Goal: Find specific page/section: Find specific page/section

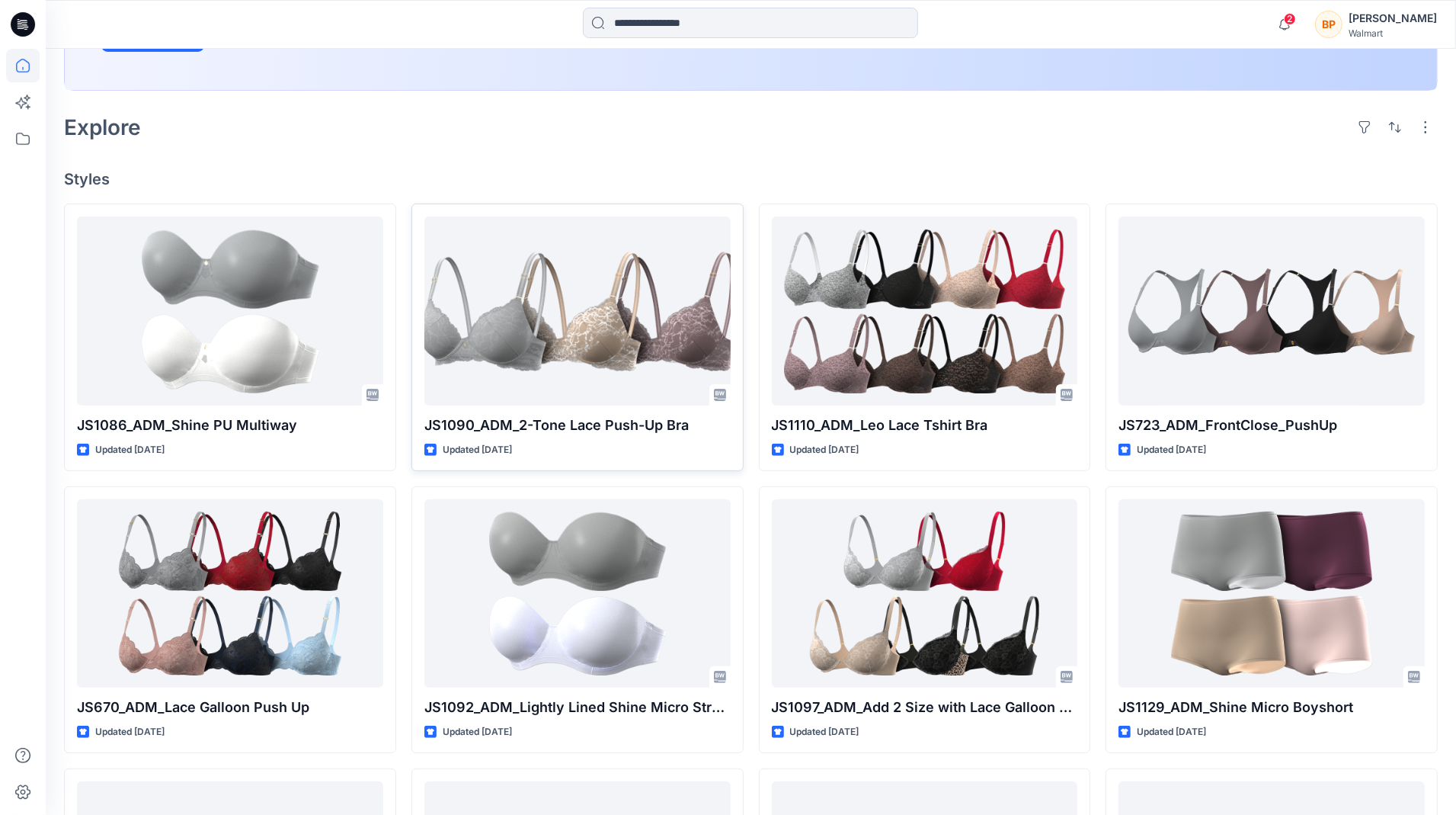
scroll to position [339, 0]
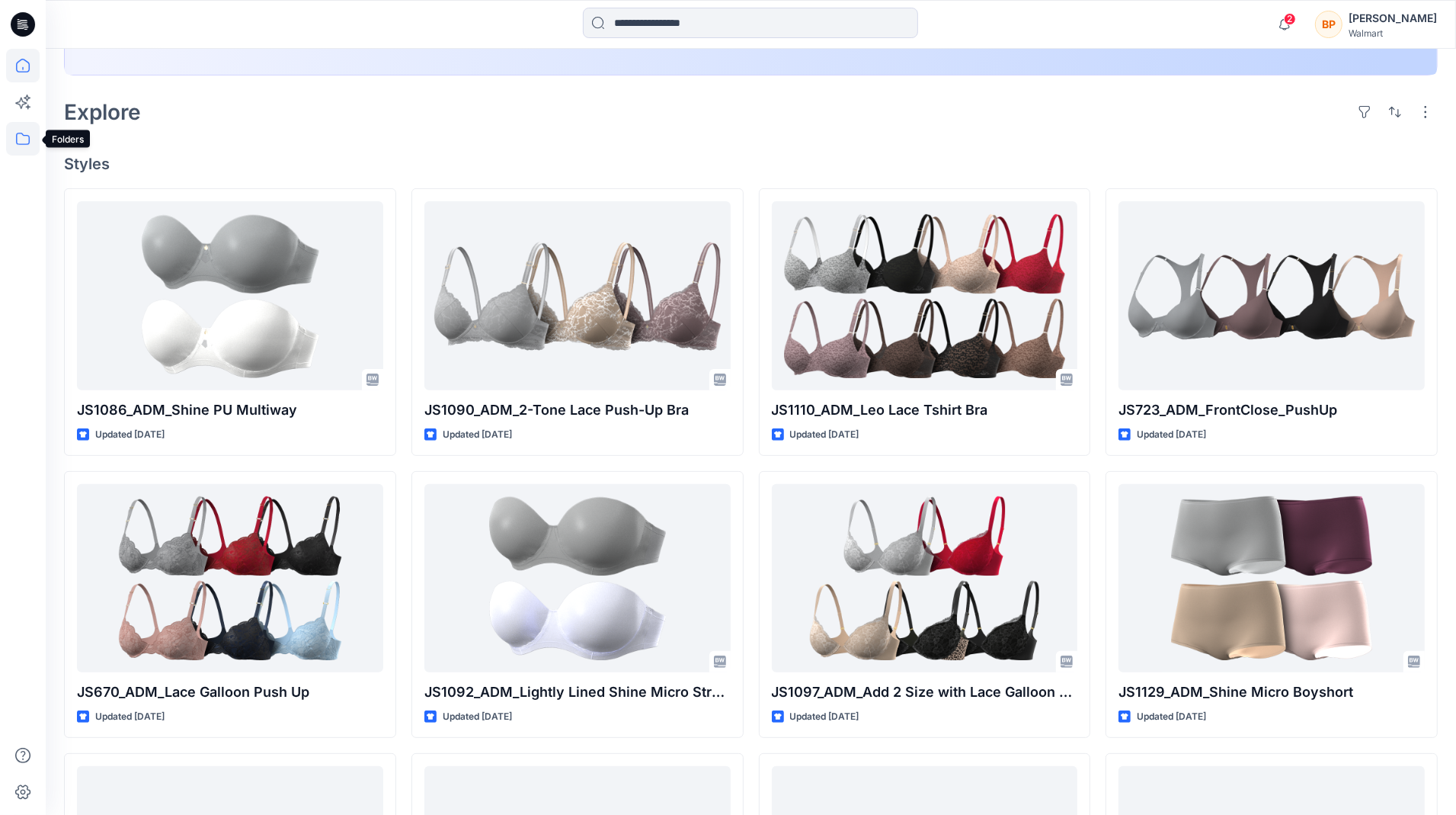
click at [22, 125] on icon at bounding box center [22, 138] width 33 height 33
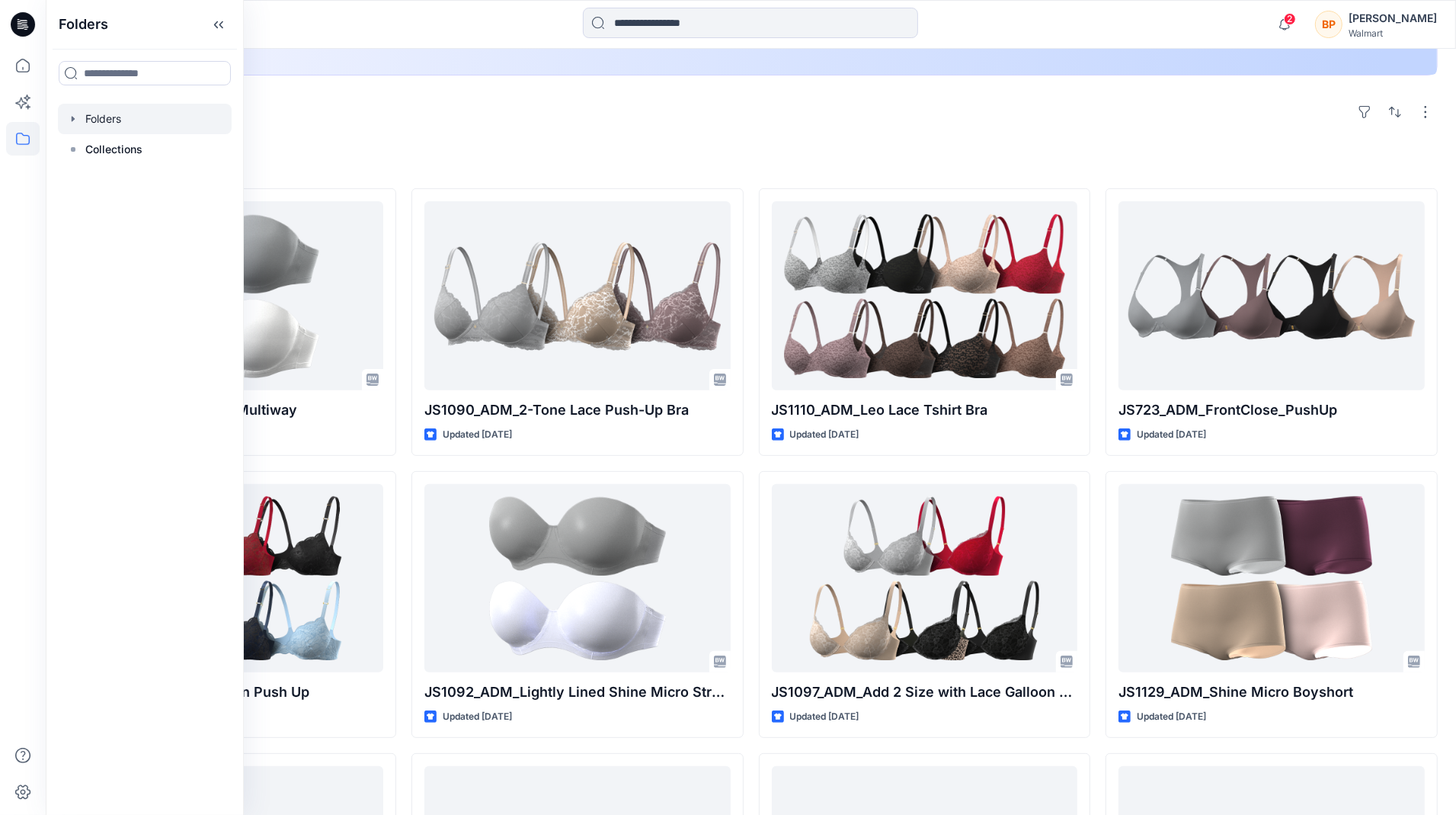
click at [102, 123] on div at bounding box center [145, 118] width 174 height 31
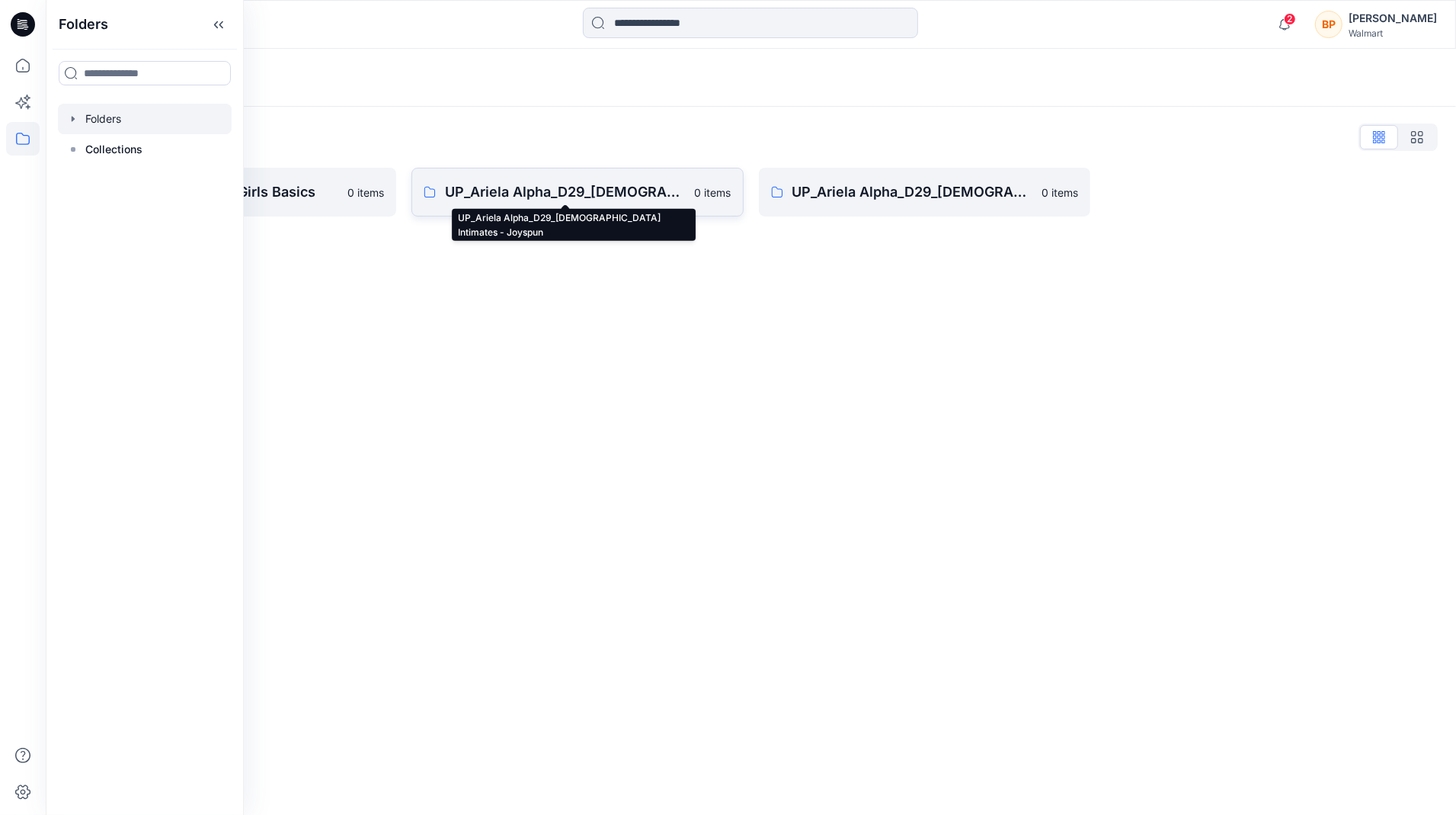
click at [572, 195] on p "UP_Ariela Alpha_D29_[DEMOGRAPHIC_DATA] Intimates - Joyspun" at bounding box center [565, 192] width 241 height 22
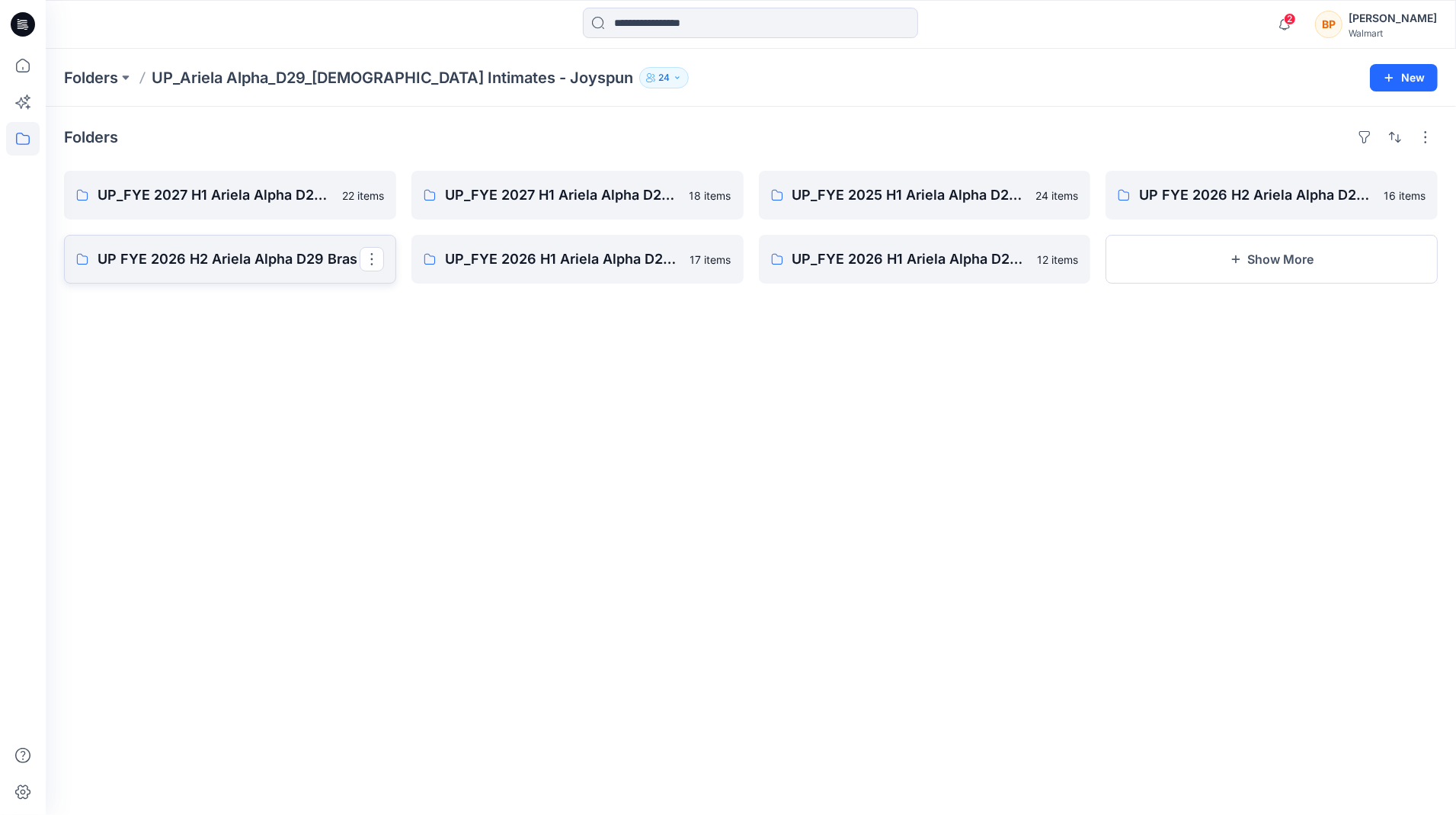
click at [304, 258] on p "UP FYE 2026 H2 Ariela Alpha D29 Bras" at bounding box center [228, 259] width 262 height 22
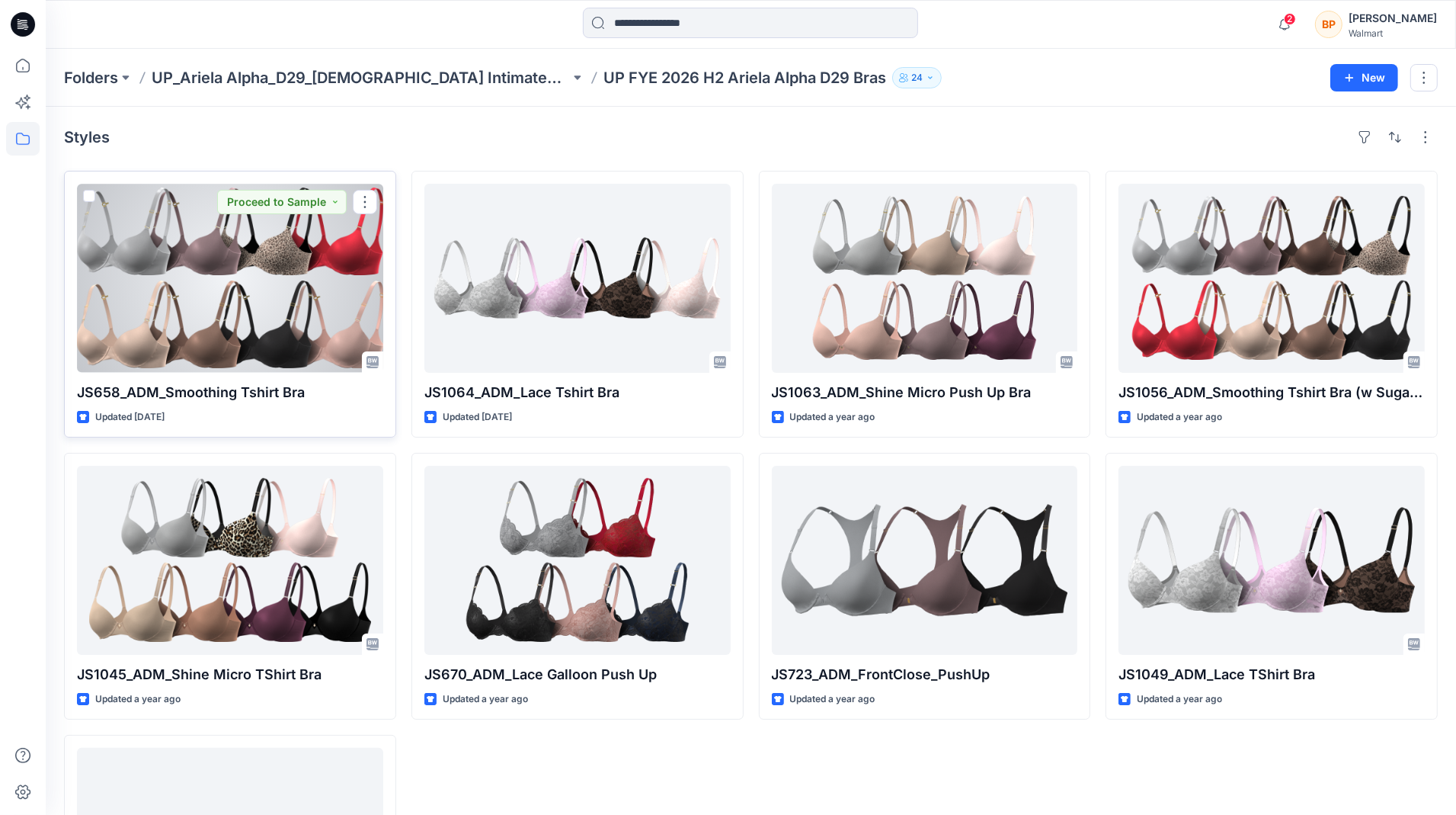
click at [86, 192] on span at bounding box center [89, 196] width 12 height 12
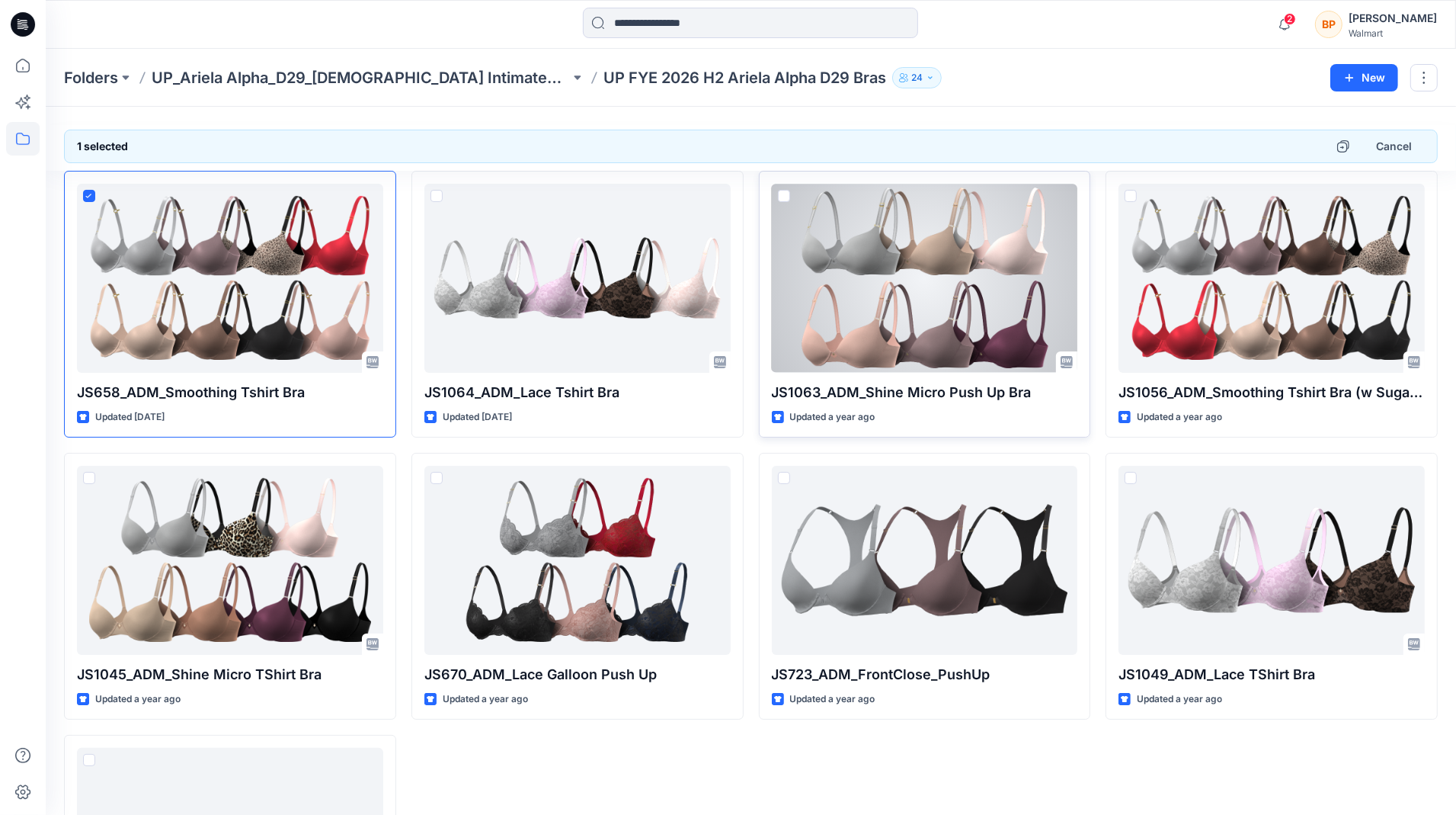
click at [786, 197] on span at bounding box center [784, 196] width 12 height 12
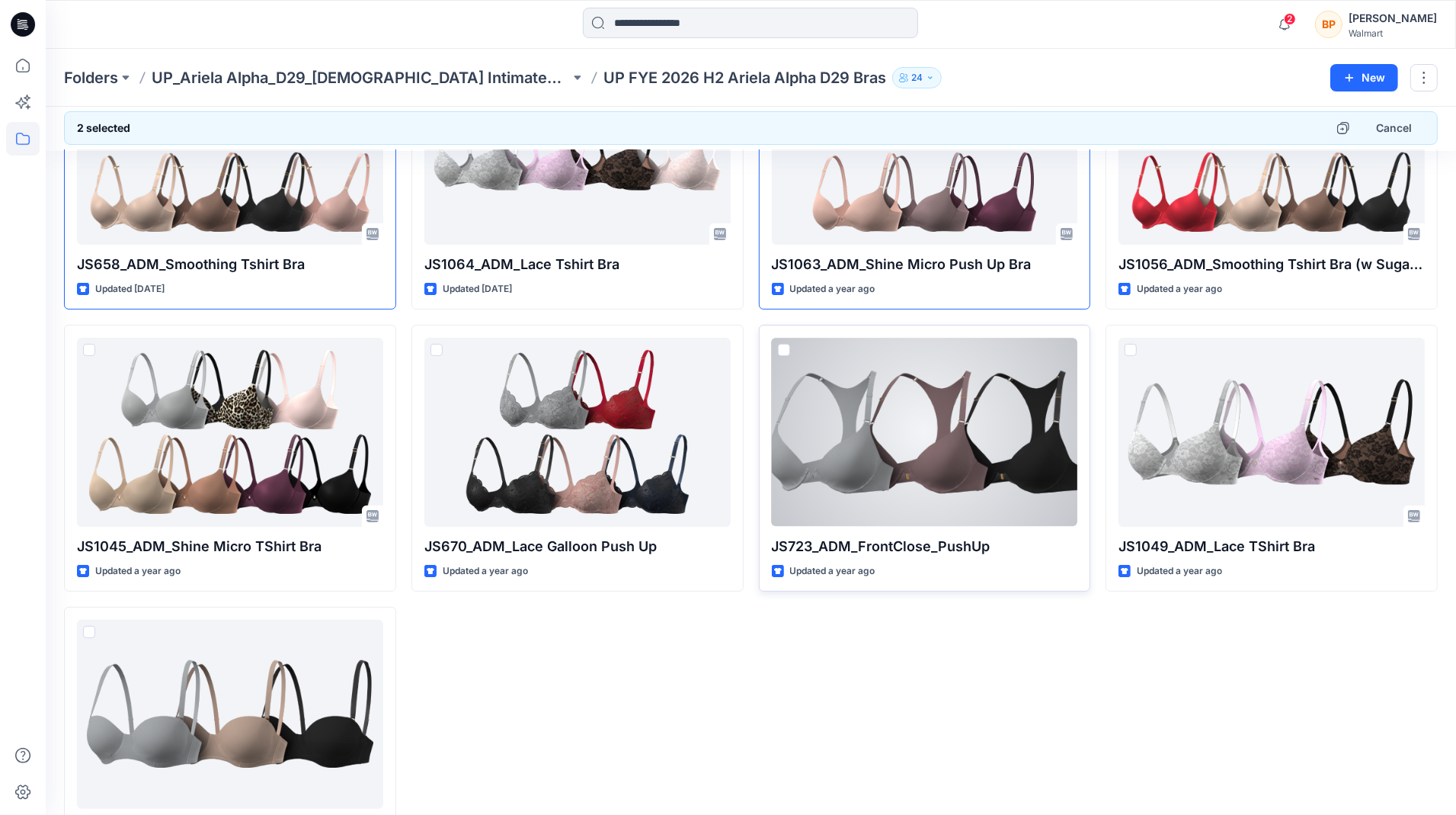
scroll to position [154, 0]
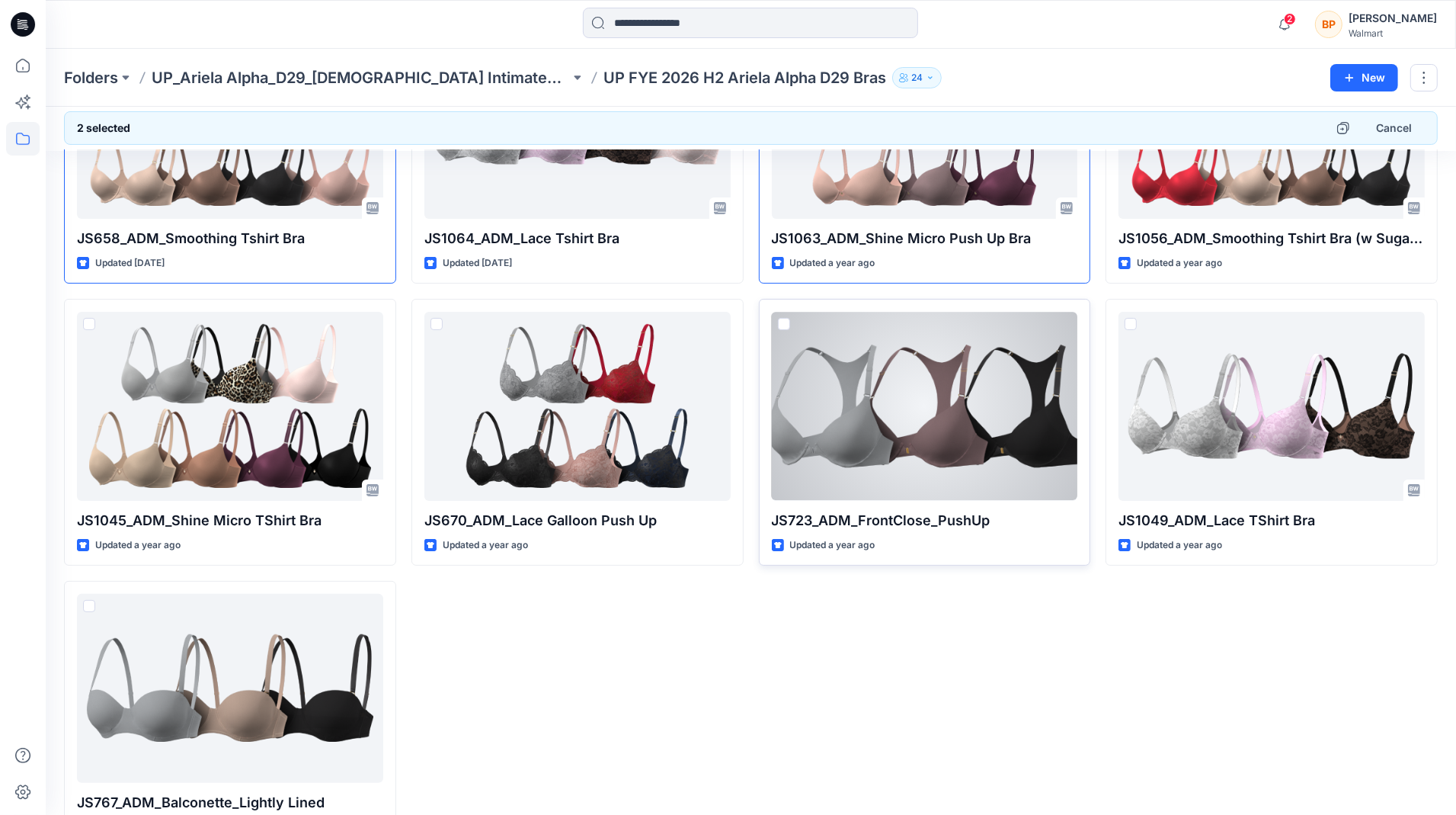
click at [785, 323] on span at bounding box center [784, 323] width 12 height 12
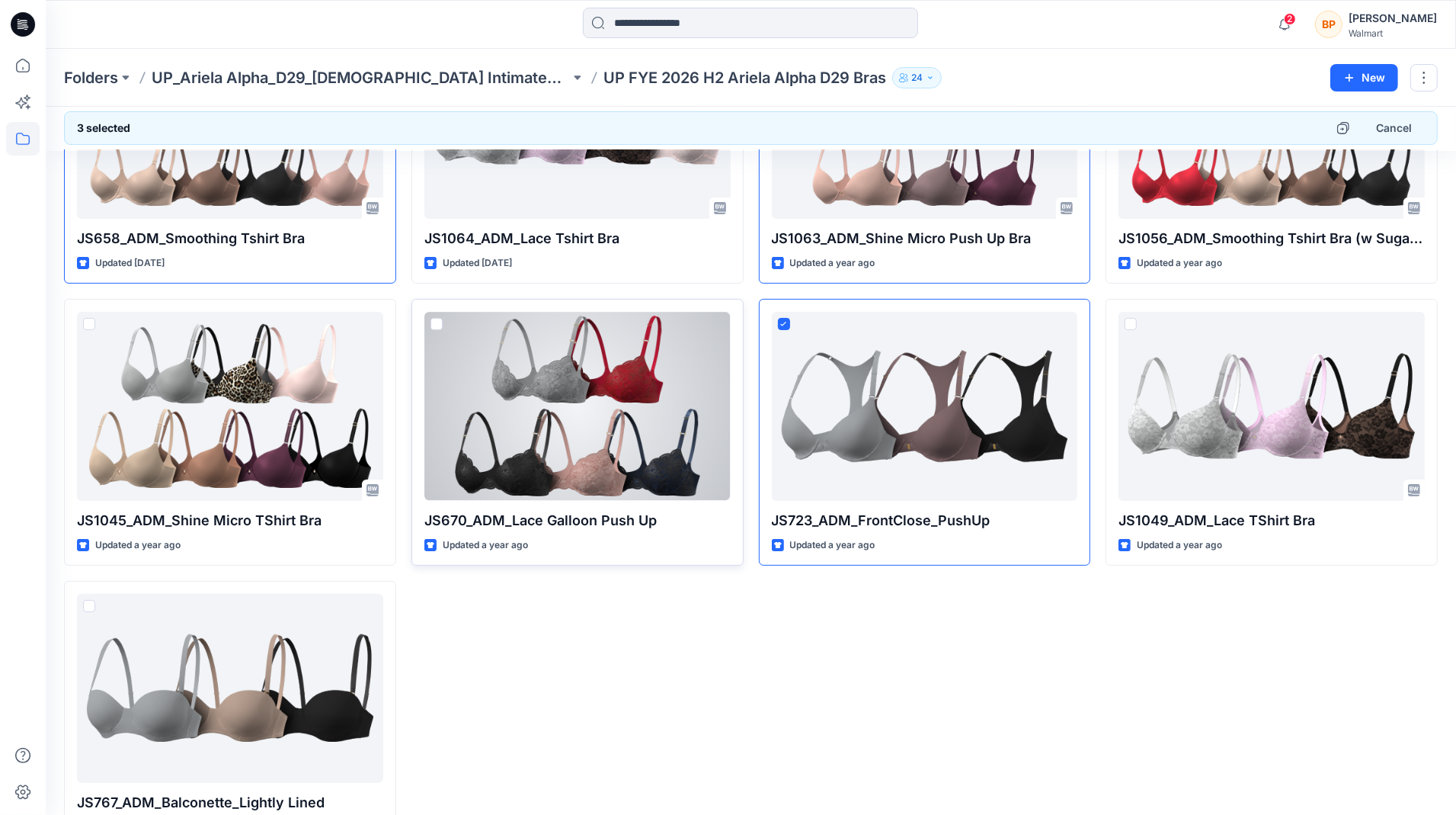
click at [436, 328] on div at bounding box center [436, 327] width 12 height 18
click at [426, 325] on div at bounding box center [577, 406] width 307 height 189
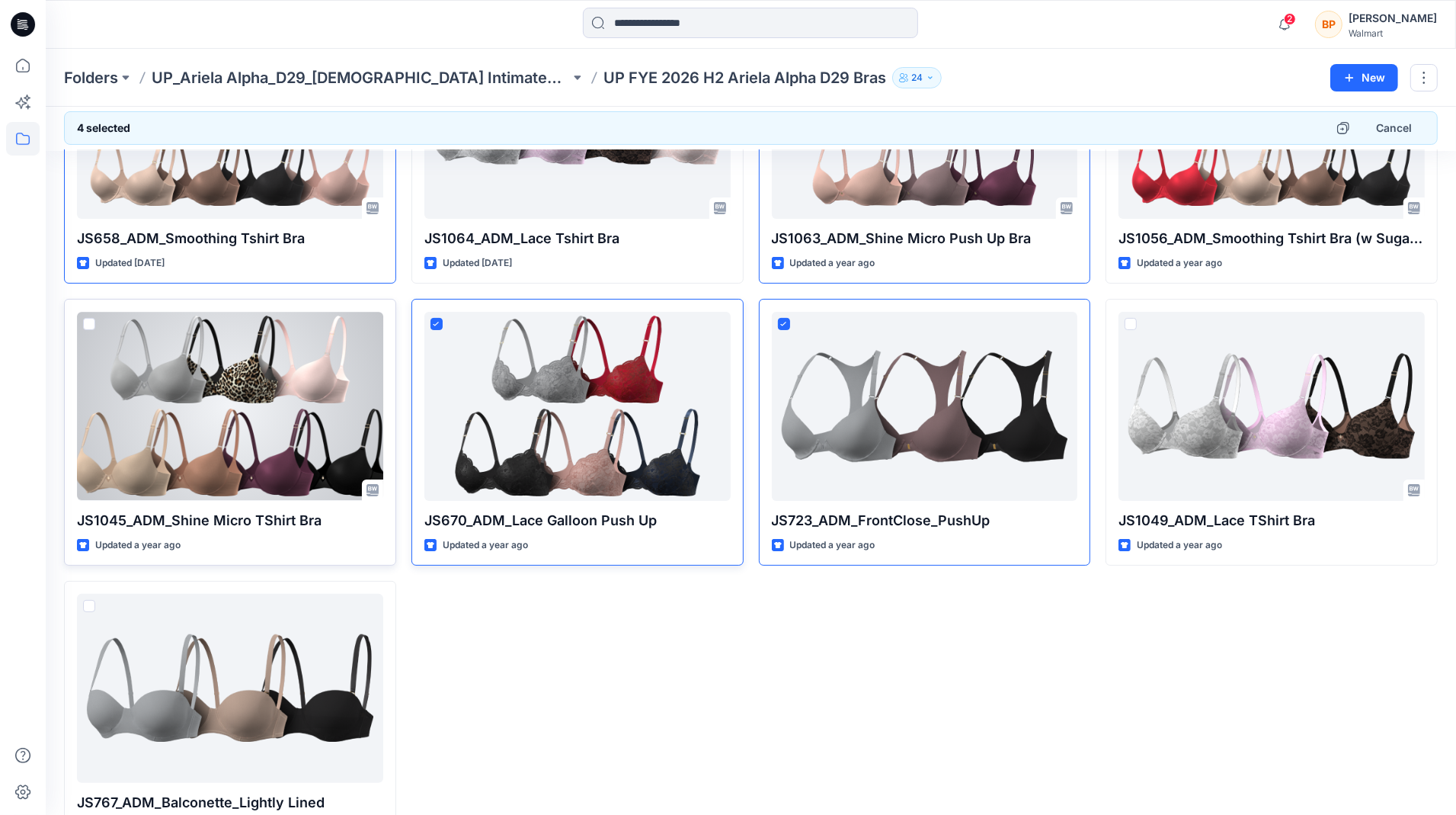
click at [90, 322] on span at bounding box center [89, 323] width 12 height 12
click at [87, 318] on span at bounding box center [89, 323] width 12 height 12
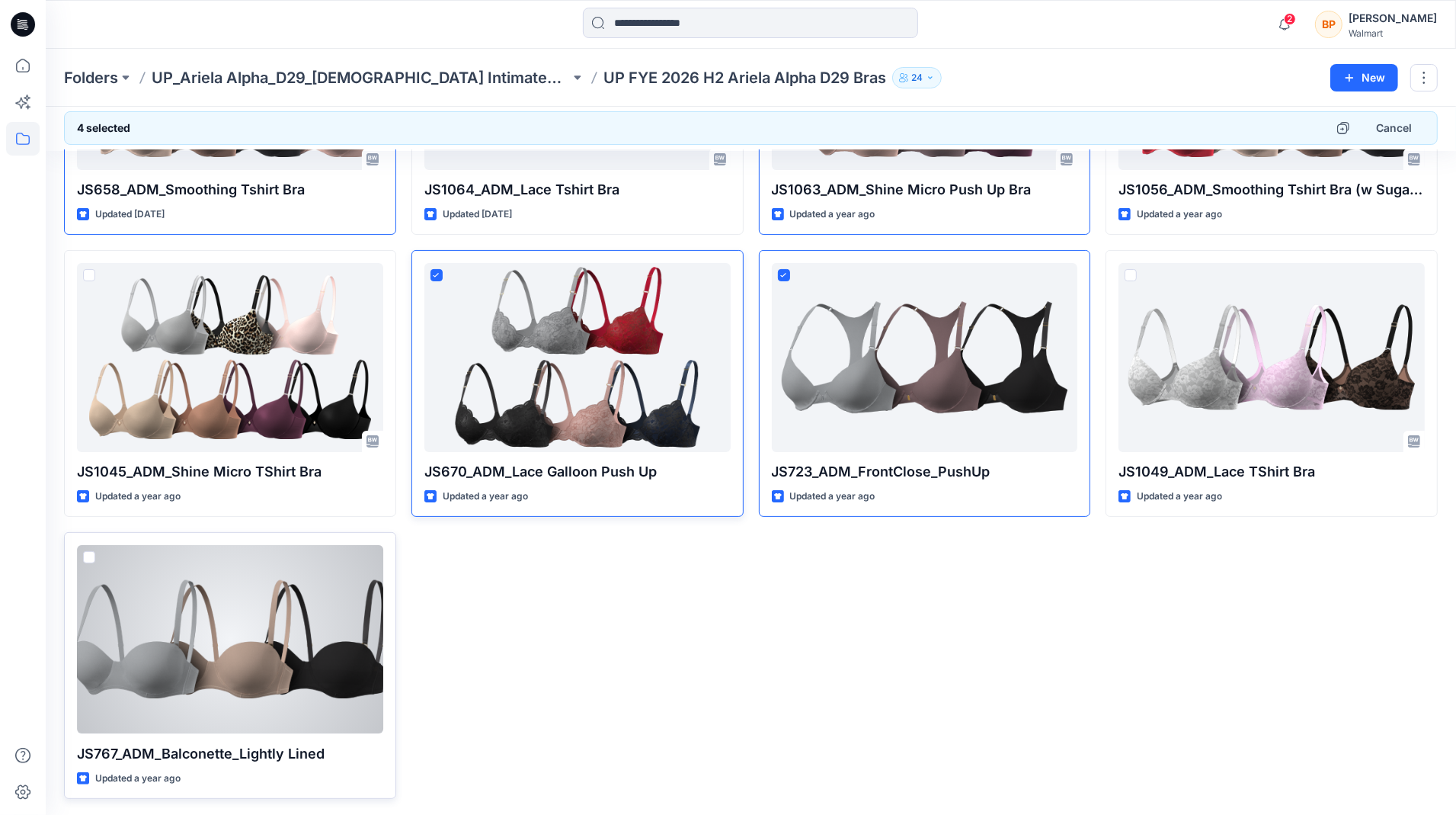
scroll to position [190, 0]
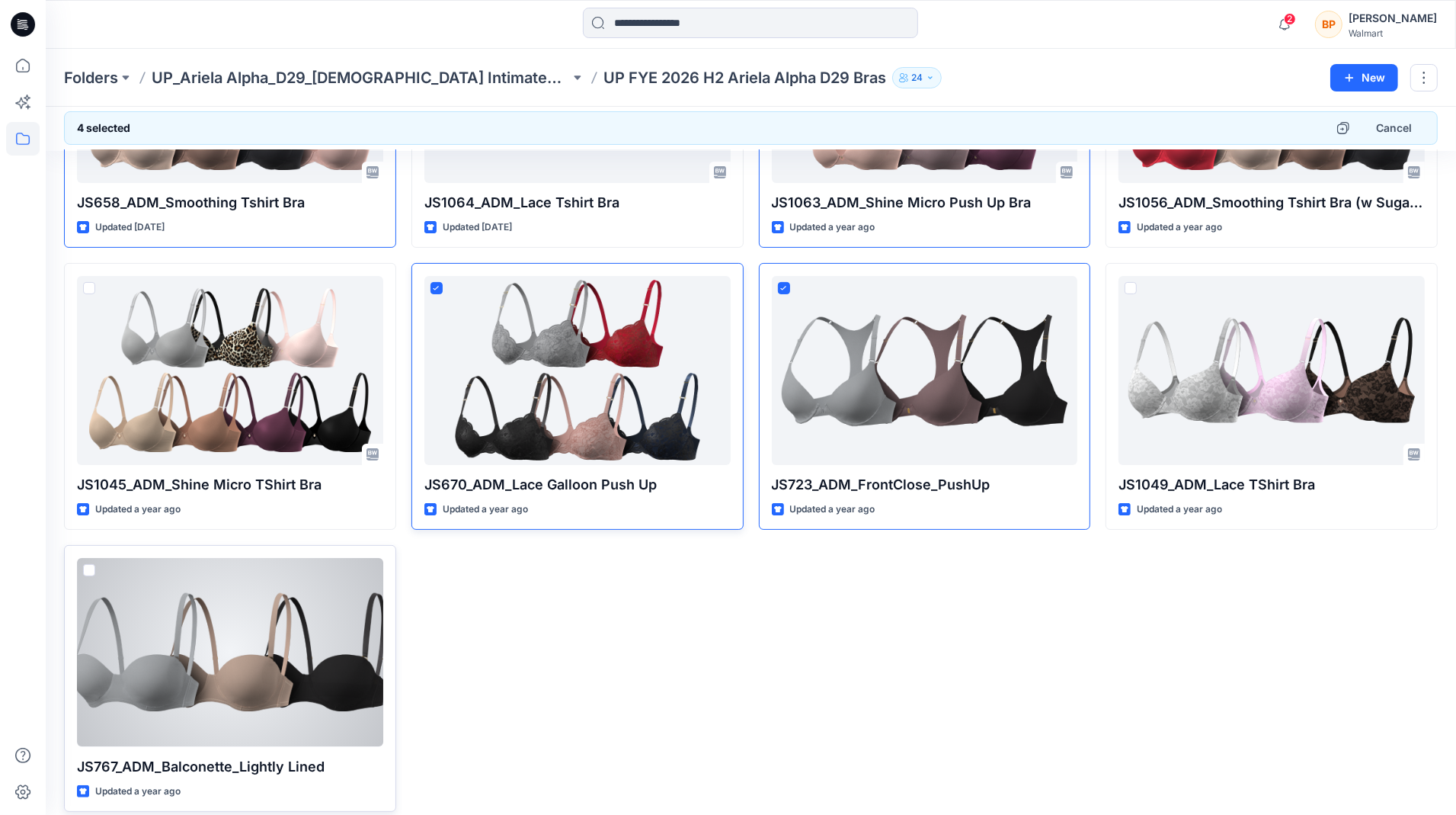
click at [86, 564] on span at bounding box center [89, 570] width 12 height 12
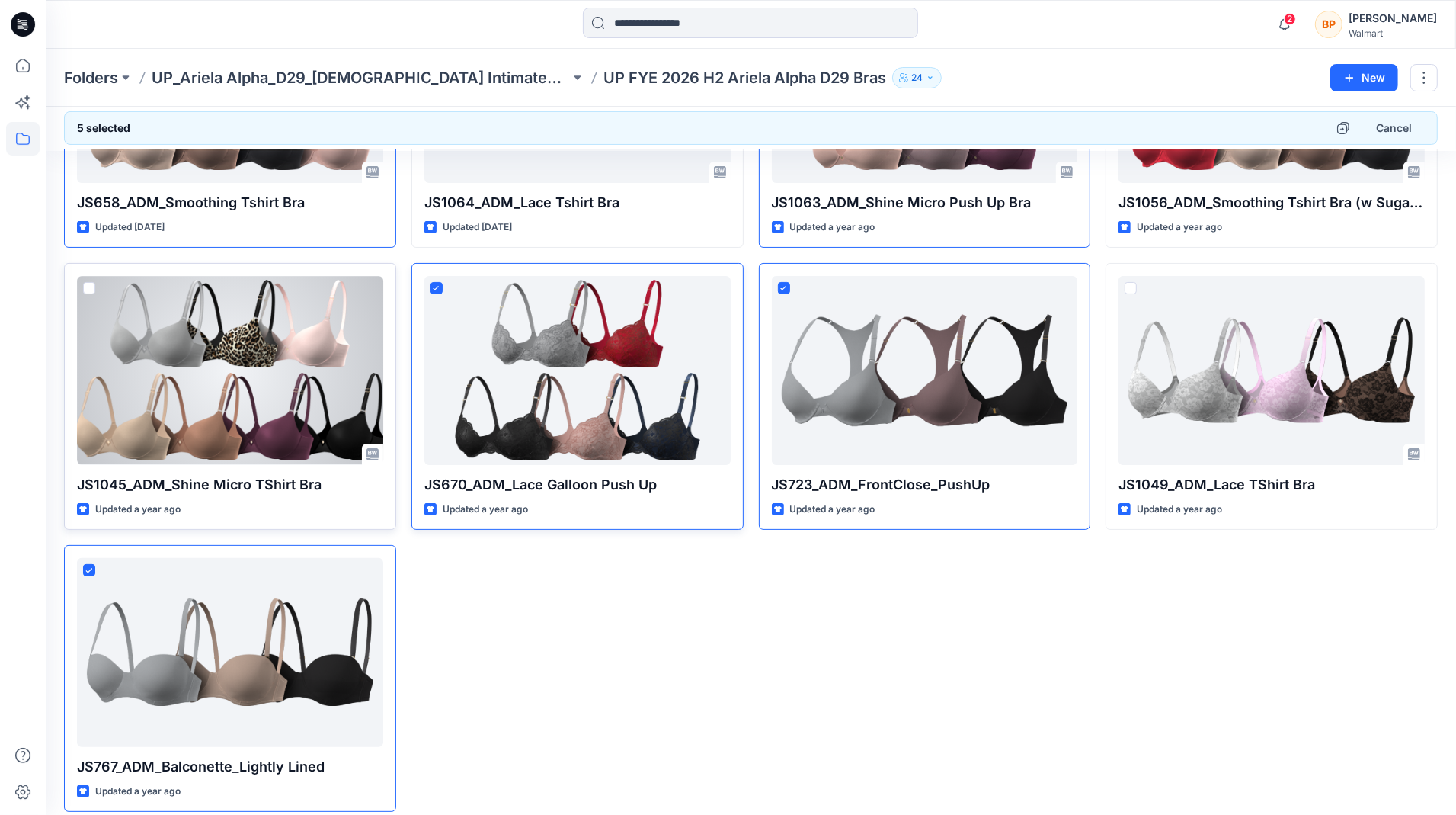
scroll to position [0, 0]
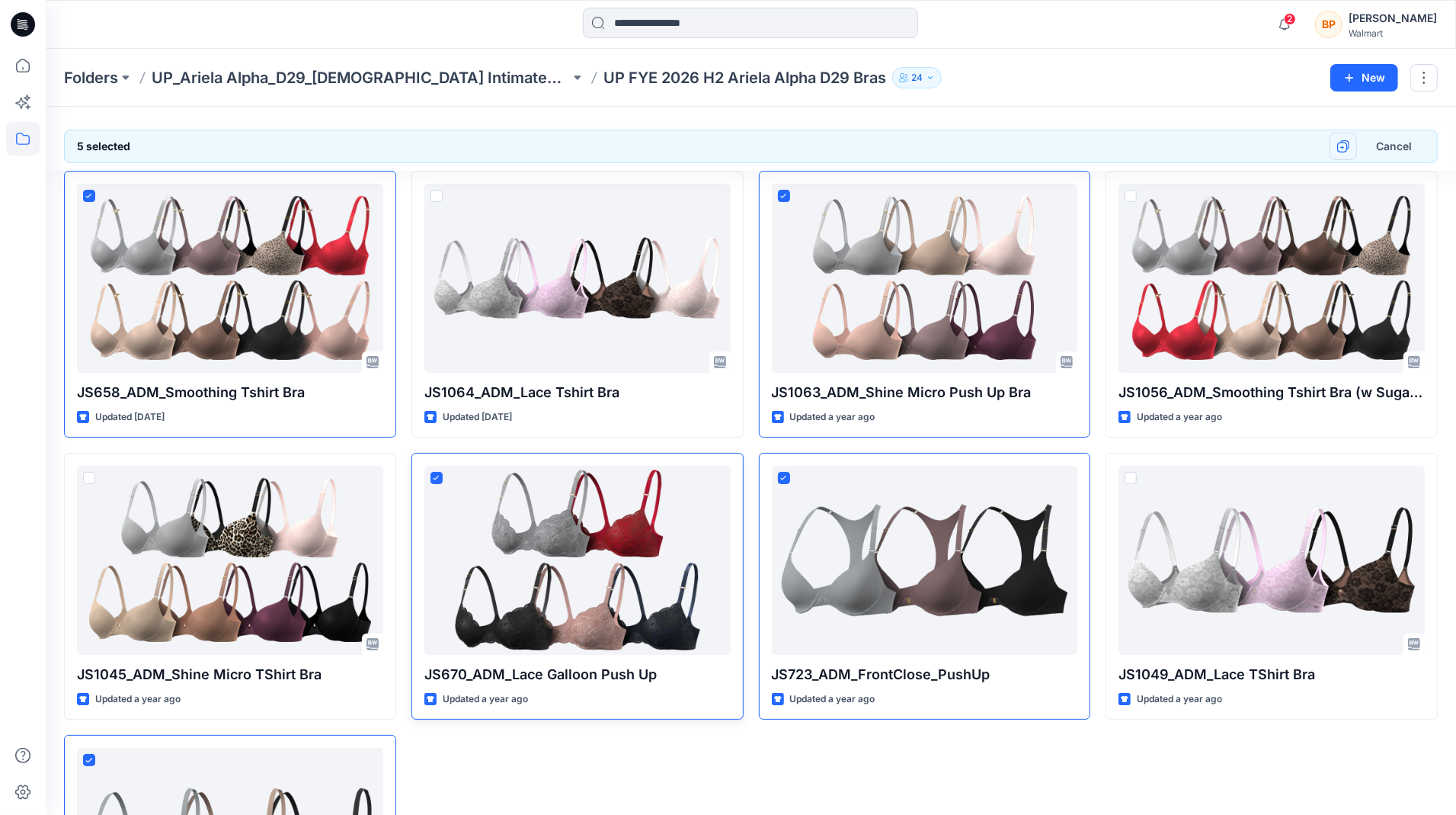
click at [1342, 154] on button "button" at bounding box center [1343, 146] width 27 height 28
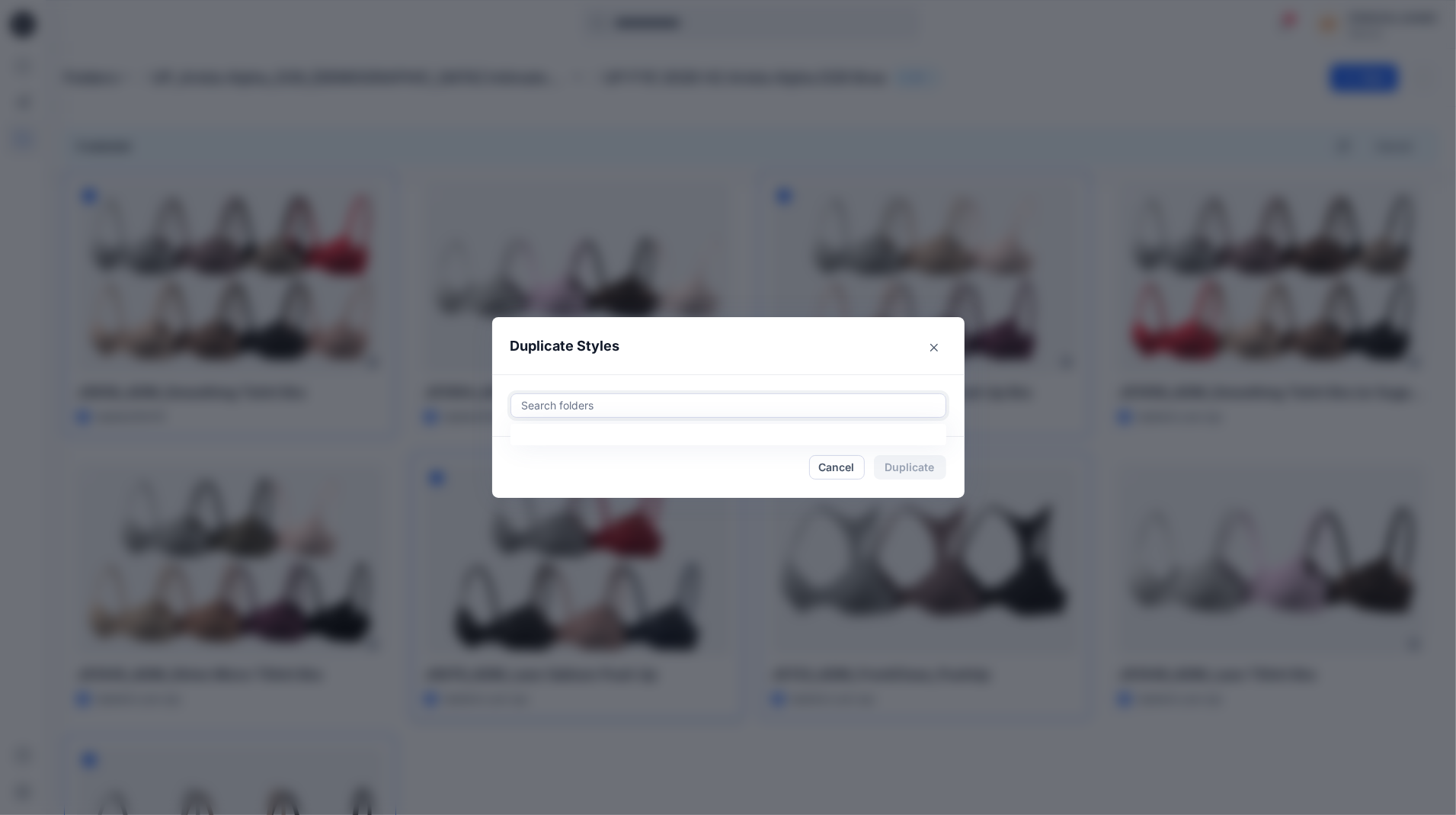
click at [850, 401] on div at bounding box center [728, 406] width 416 height 18
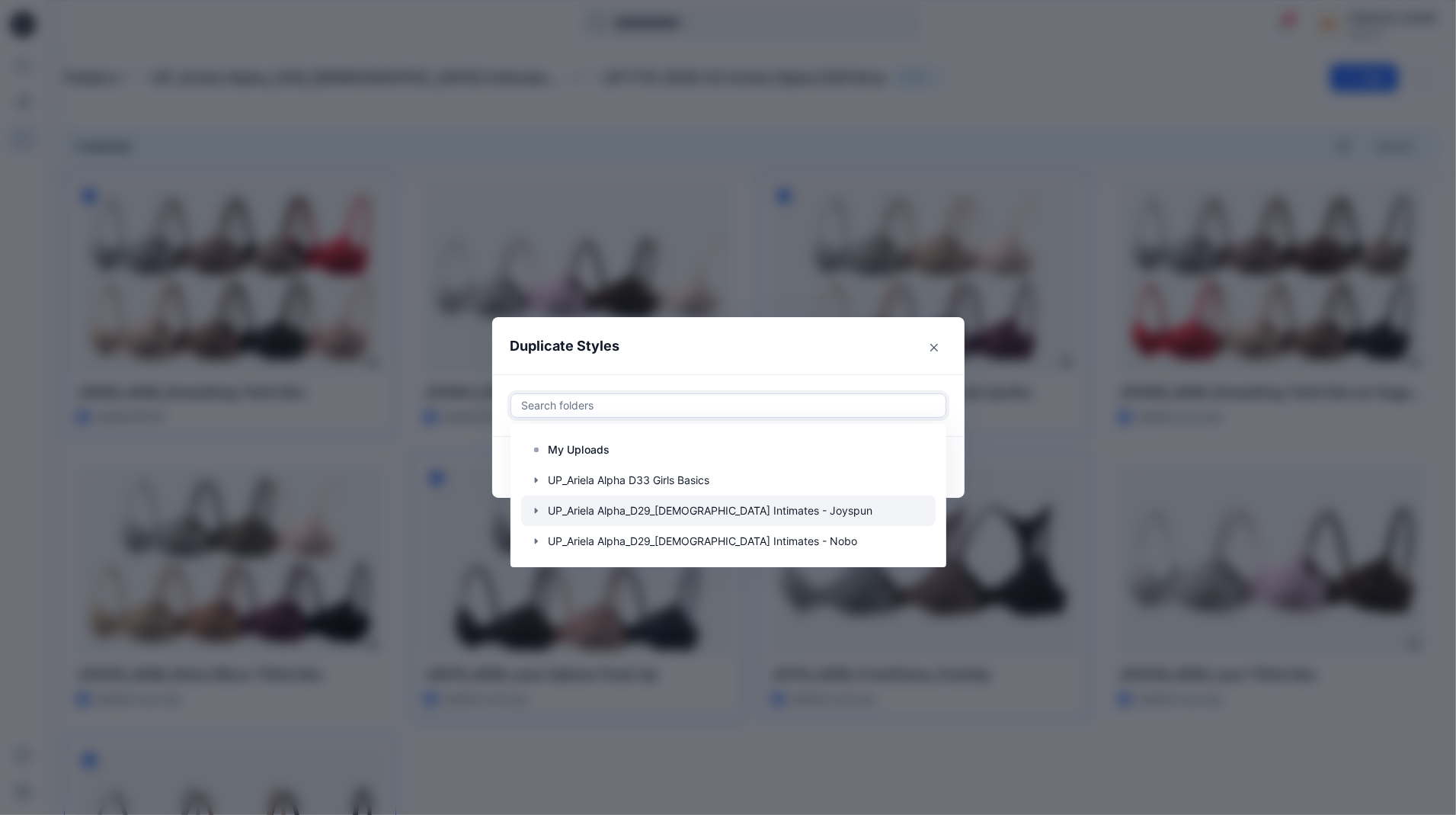
click at [757, 509] on div at bounding box center [729, 510] width 415 height 31
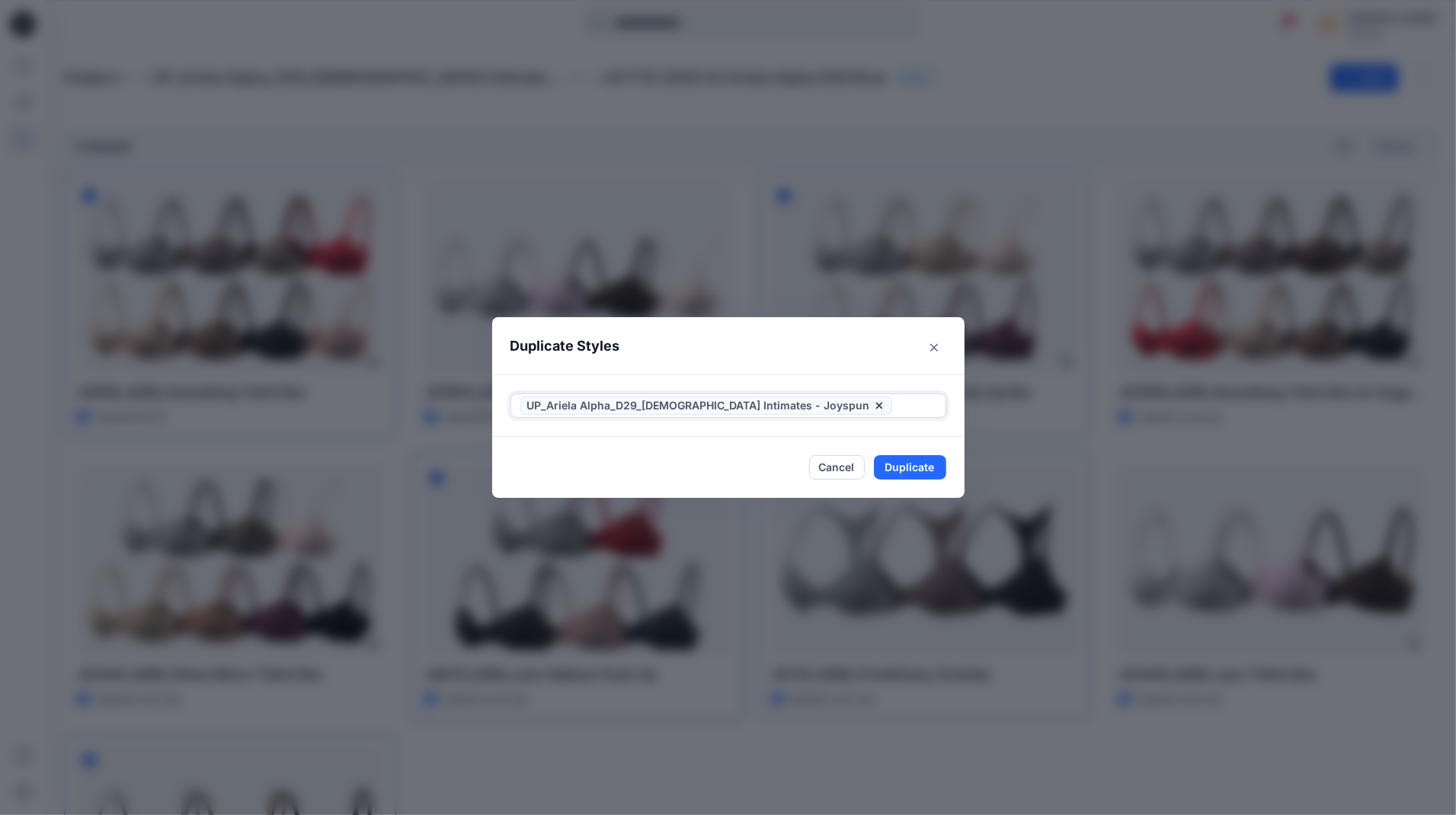
click at [873, 410] on icon at bounding box center [879, 405] width 12 height 12
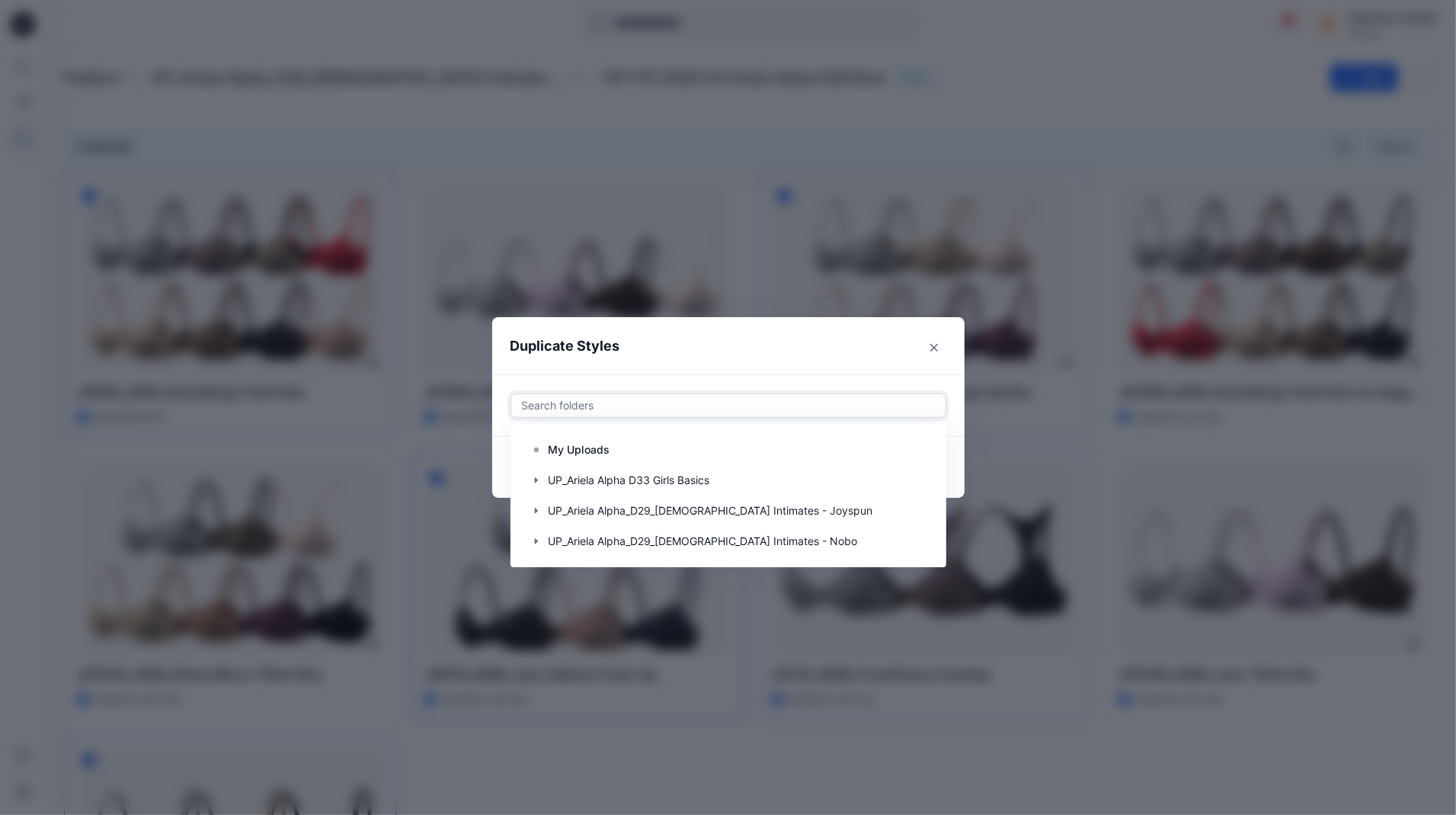
click at [808, 416] on div "Search folders" at bounding box center [728, 405] width 434 height 22
click at [536, 508] on icon "button" at bounding box center [536, 510] width 12 height 12
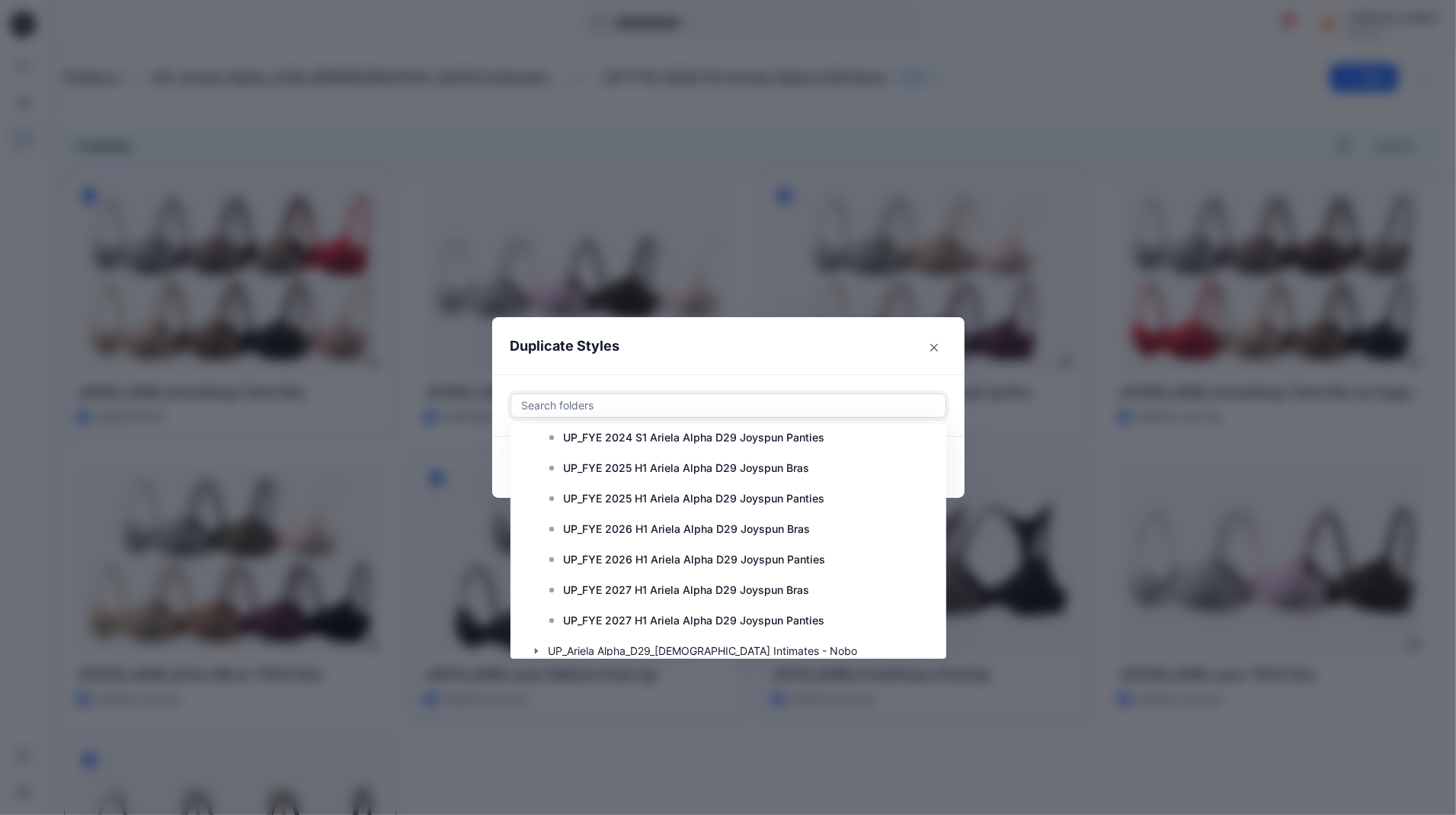
scroll to position [335, 0]
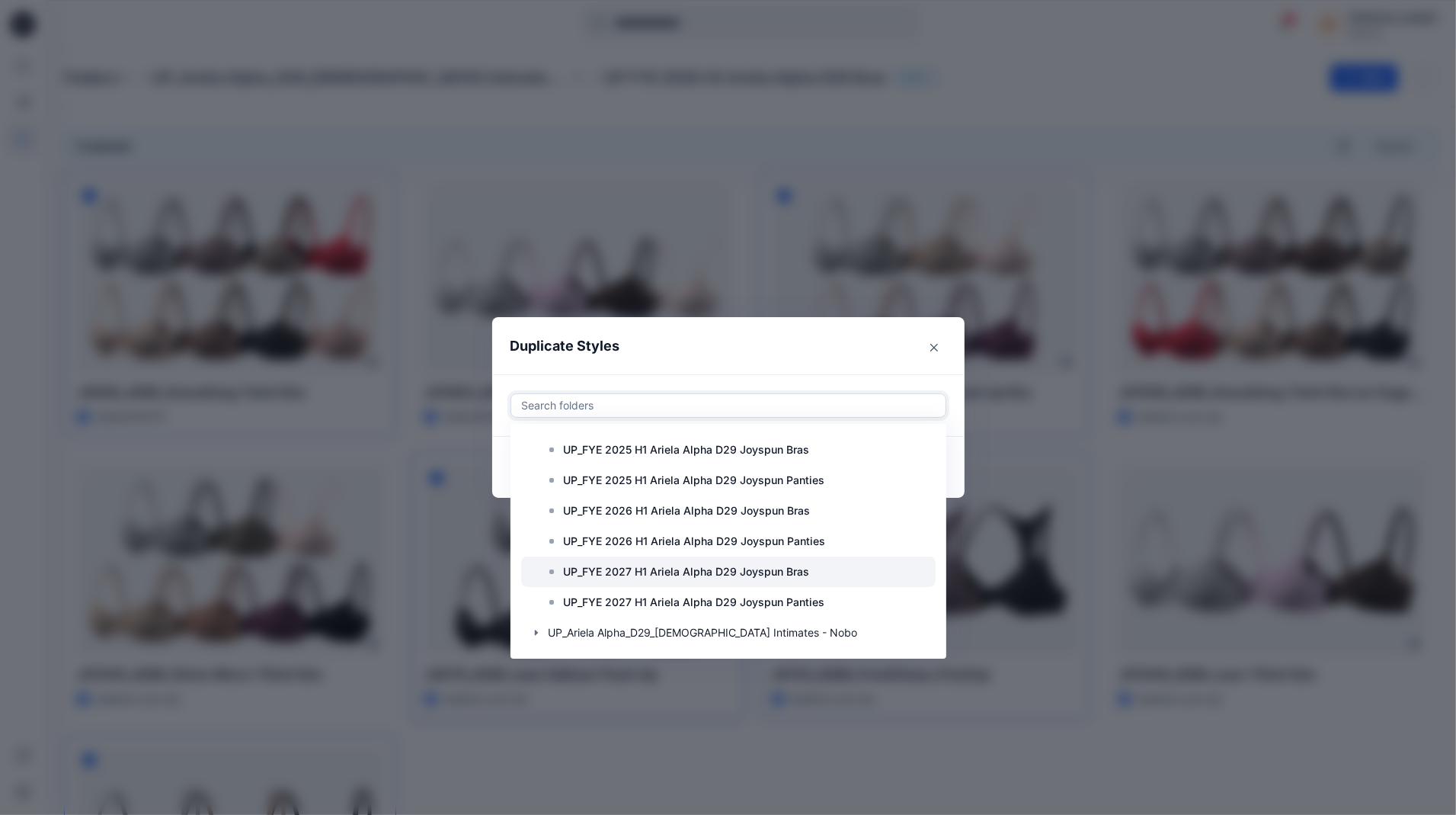
click at [700, 574] on p "UP_FYE 2027 H1 Ariela Alpha D29 Joyspun Bras" at bounding box center [686, 572] width 246 height 18
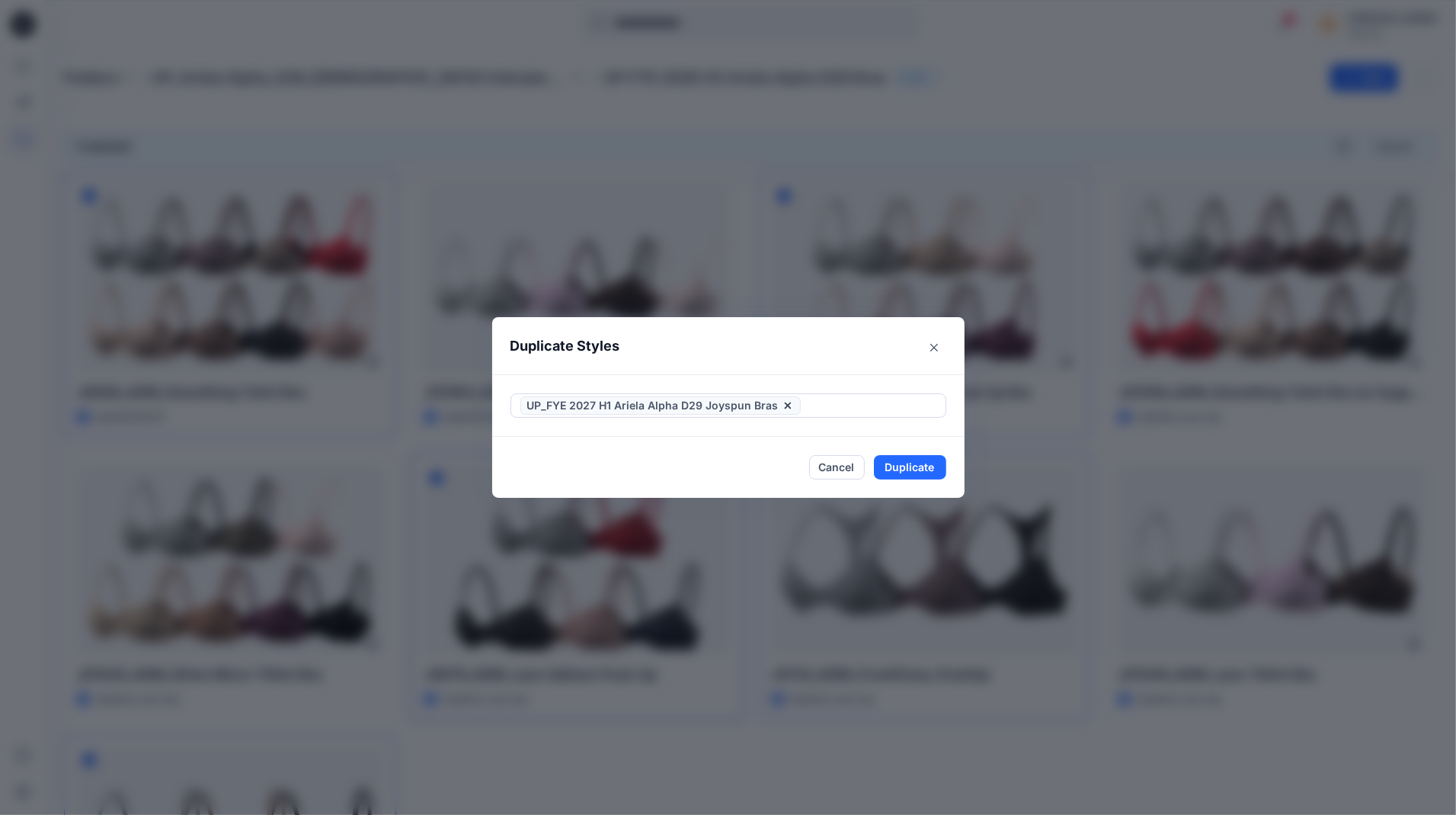
click at [887, 372] on header "Duplicate Styles" at bounding box center [713, 346] width 441 height 58
click at [909, 472] on button "Duplicate" at bounding box center [910, 467] width 72 height 24
click at [909, 472] on button "Close" at bounding box center [920, 468] width 49 height 24
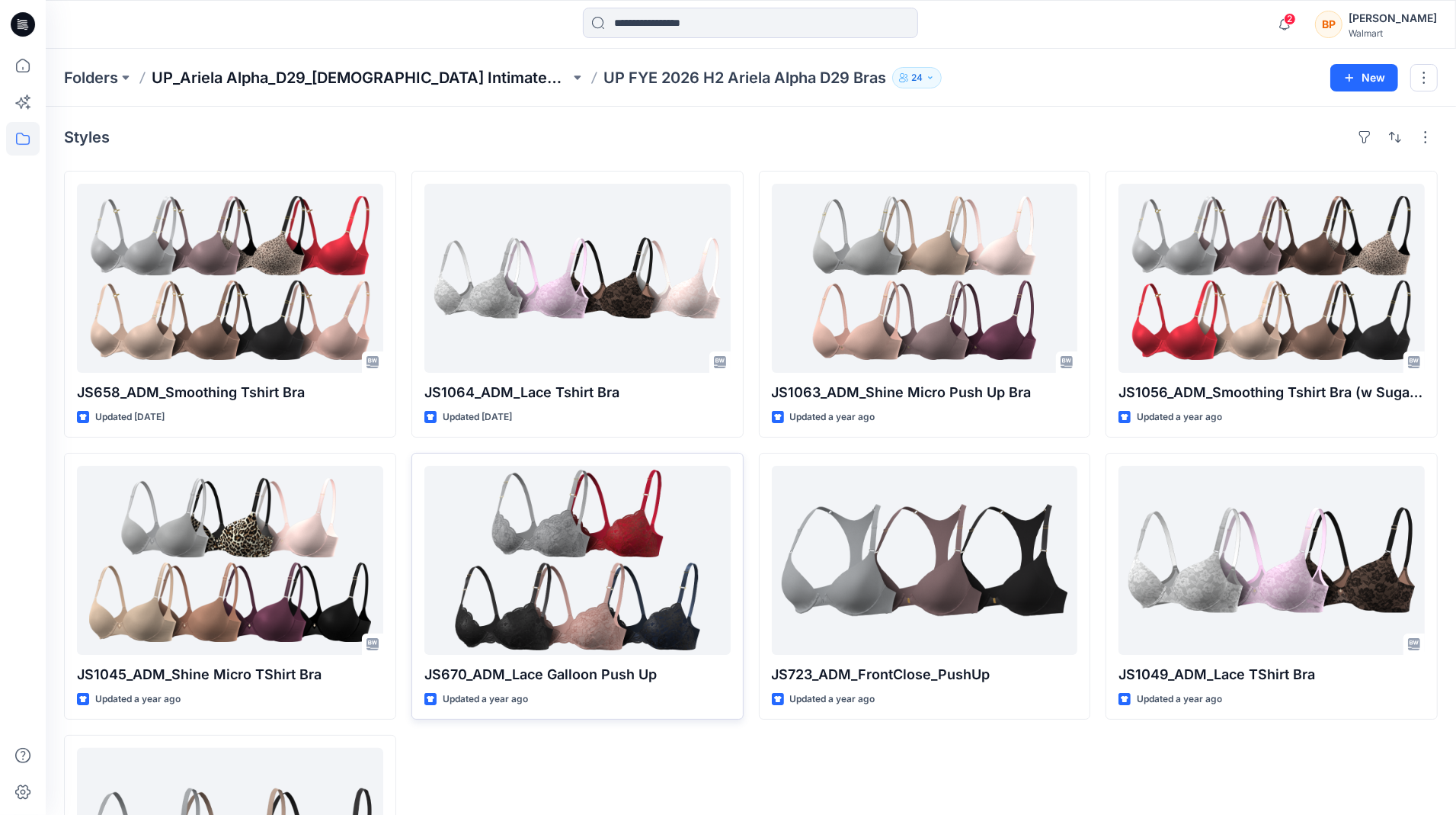
click at [426, 83] on p "UP_Ariela Alpha_D29_[DEMOGRAPHIC_DATA] Intimates - Joyspun" at bounding box center [361, 78] width 418 height 22
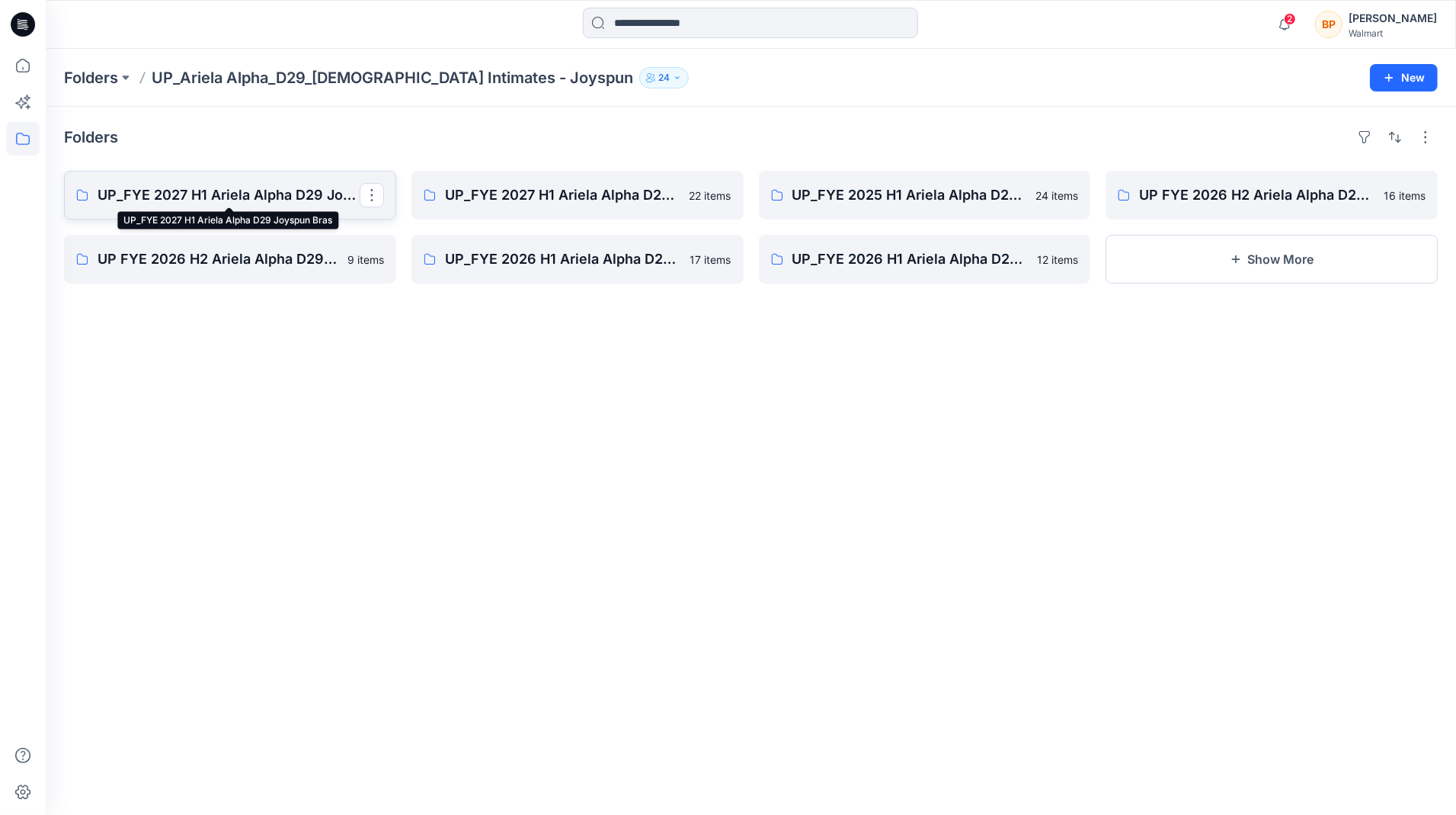
click at [272, 204] on p "UP_FYE 2027 H1 Ariela Alpha D29 Joyspun Bras" at bounding box center [228, 195] width 262 height 22
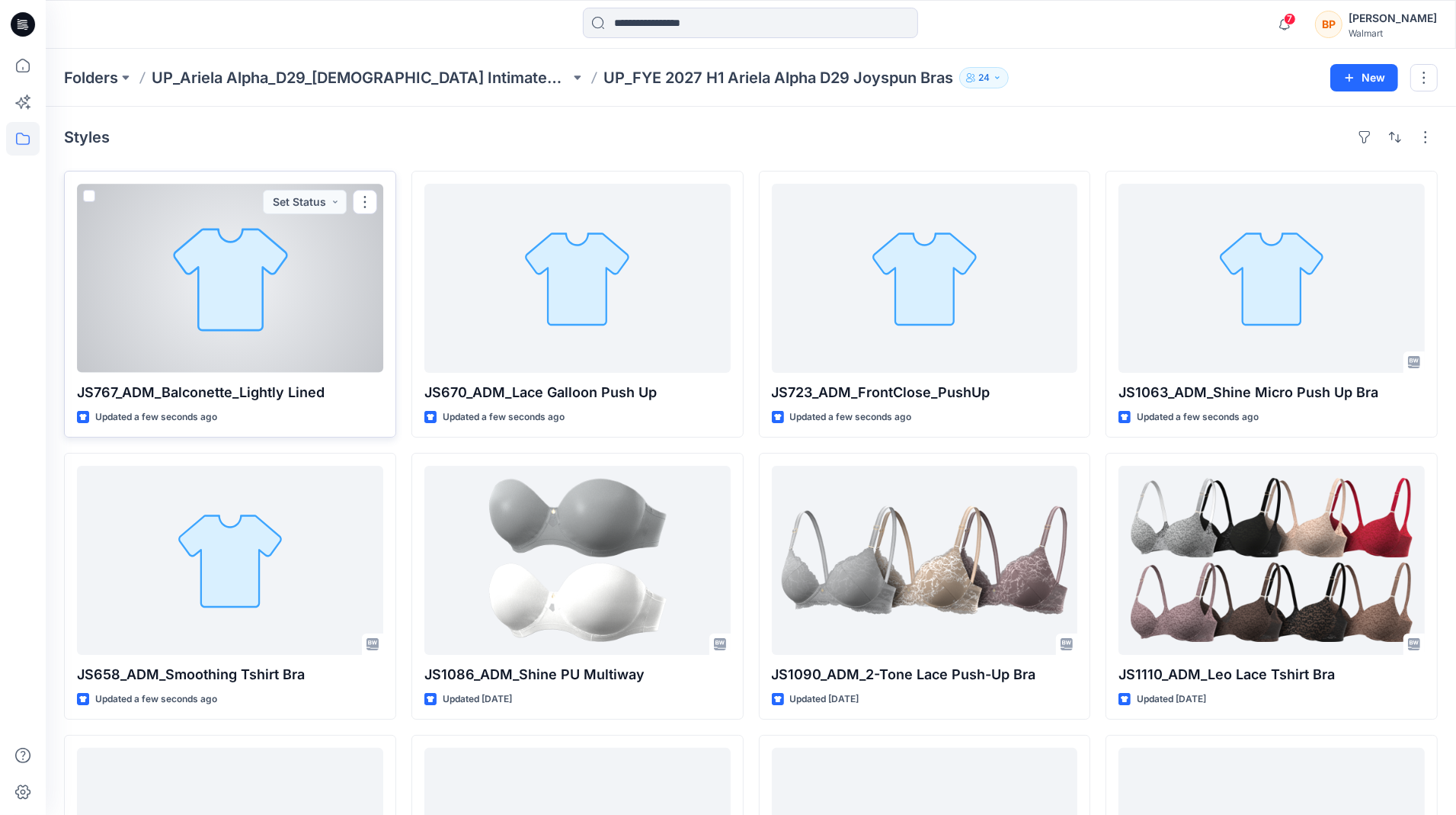
scroll to position [34, 0]
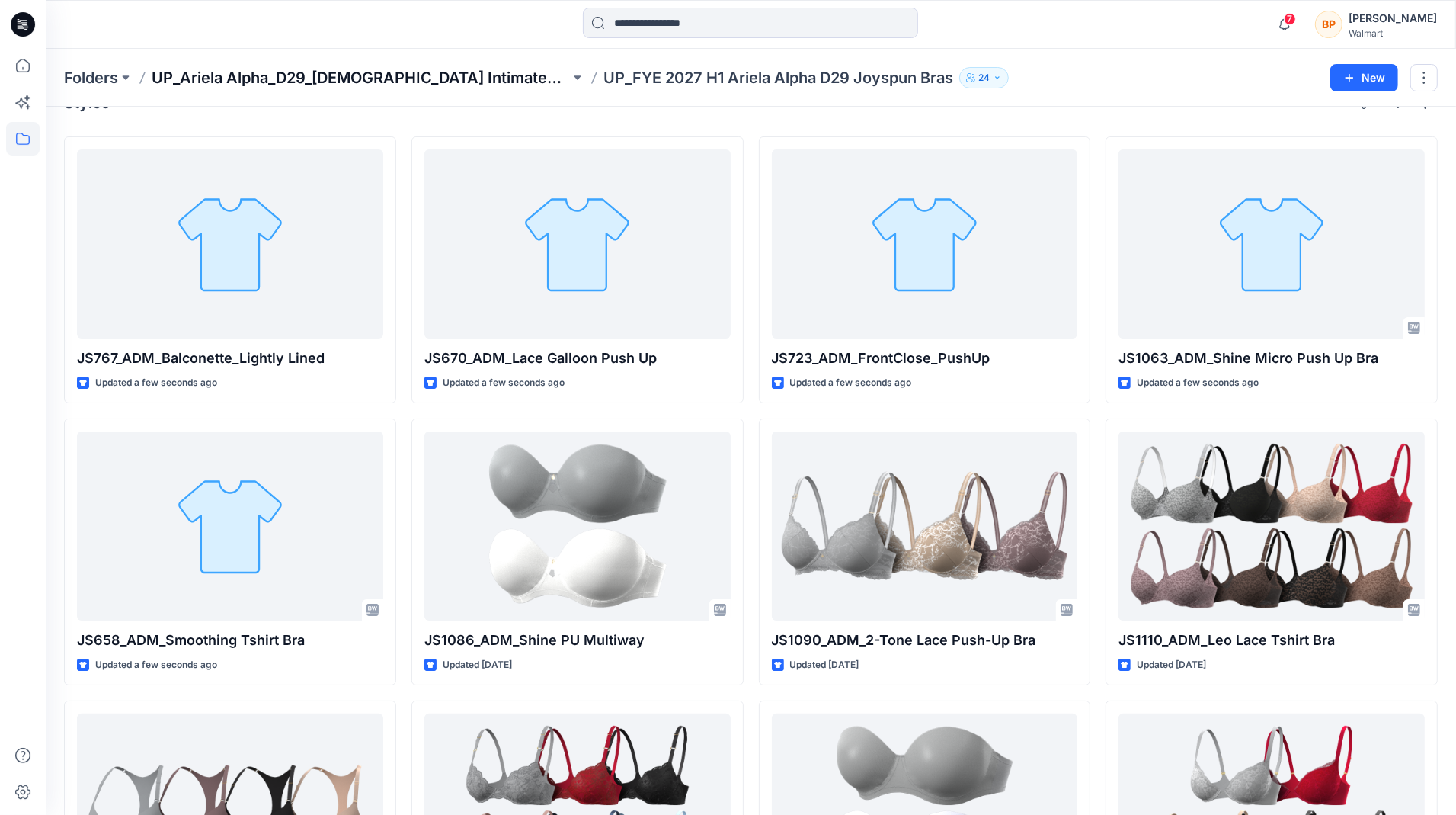
click at [448, 77] on p "UP_Ariela Alpha_D29_[DEMOGRAPHIC_DATA] Intimates - Joyspun" at bounding box center [361, 78] width 418 height 22
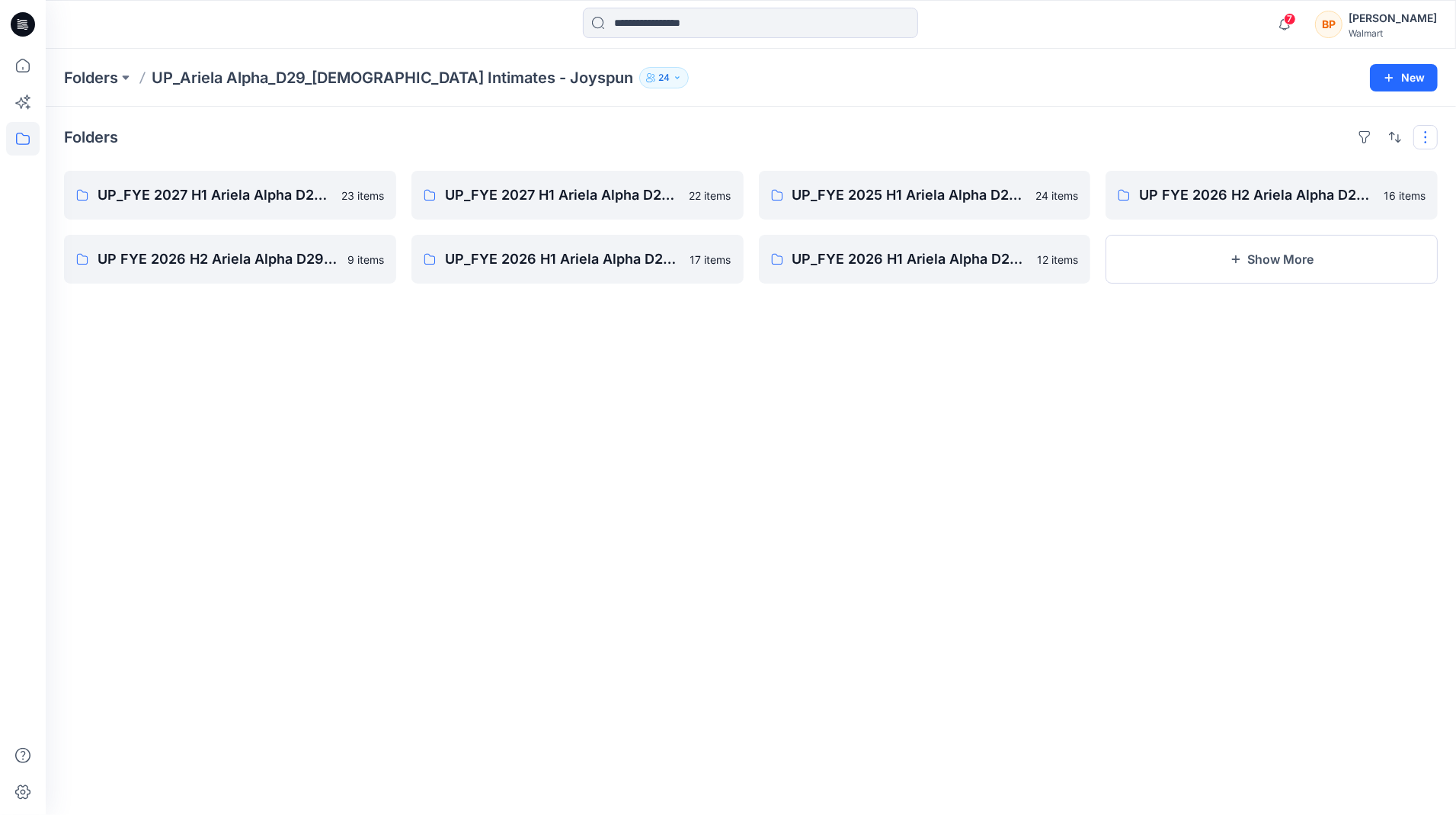
click at [1429, 129] on button "button" at bounding box center [1425, 137] width 24 height 24
click at [999, 116] on div "Folders Layout Grid Large Grid Folder View Compact Card Card View Card Info UP_…" at bounding box center [750, 461] width 1410 height 708
click at [302, 193] on p "UP_FYE 2027 H1 Ariela Alpha D29 Joyspun Bras" at bounding box center [228, 195] width 262 height 22
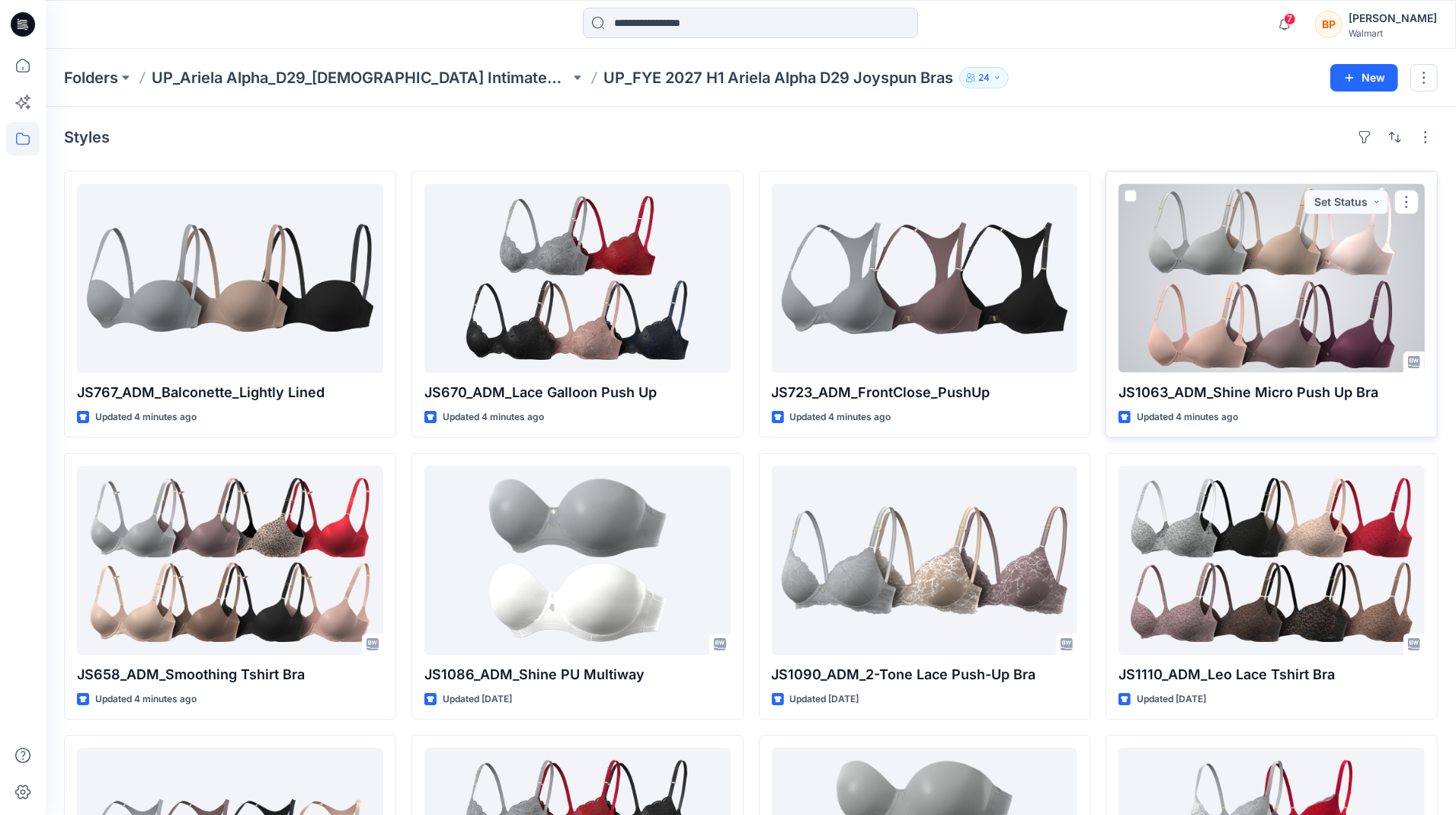
click at [1130, 193] on span at bounding box center [1130, 196] width 12 height 12
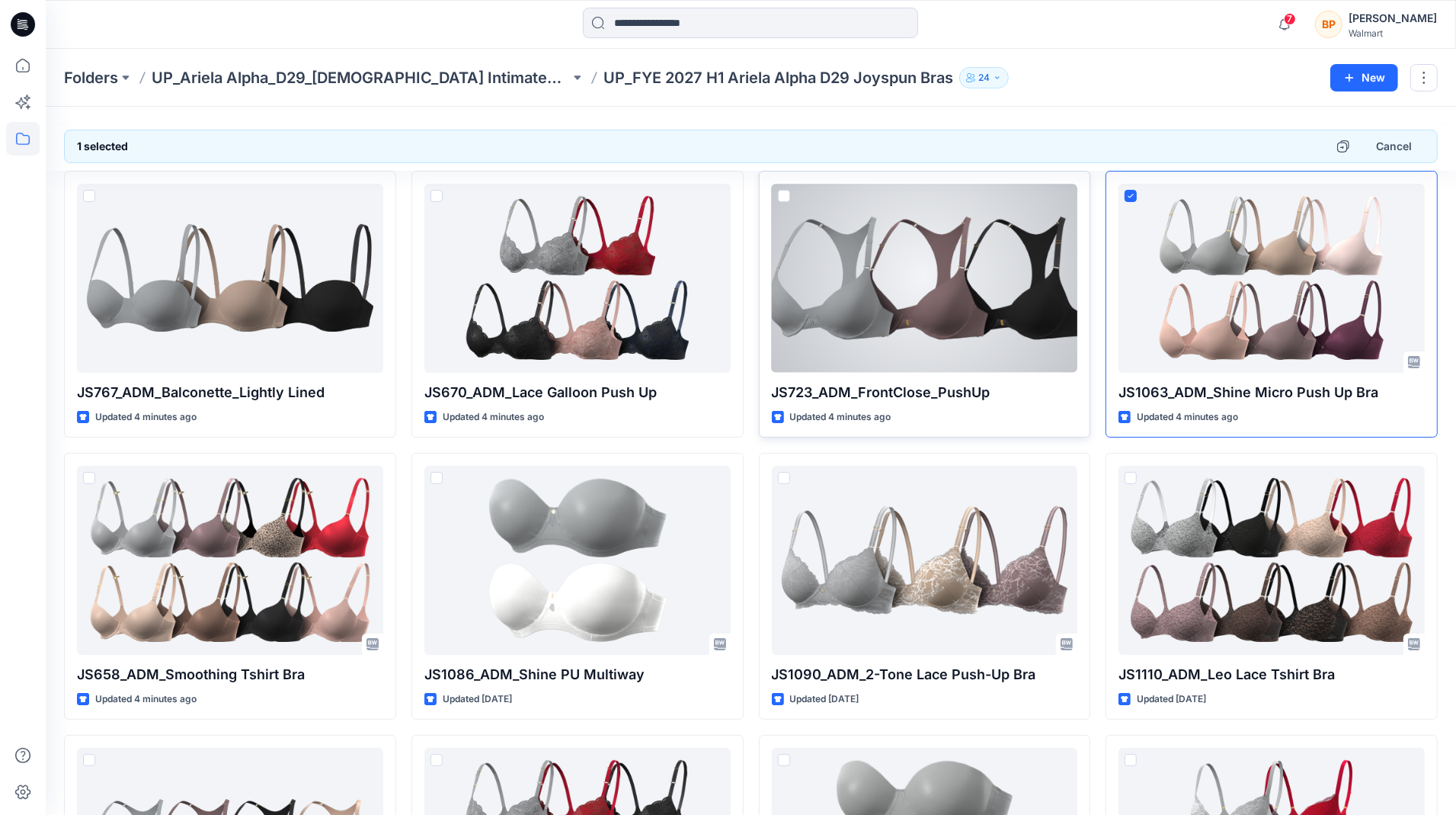
click at [940, 232] on div at bounding box center [925, 278] width 307 height 189
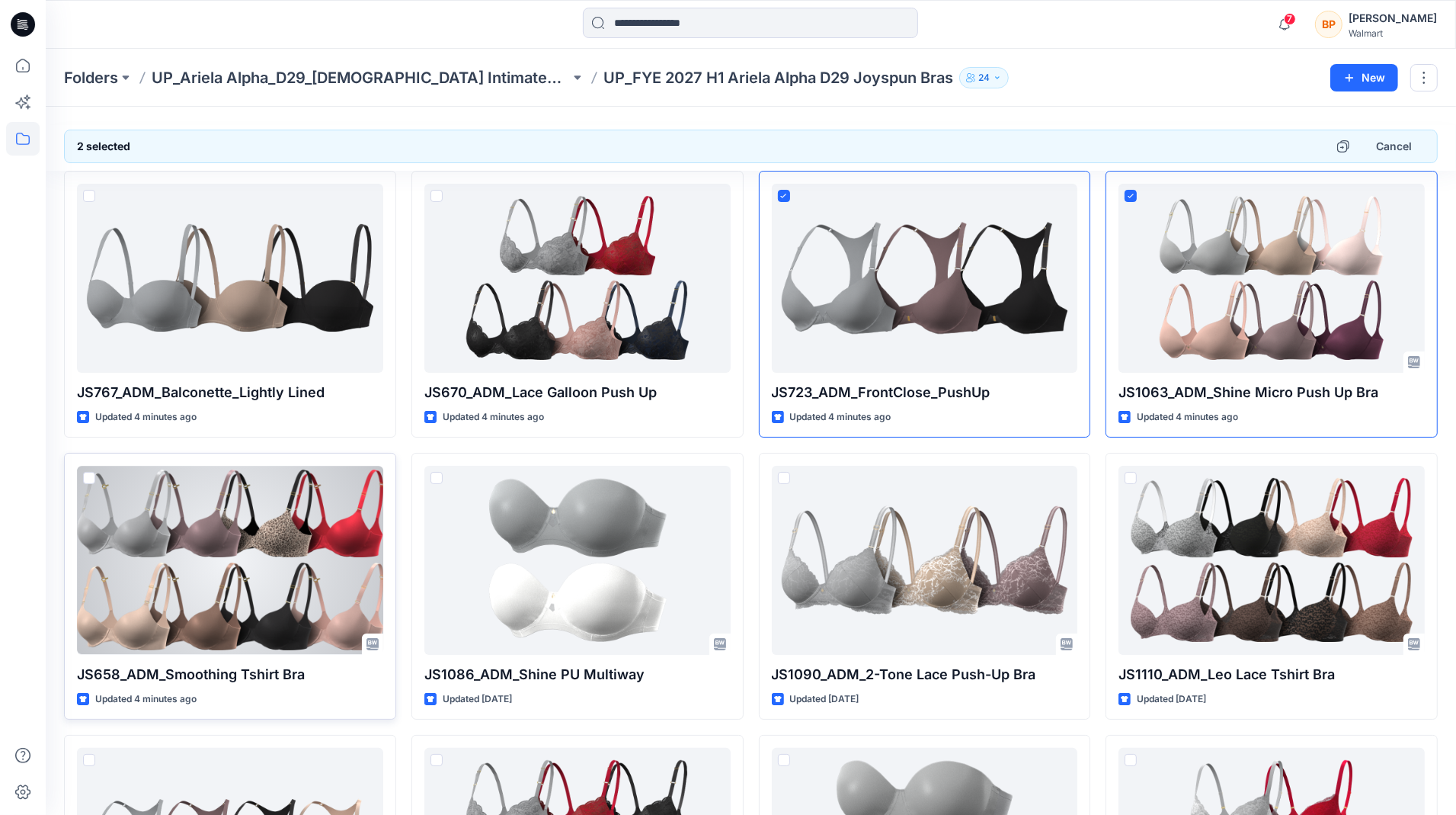
click at [270, 540] on div at bounding box center [230, 560] width 307 height 189
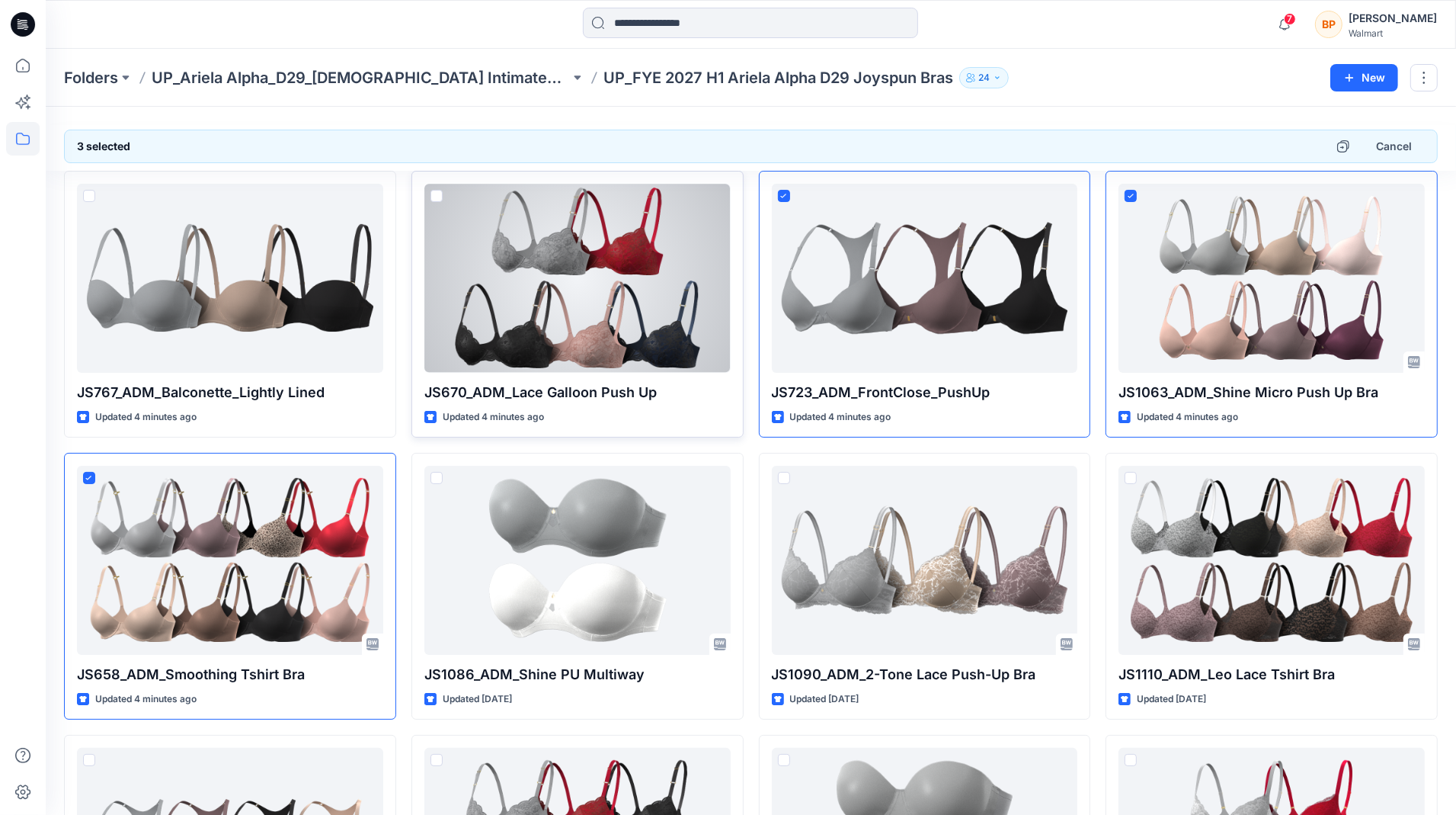
click at [593, 287] on div at bounding box center [577, 278] width 307 height 189
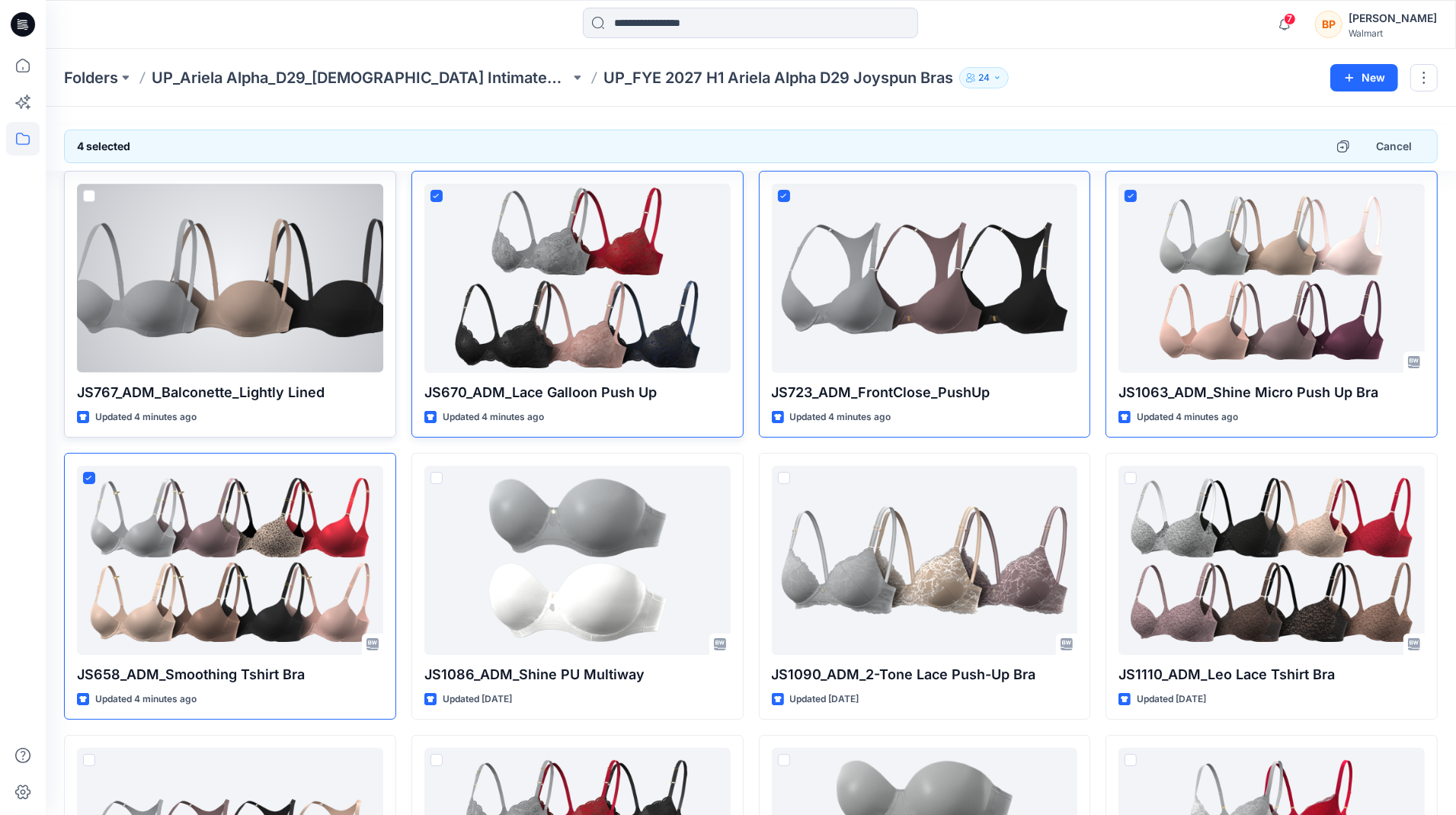
click at [254, 287] on div at bounding box center [230, 278] width 307 height 189
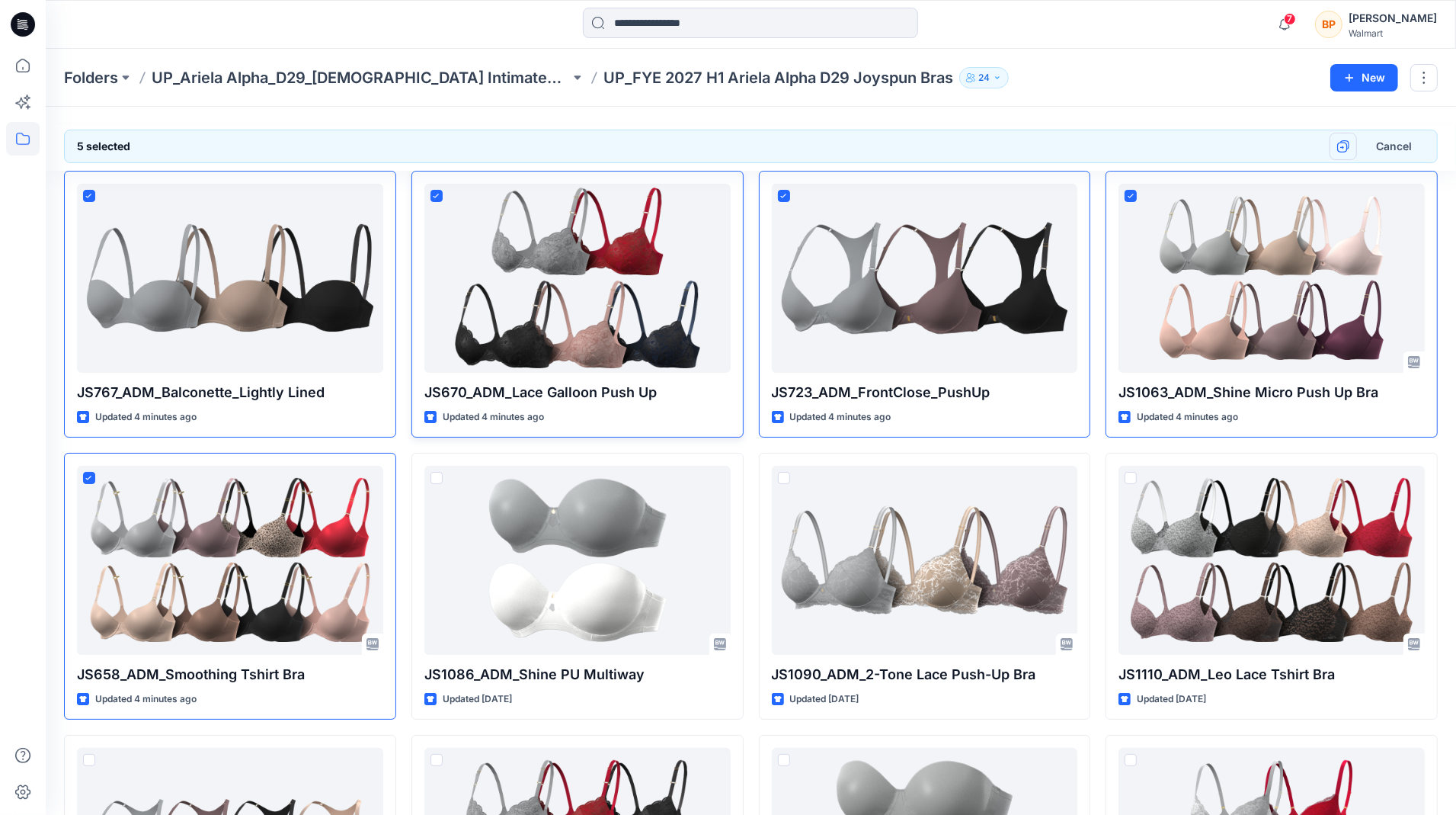
click at [1336, 138] on button "button" at bounding box center [1343, 146] width 27 height 28
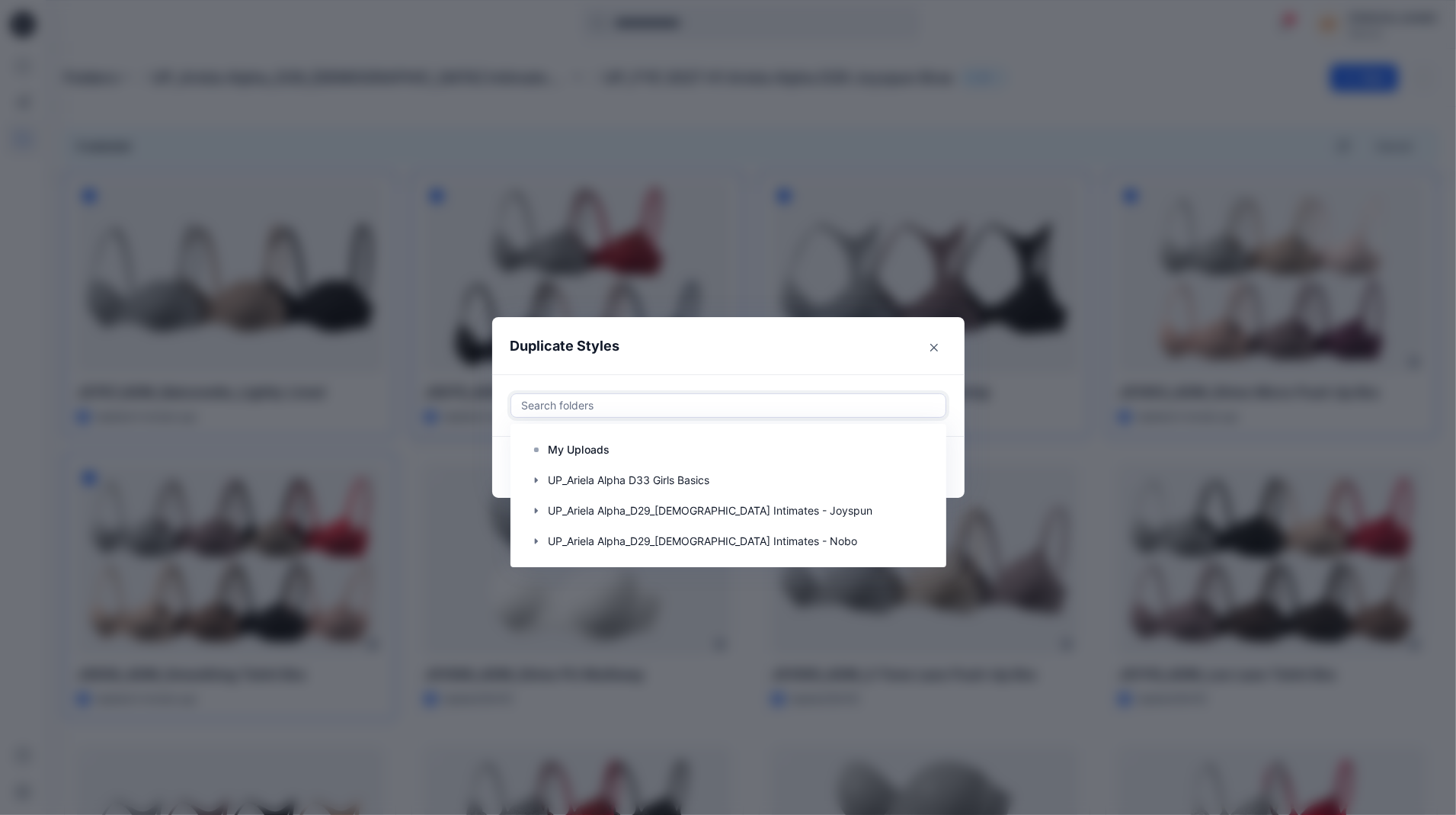
click at [851, 402] on div at bounding box center [728, 406] width 416 height 18
click at [788, 442] on div at bounding box center [729, 449] width 415 height 31
click at [884, 351] on header "Duplicate Styles" at bounding box center [713, 346] width 441 height 58
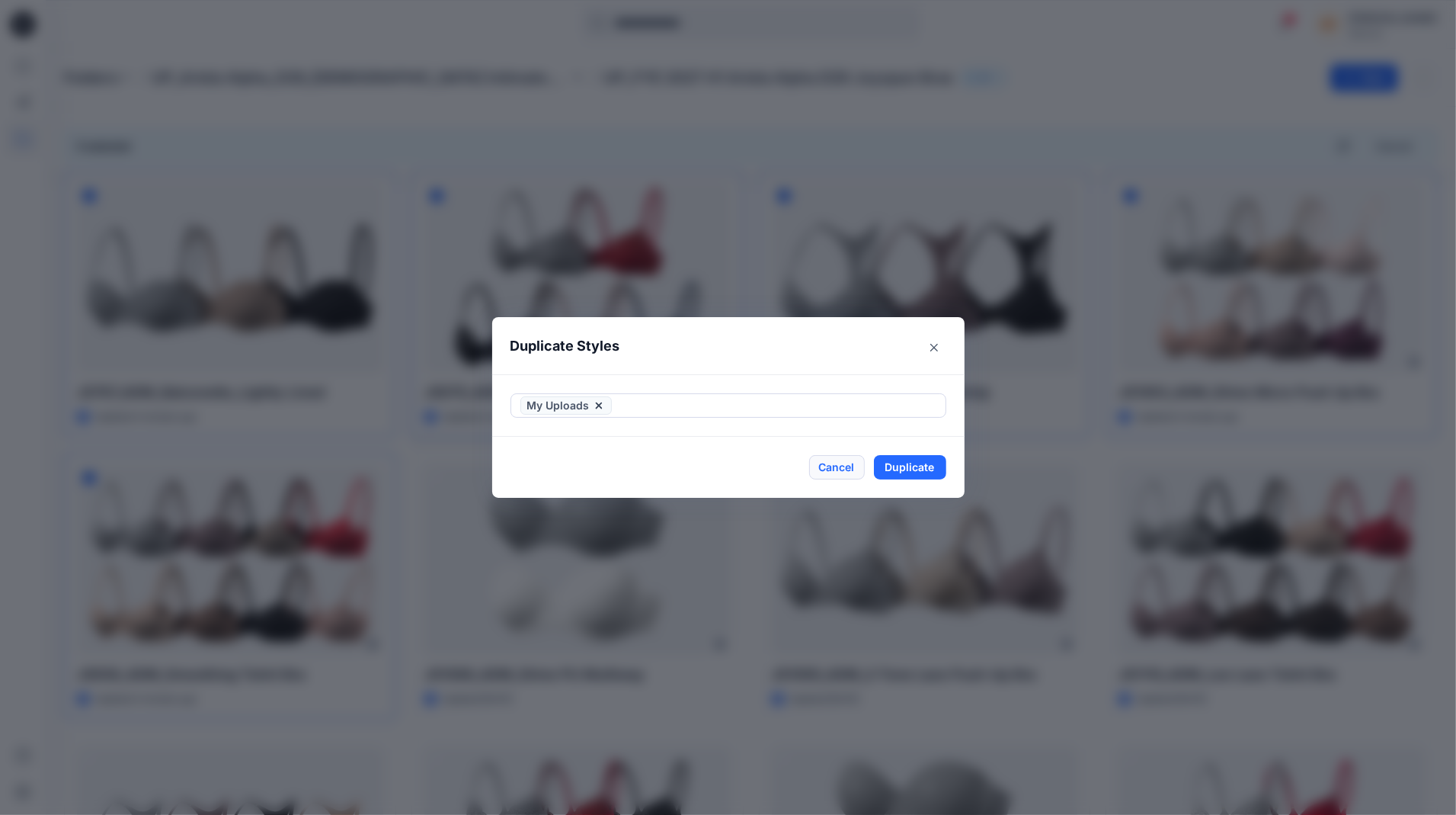
click at [829, 473] on button "Cancel" at bounding box center [836, 467] width 56 height 24
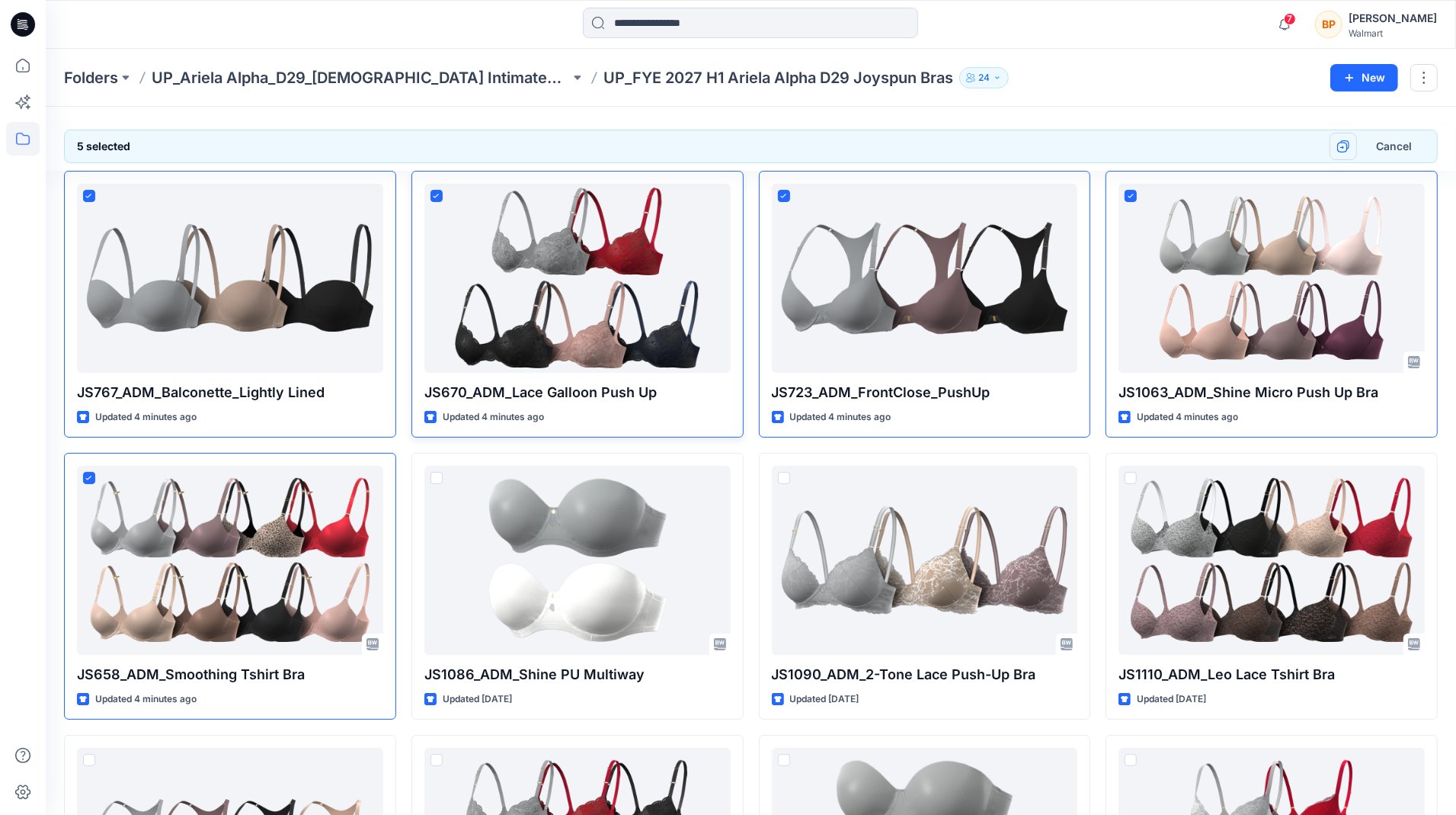
click at [1333, 142] on button "button" at bounding box center [1343, 146] width 27 height 28
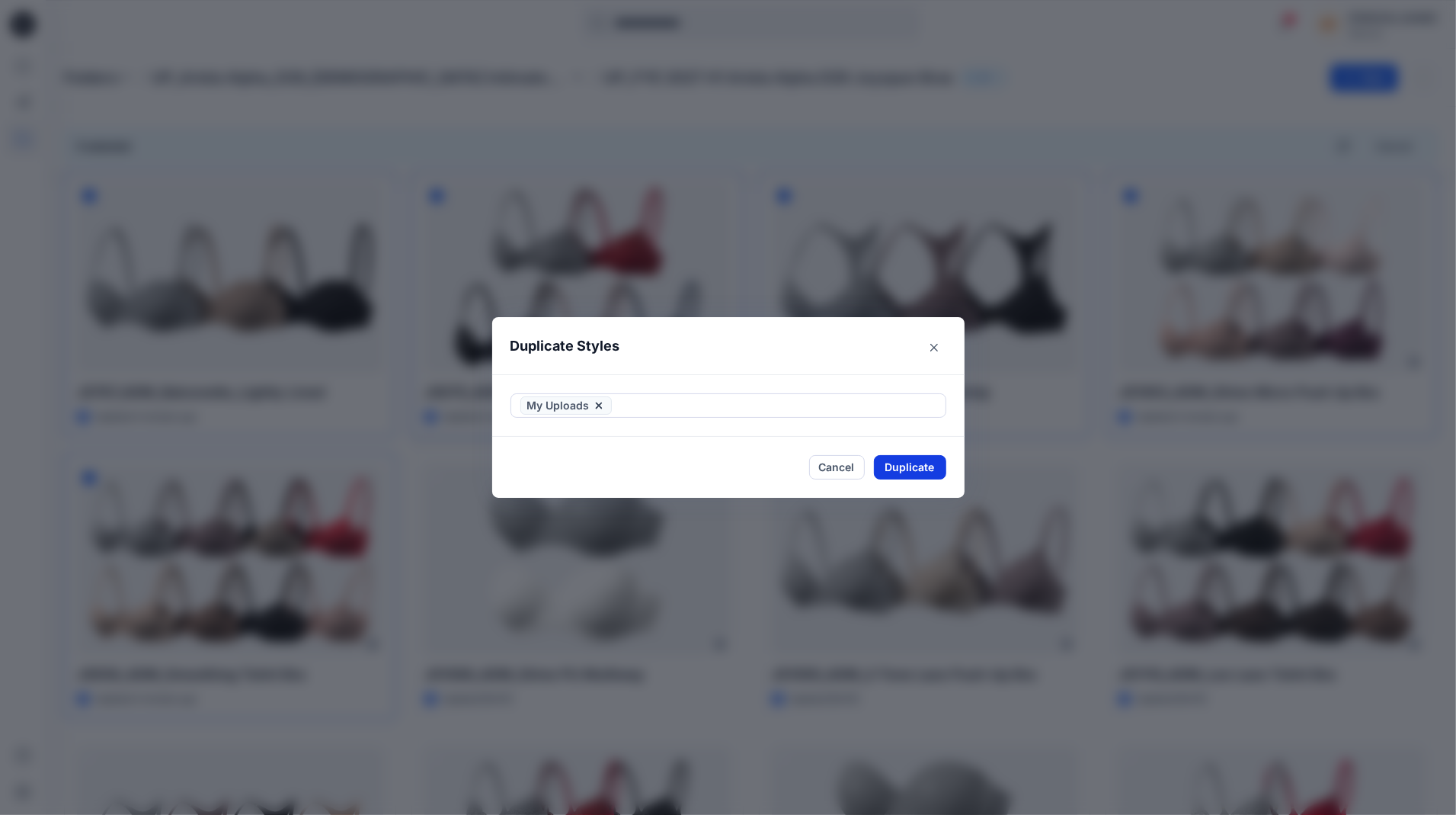
click at [890, 463] on button "Duplicate" at bounding box center [910, 467] width 72 height 24
click at [912, 468] on button "Close" at bounding box center [920, 468] width 49 height 24
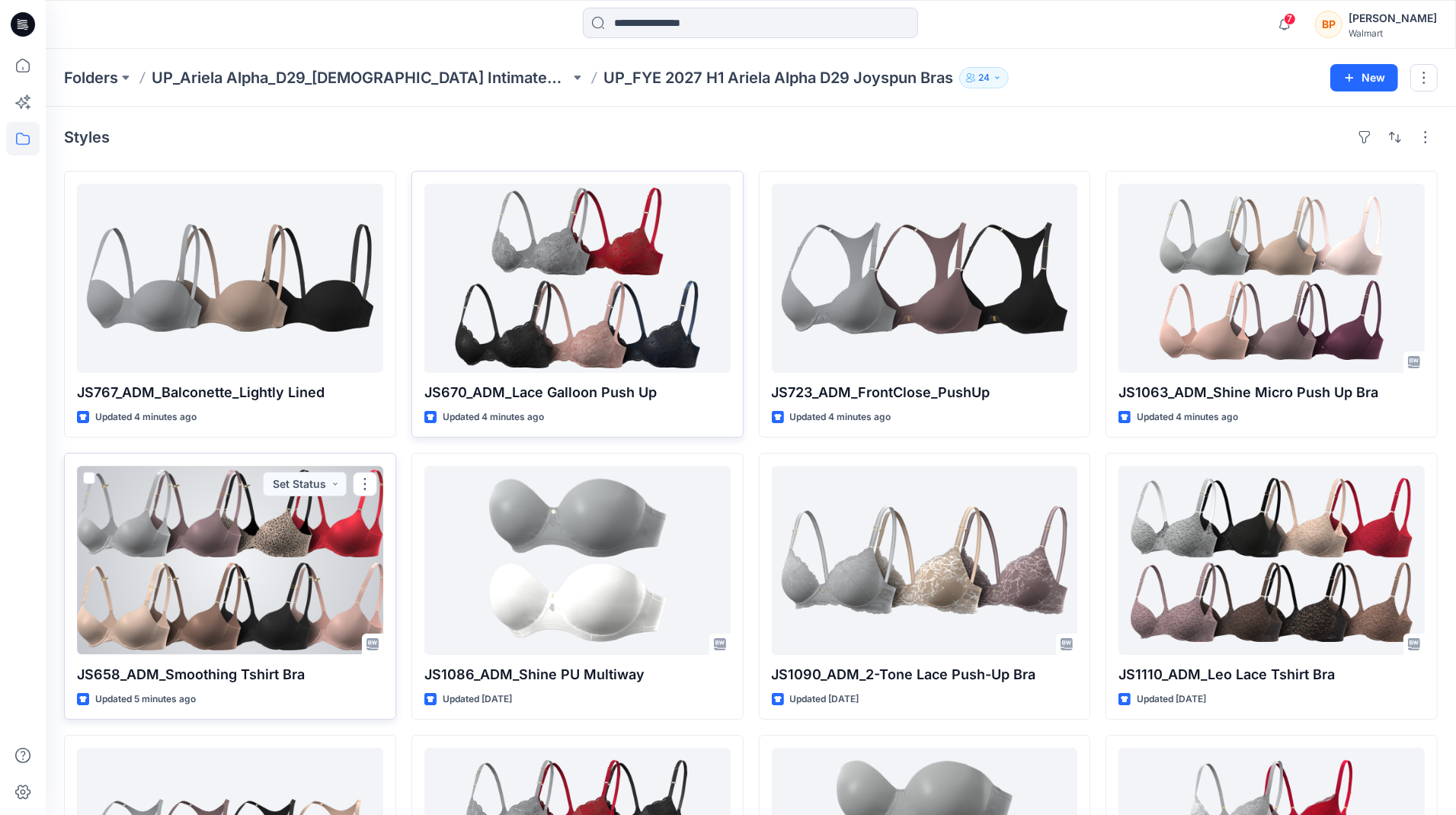
click at [92, 483] on div at bounding box center [89, 481] width 12 height 18
click at [87, 477] on span at bounding box center [89, 478] width 12 height 12
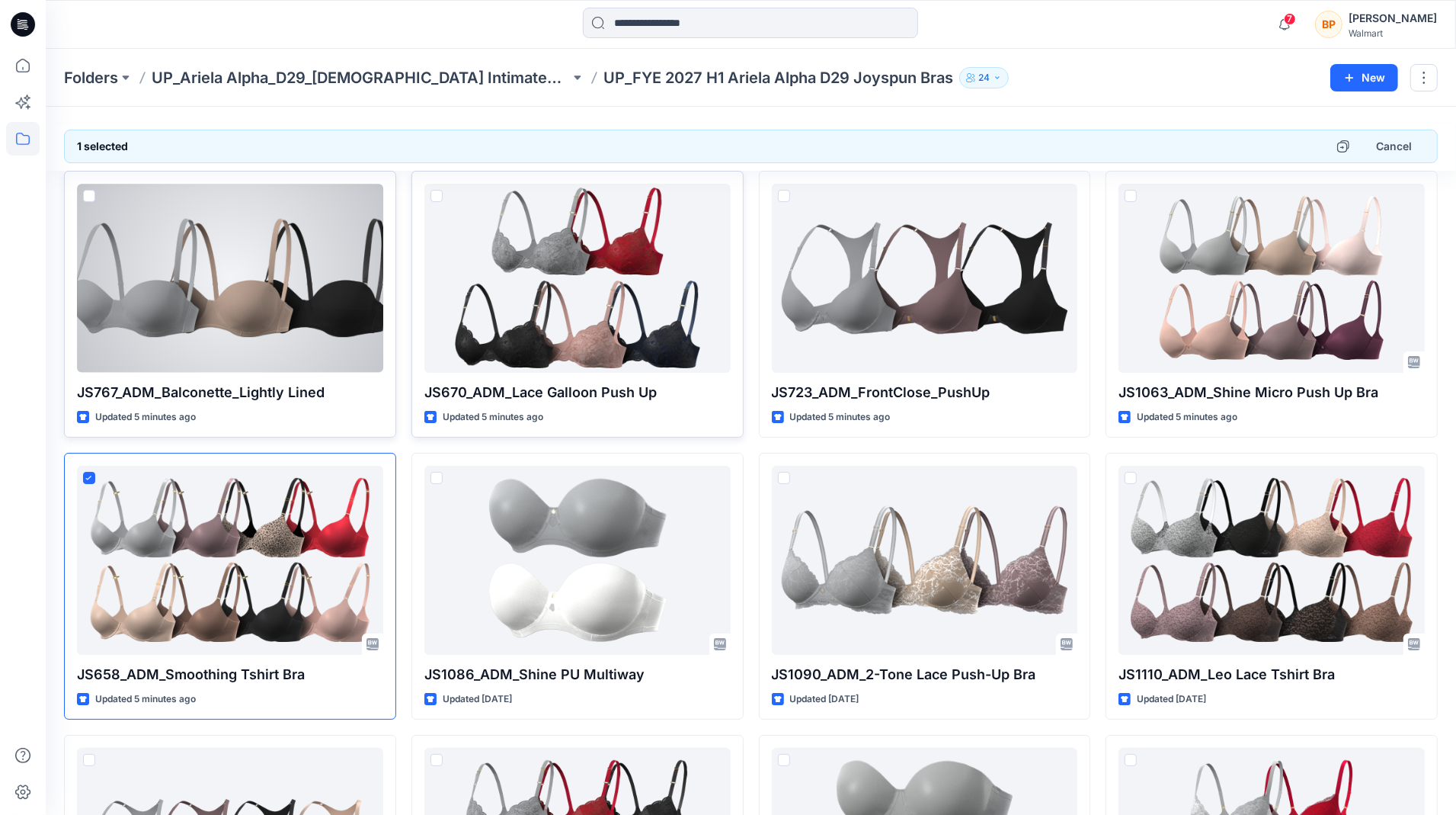
click at [138, 251] on div at bounding box center [230, 278] width 307 height 189
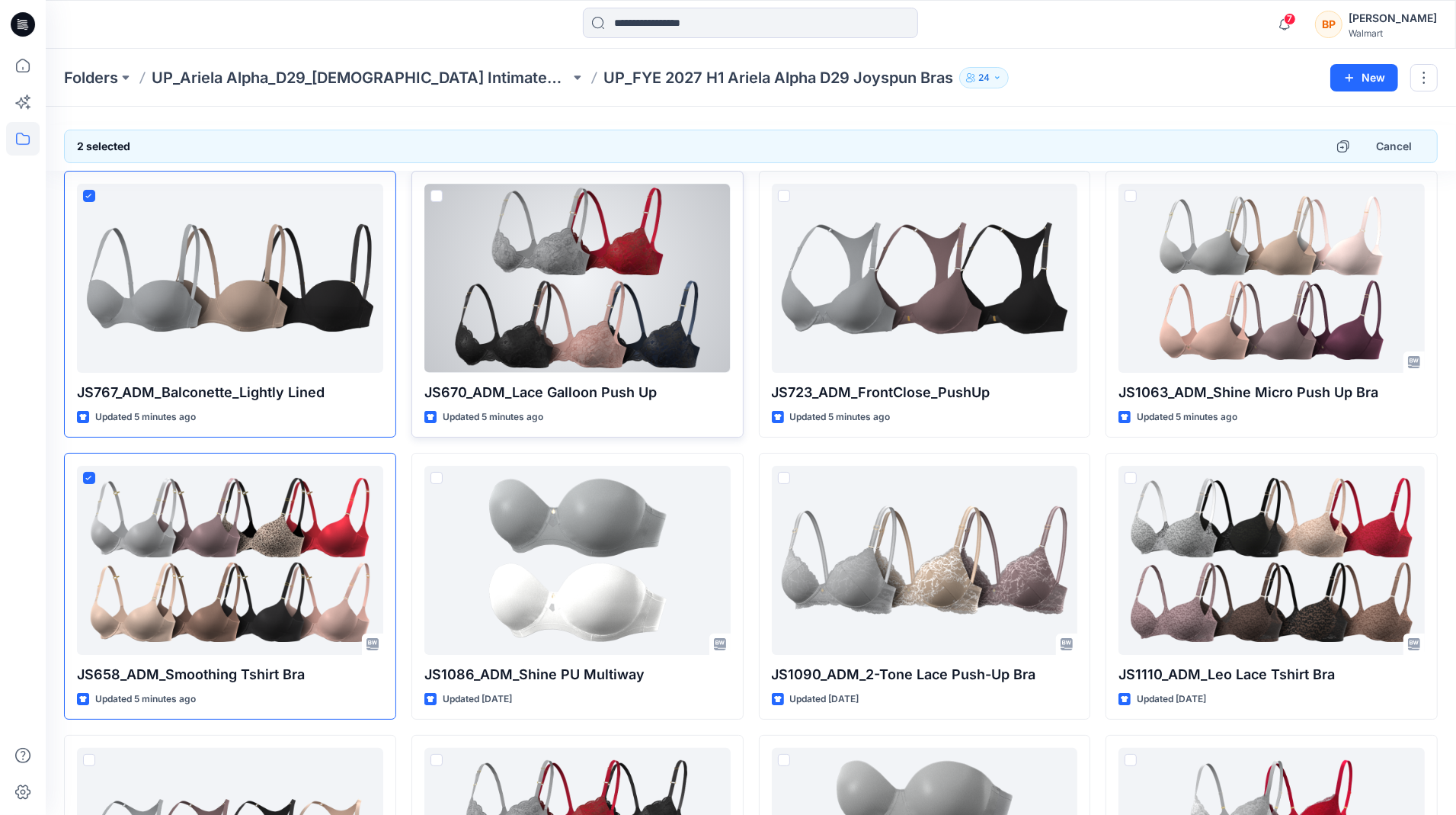
click at [540, 270] on div at bounding box center [577, 278] width 307 height 189
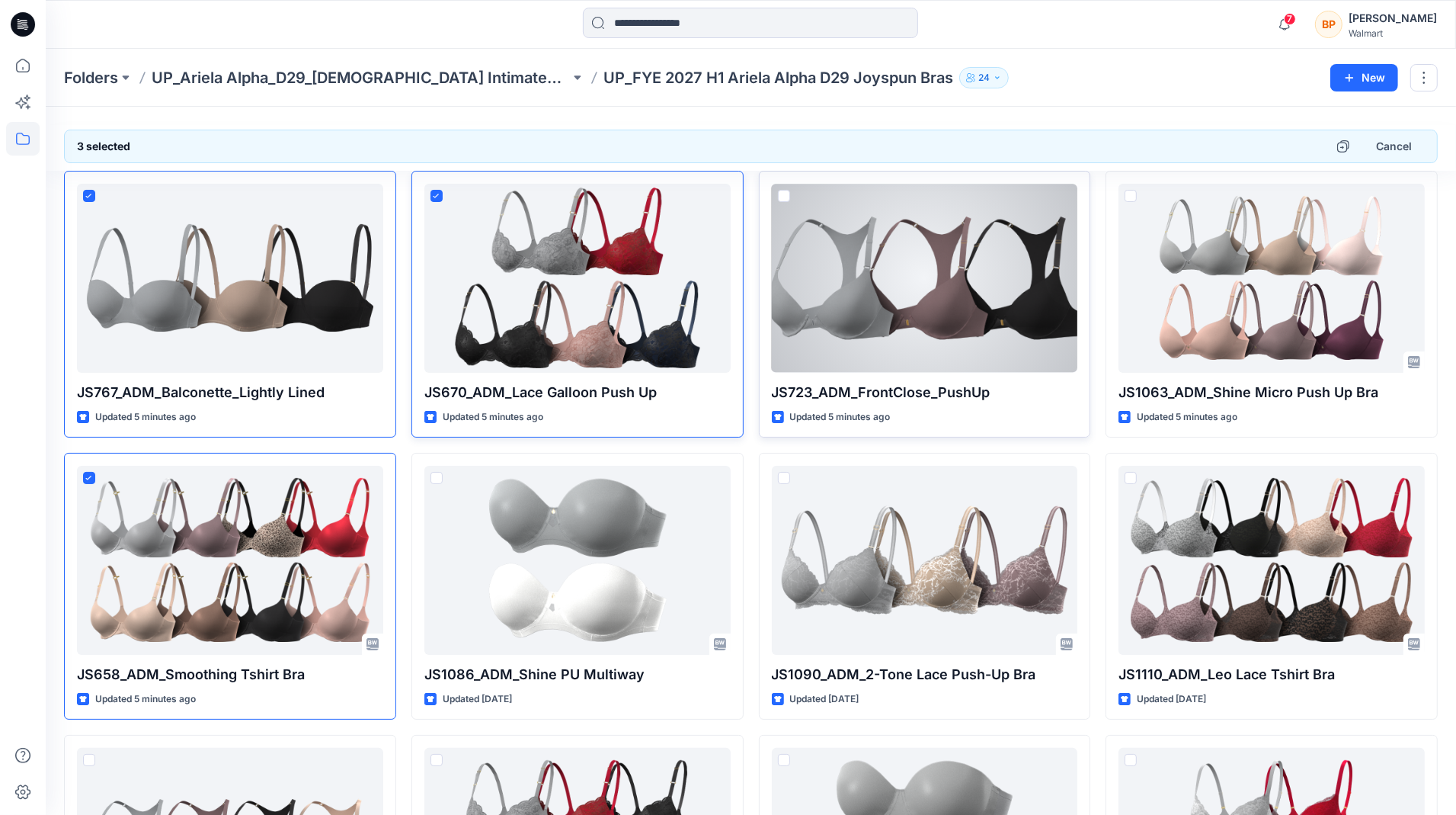
click at [927, 263] on div at bounding box center [925, 278] width 307 height 189
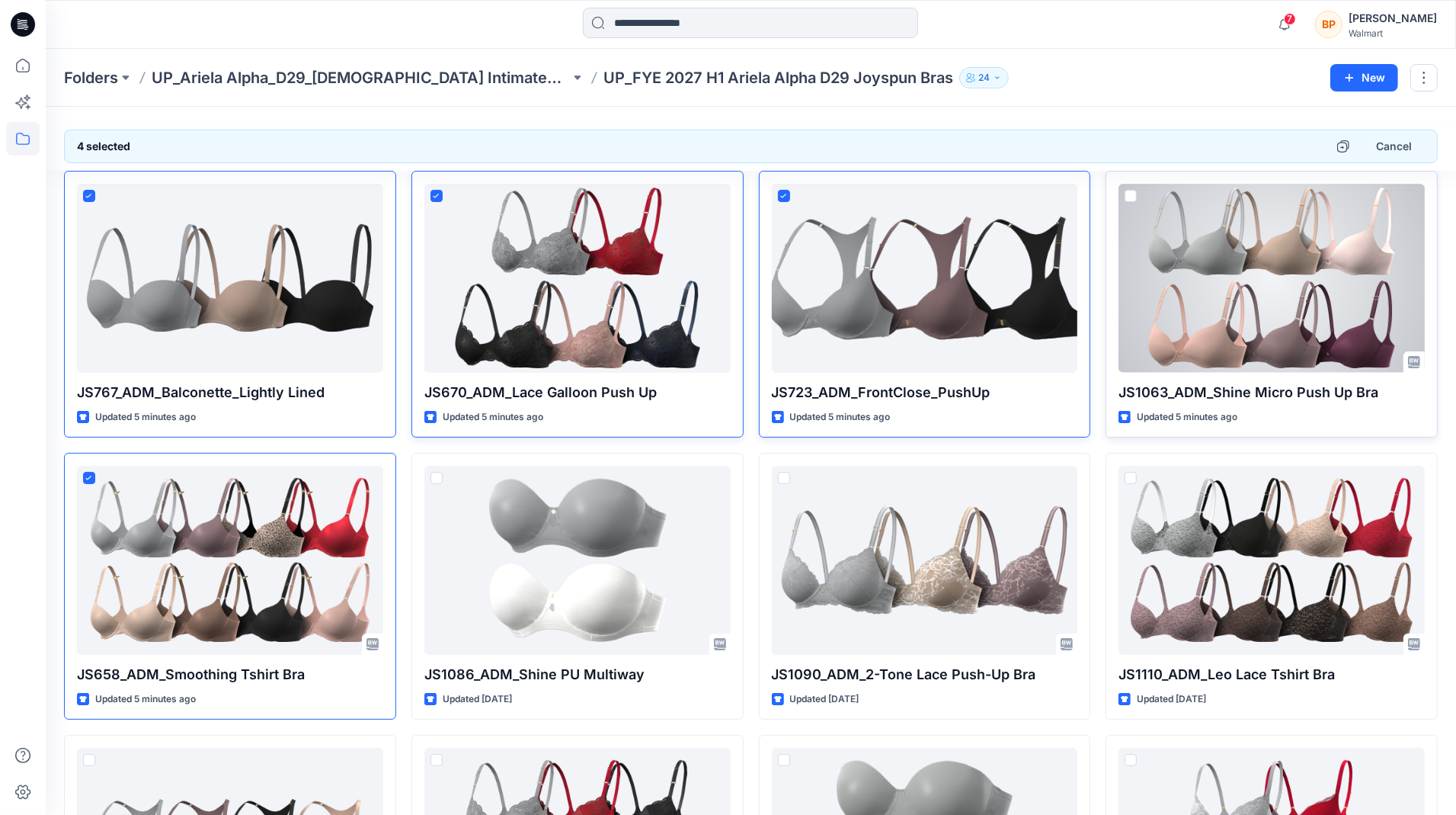
click at [1278, 254] on div at bounding box center [1272, 278] width 307 height 189
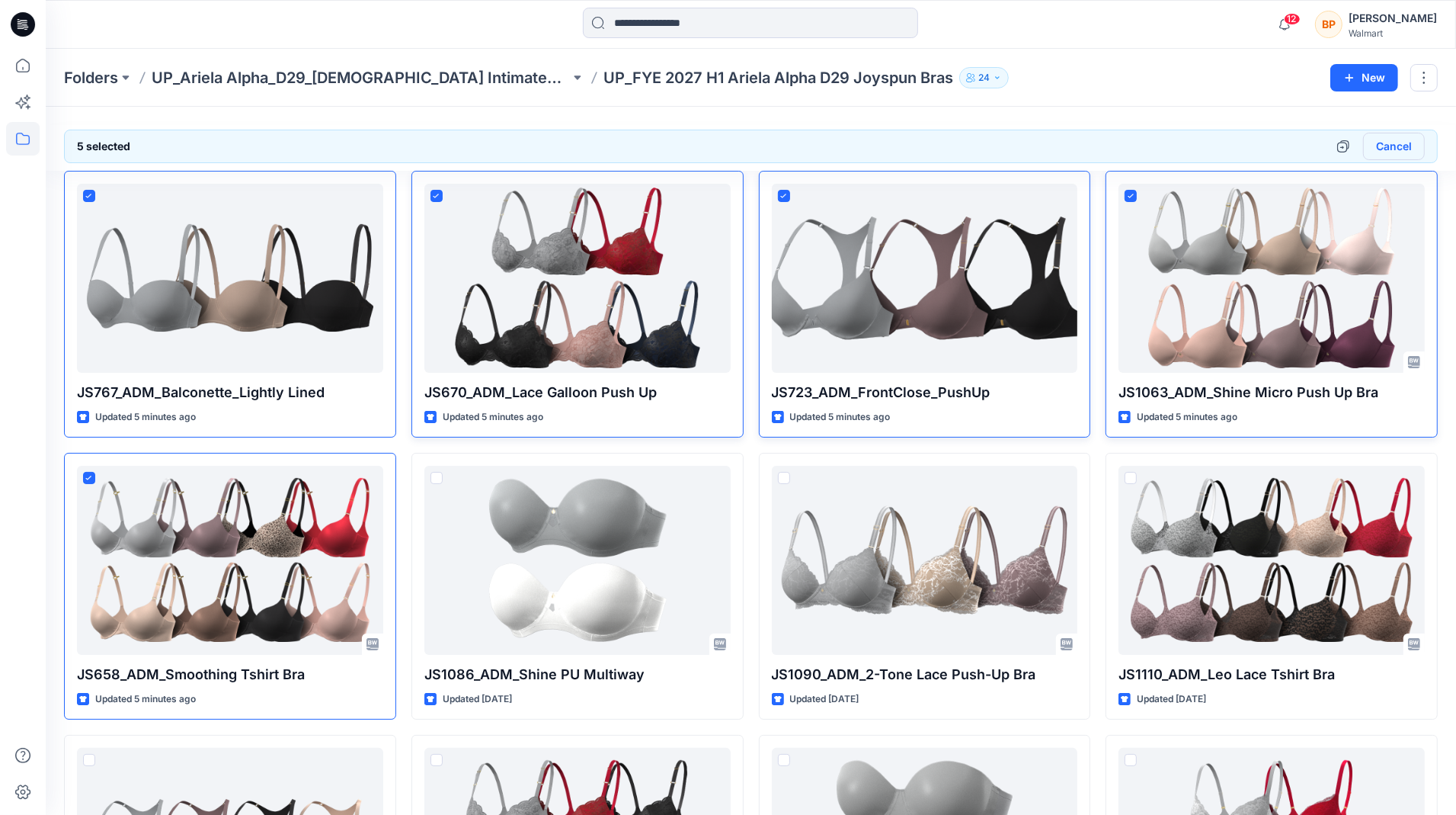
click at [1419, 153] on button "Cancel" at bounding box center [1394, 146] width 62 height 28
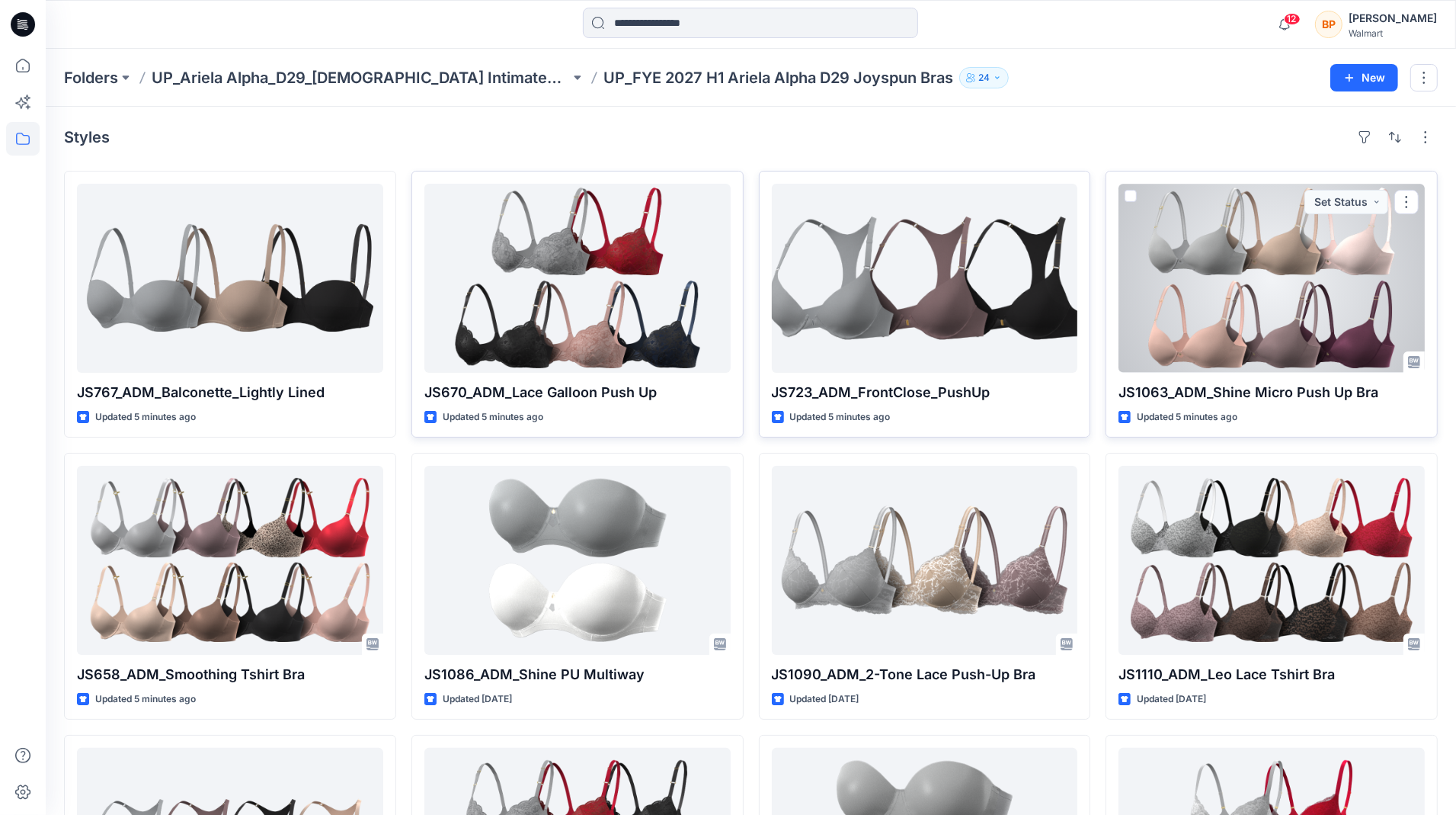
click at [1371, 281] on div at bounding box center [1272, 278] width 307 height 189
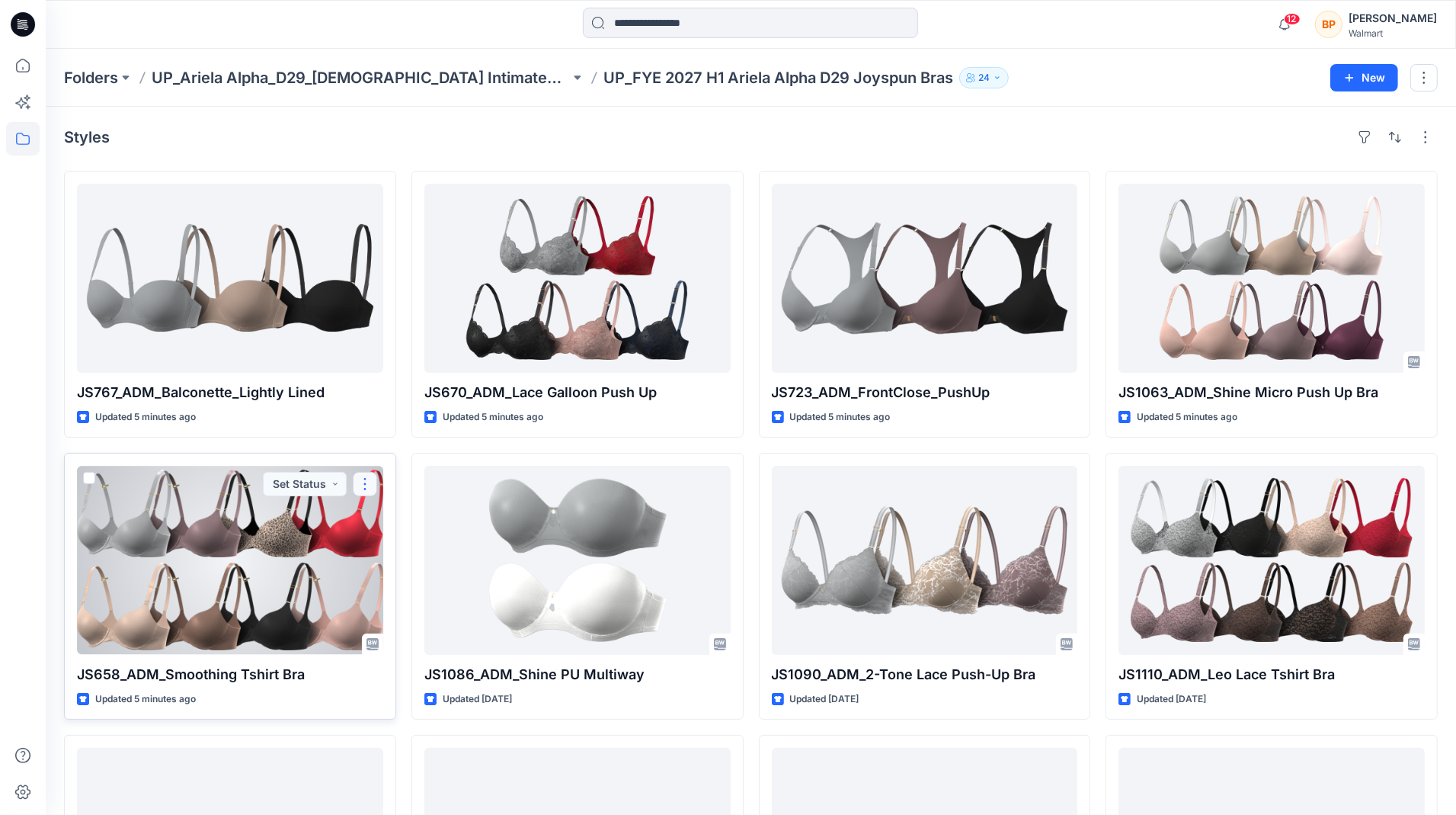
click at [362, 487] on button "button" at bounding box center [364, 483] width 24 height 24
click at [425, 519] on button "Edit" at bounding box center [438, 518] width 165 height 28
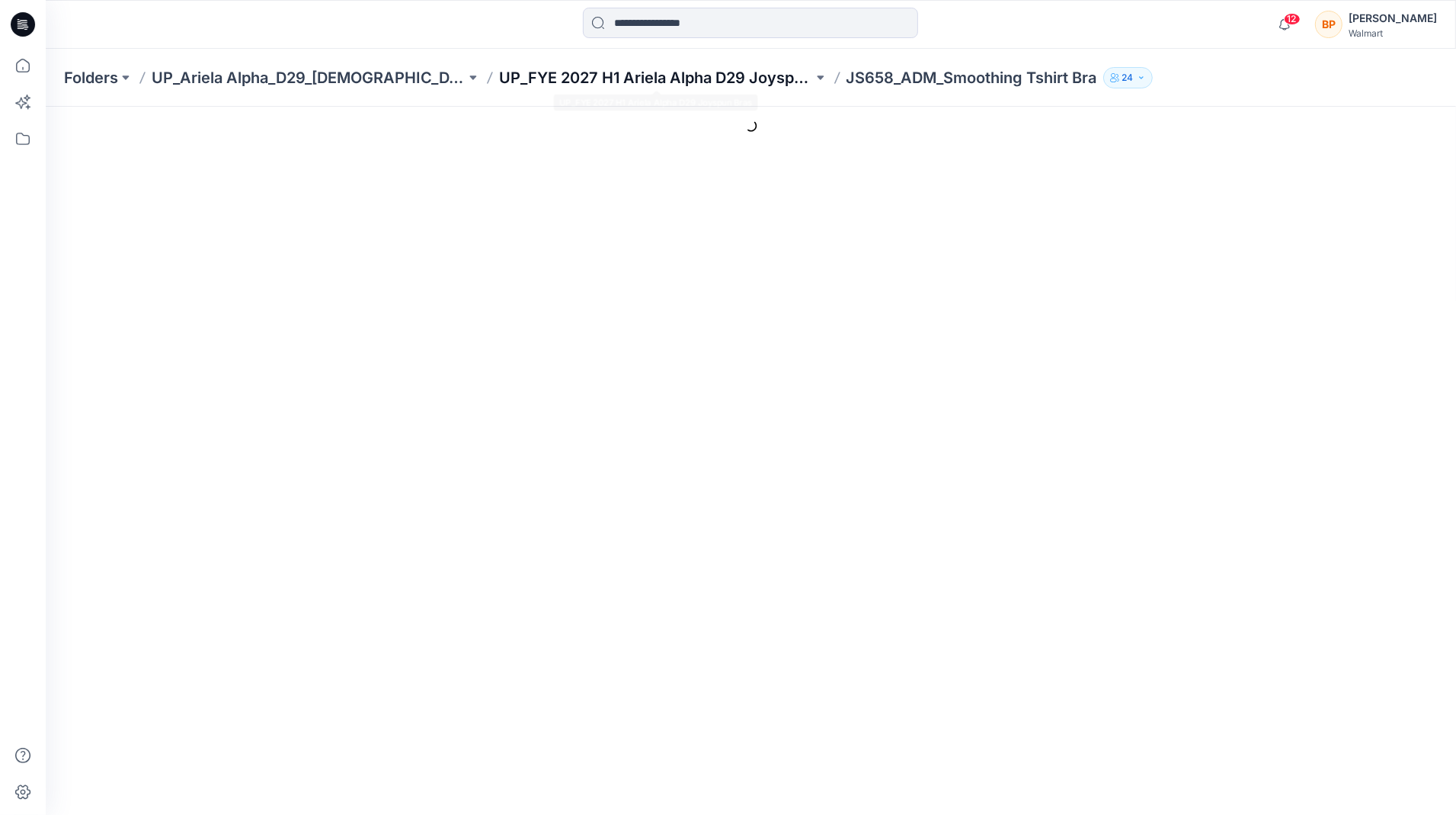
click at [741, 83] on p "UP_FYE 2027 H1 Ariela Alpha D29 Joyspun Bras" at bounding box center [656, 78] width 314 height 22
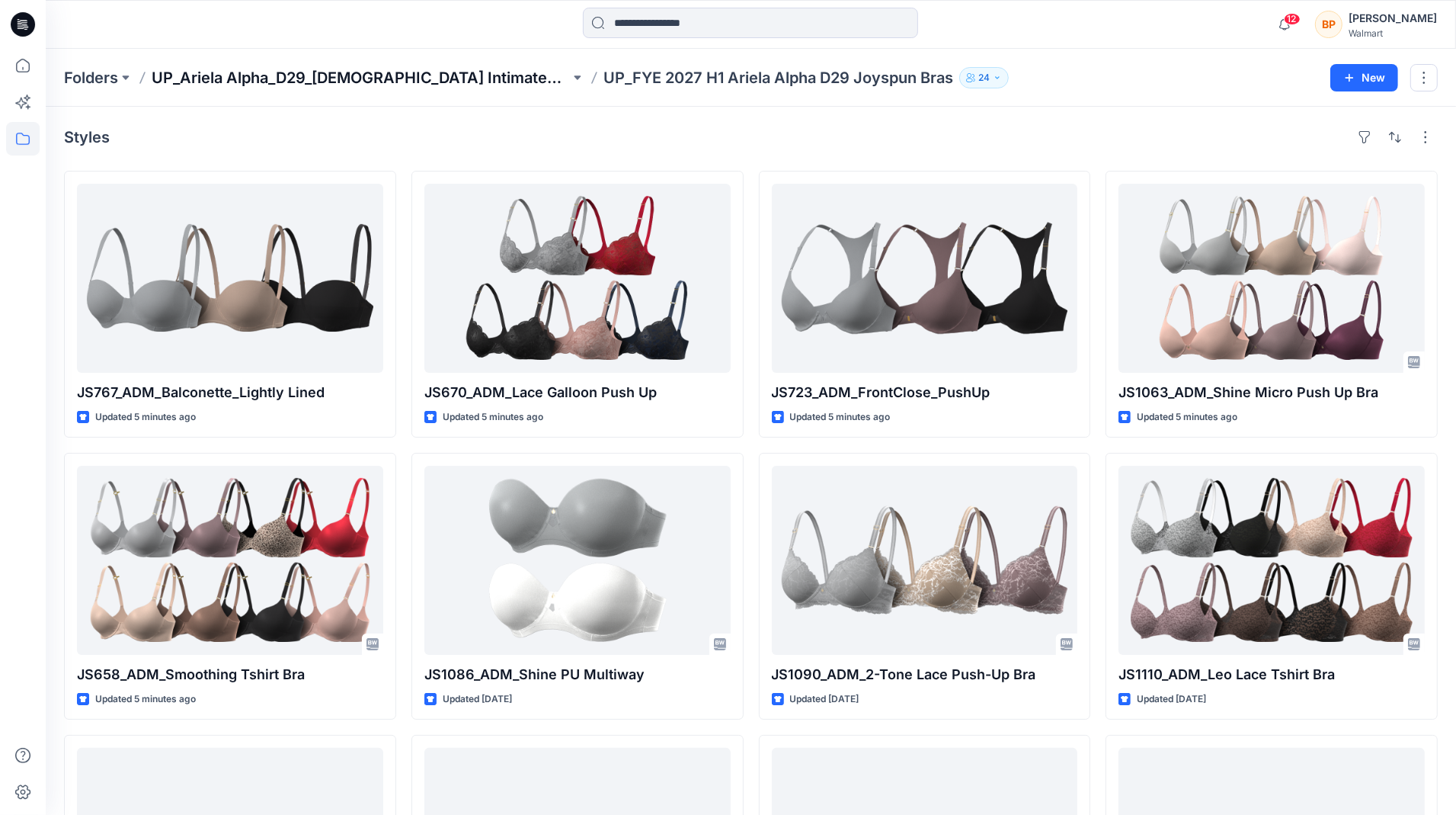
click at [477, 76] on p "UP_Ariela Alpha_D29_[DEMOGRAPHIC_DATA] Intimates - Joyspun" at bounding box center [361, 78] width 418 height 22
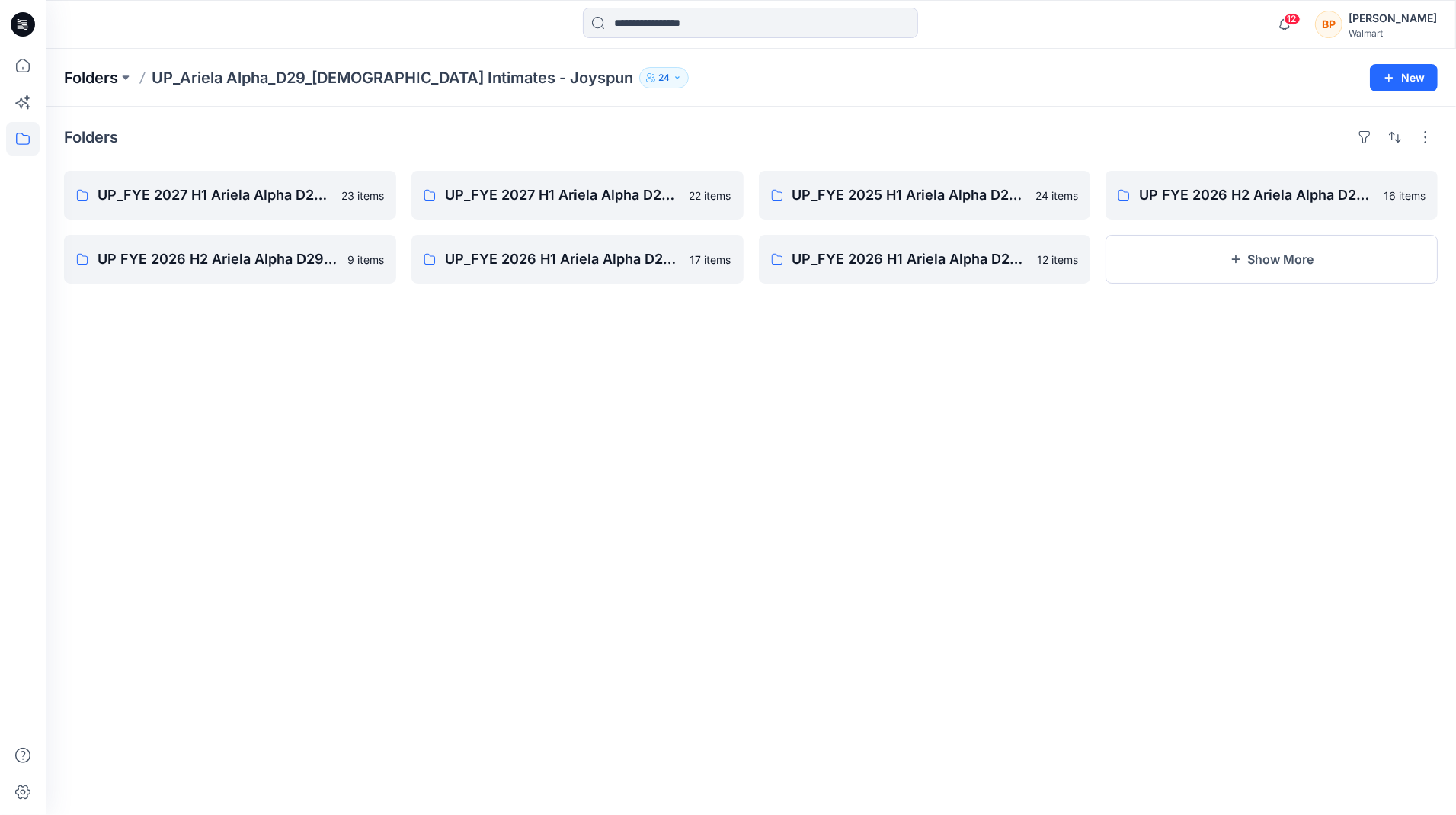
click at [98, 78] on p "Folders" at bounding box center [91, 78] width 54 height 22
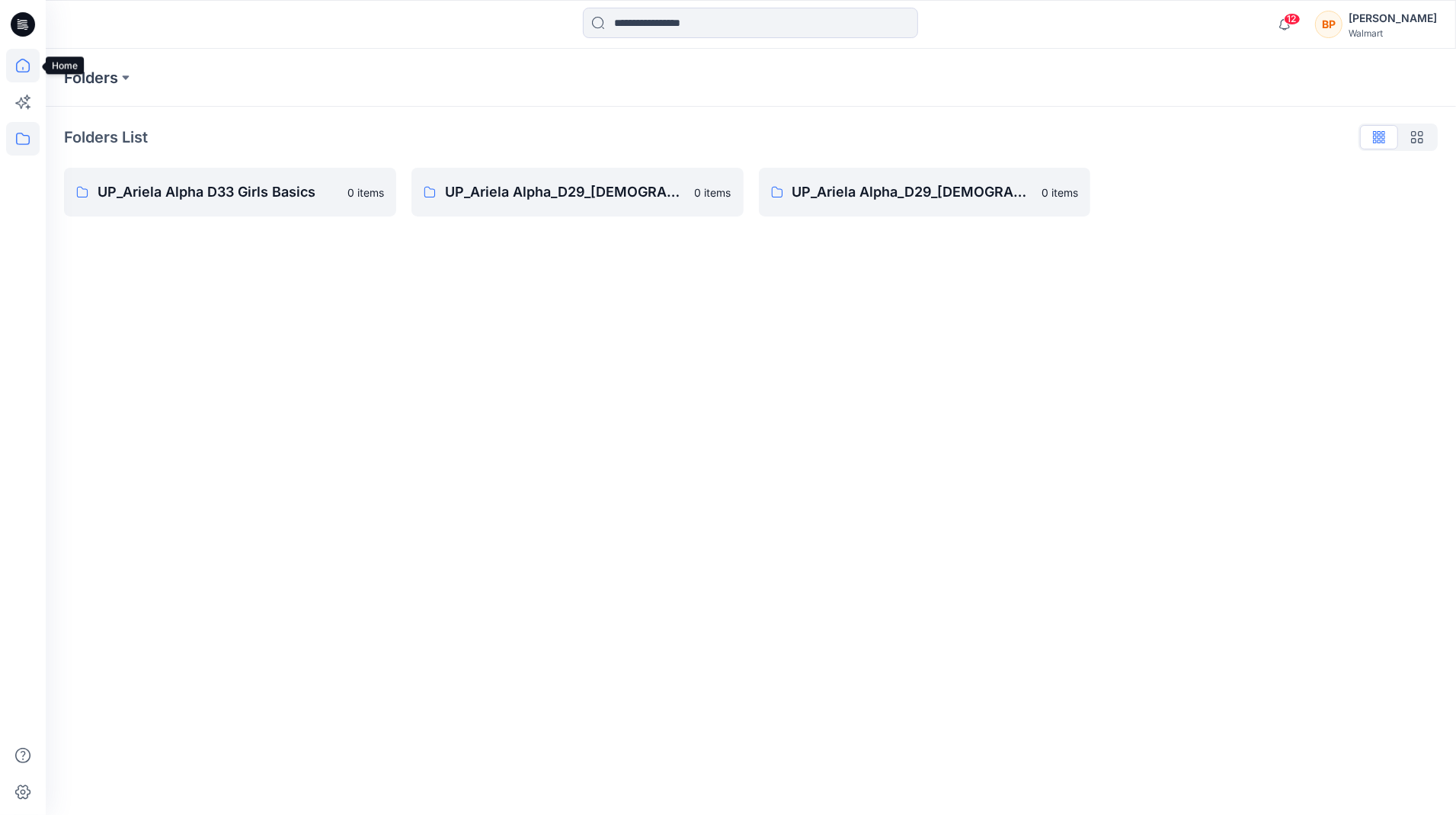
click at [23, 58] on icon at bounding box center [22, 66] width 33 height 33
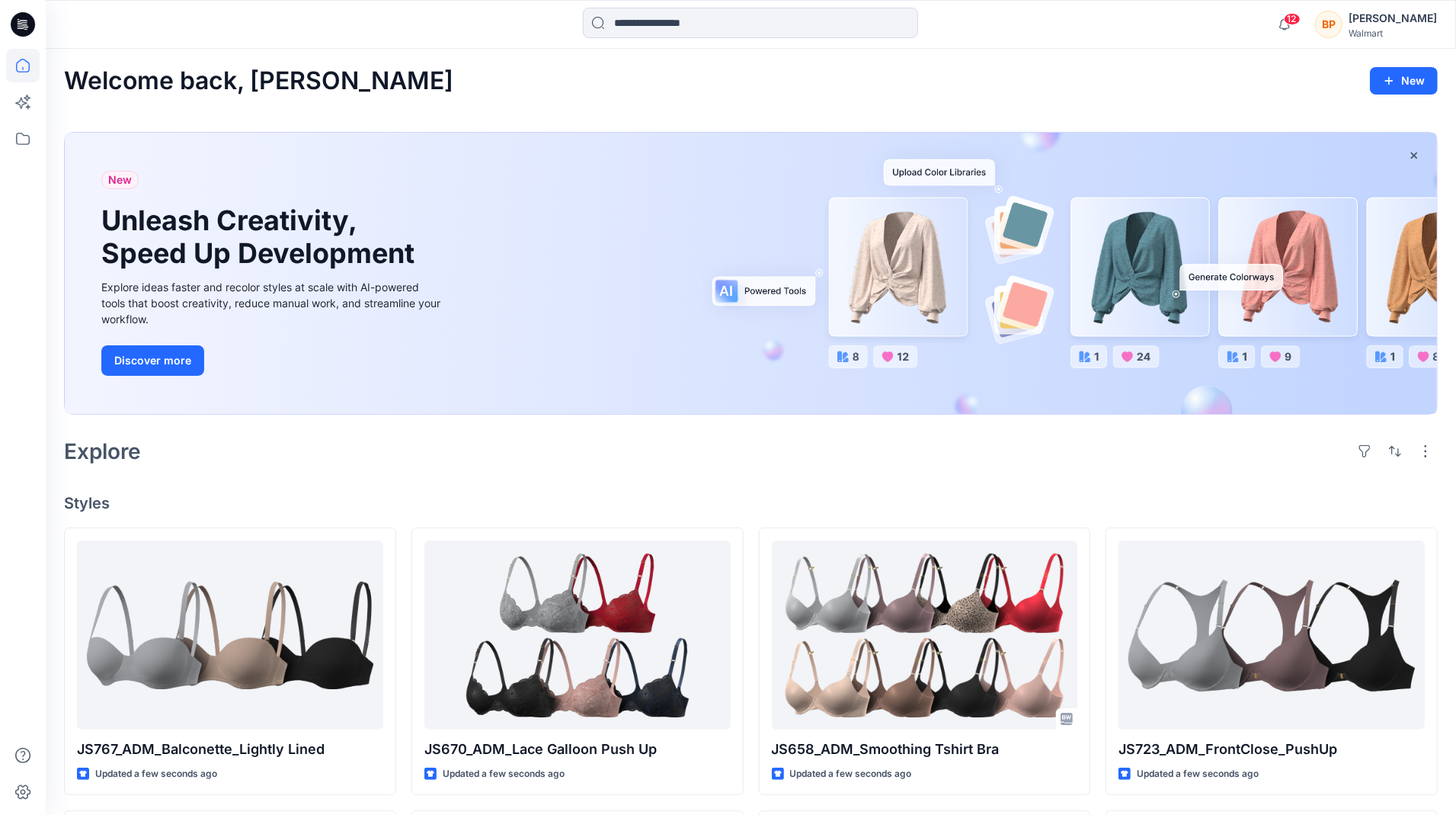
scroll to position [19, 0]
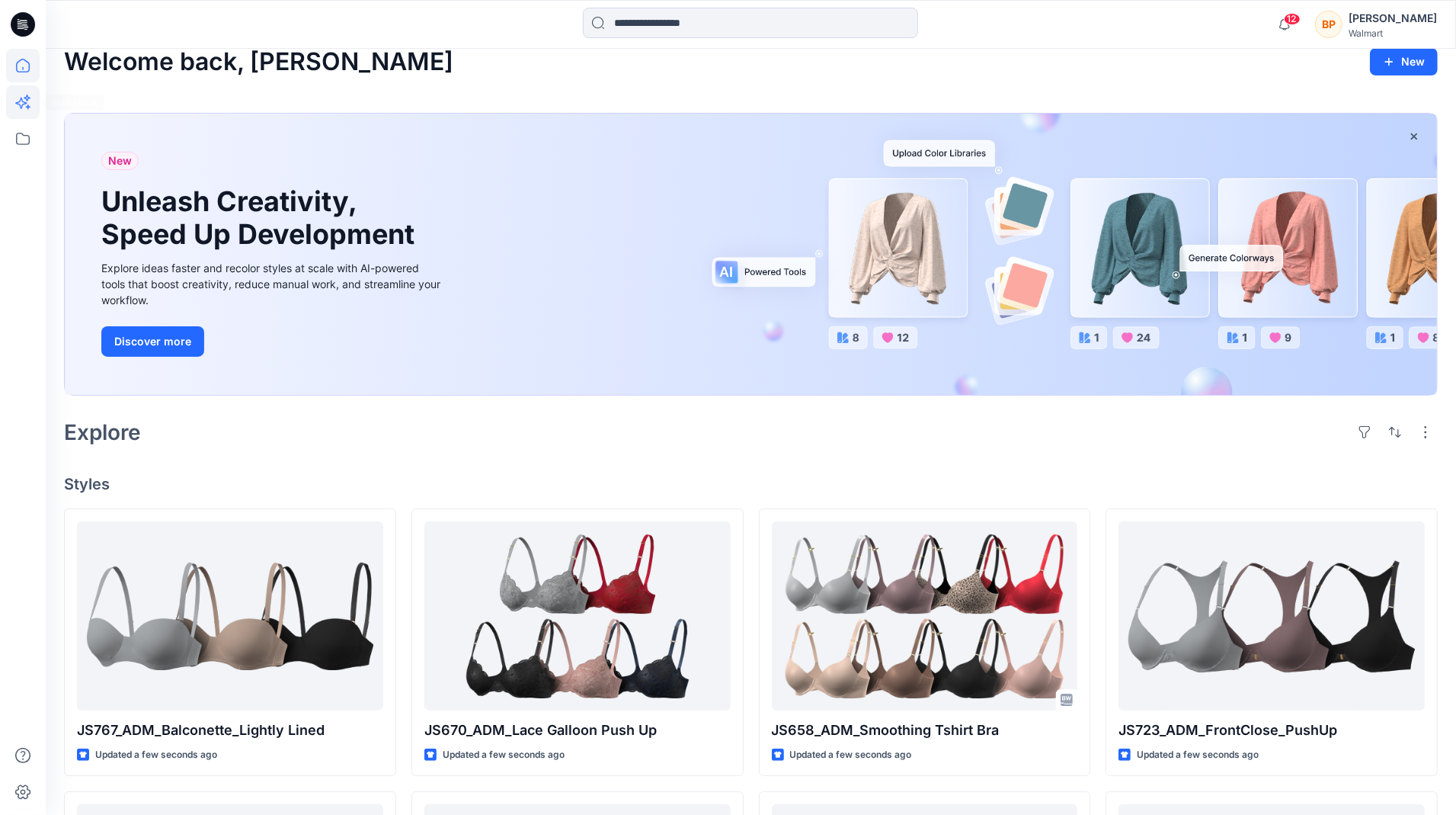
click at [32, 98] on icon at bounding box center [22, 102] width 33 height 33
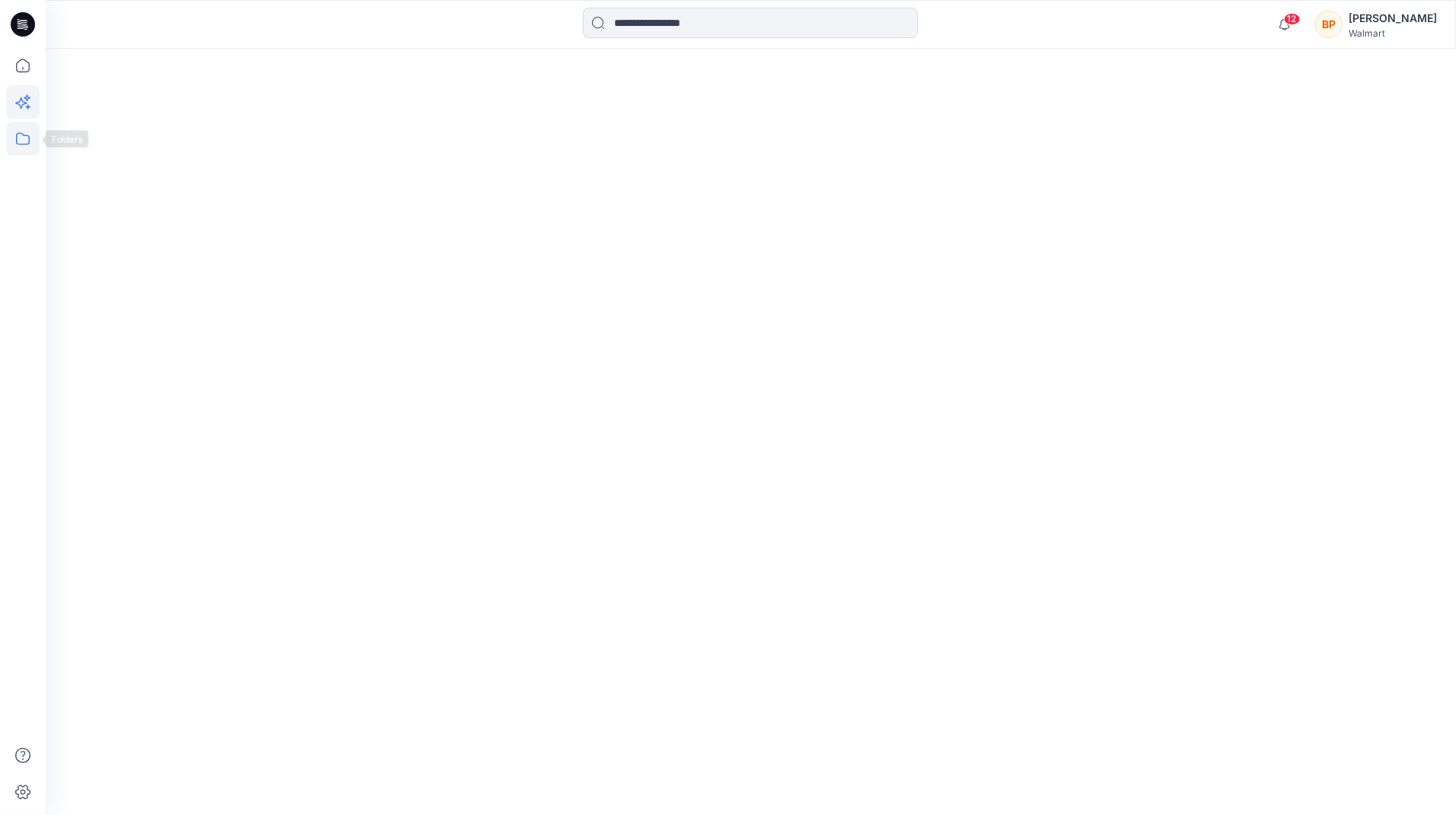
click at [32, 133] on icon at bounding box center [22, 138] width 33 height 33
click at [84, 122] on div at bounding box center [145, 118] width 174 height 31
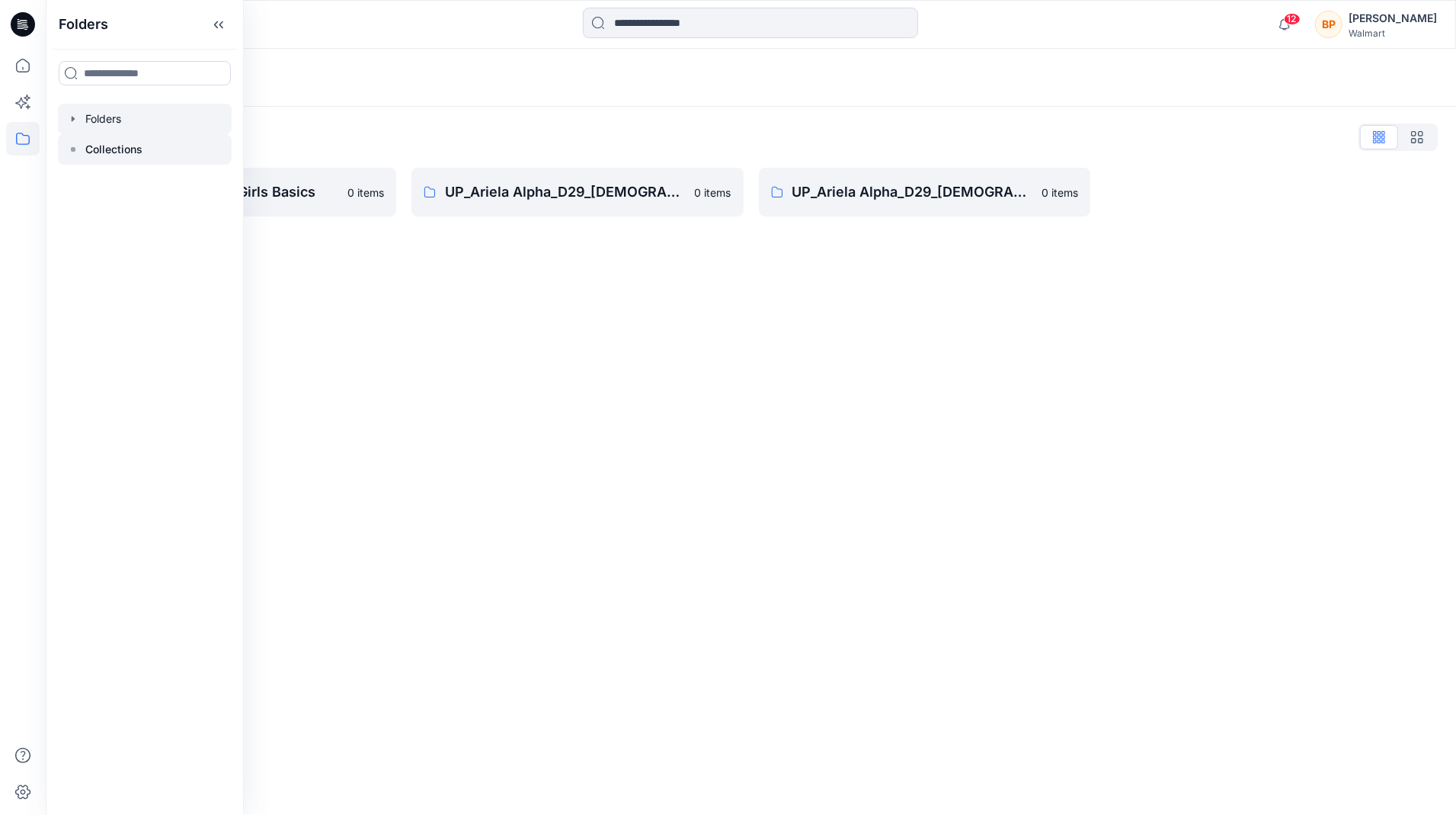
click at [157, 151] on div at bounding box center [145, 149] width 174 height 31
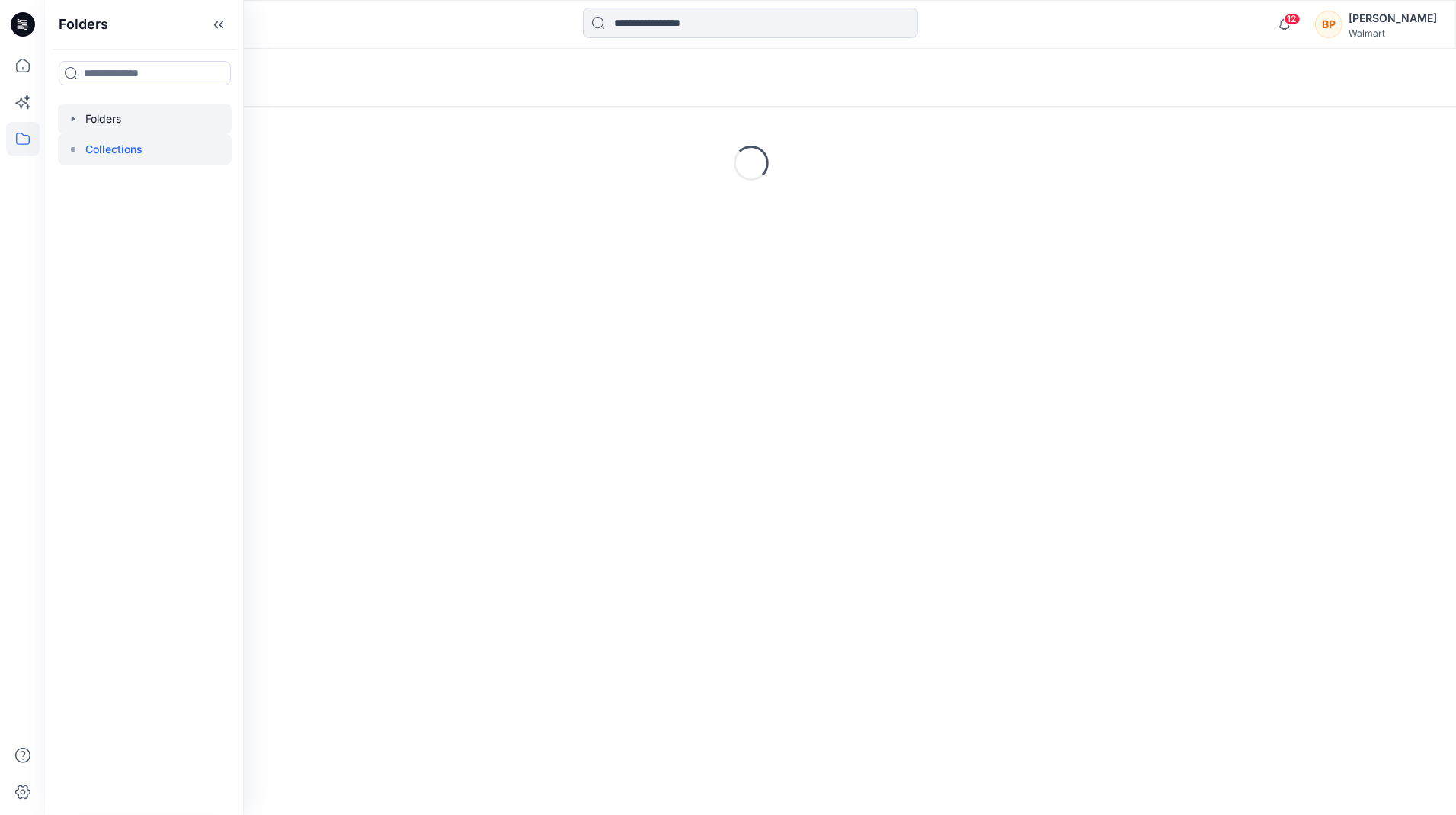
click at [146, 130] on div at bounding box center [145, 118] width 174 height 31
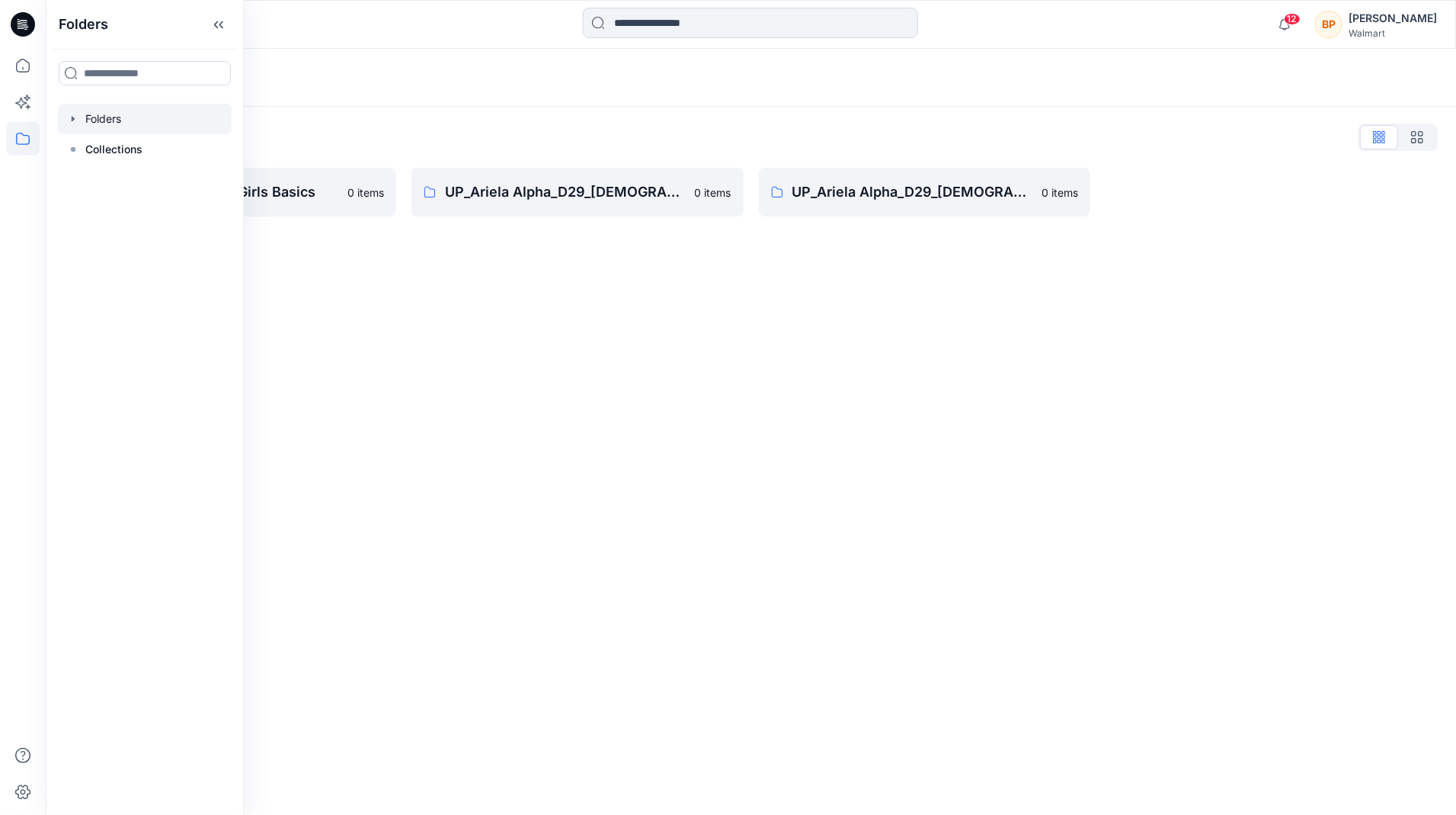
click at [390, 281] on div "Folders Folders List UP_Ariela Alpha D33 Girls Basics 0 items UP_Ariela Alpha_D…" at bounding box center [750, 432] width 1410 height 766
click at [95, 78] on p "Folders" at bounding box center [91, 78] width 54 height 22
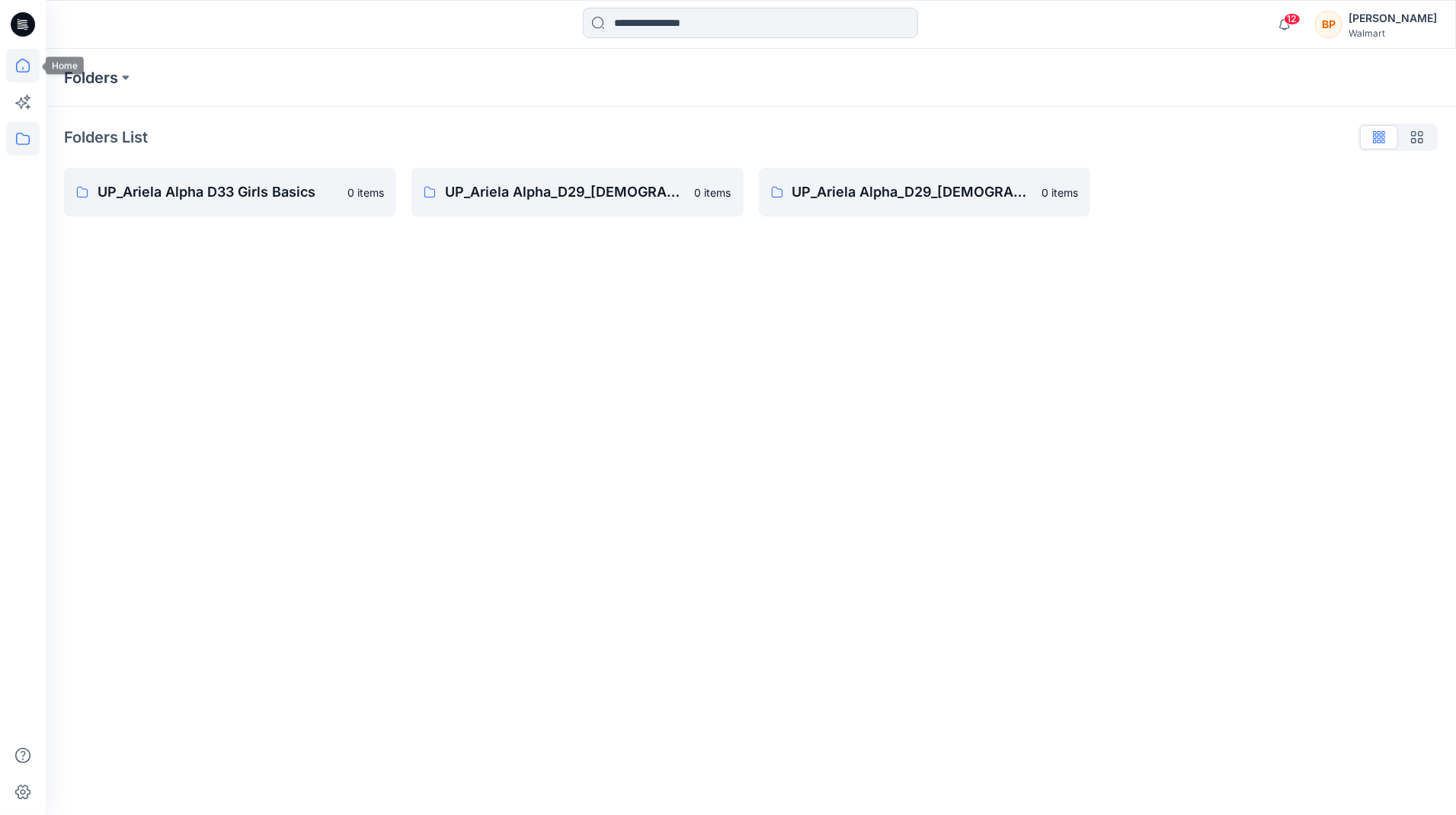
click at [34, 72] on icon at bounding box center [22, 66] width 33 height 33
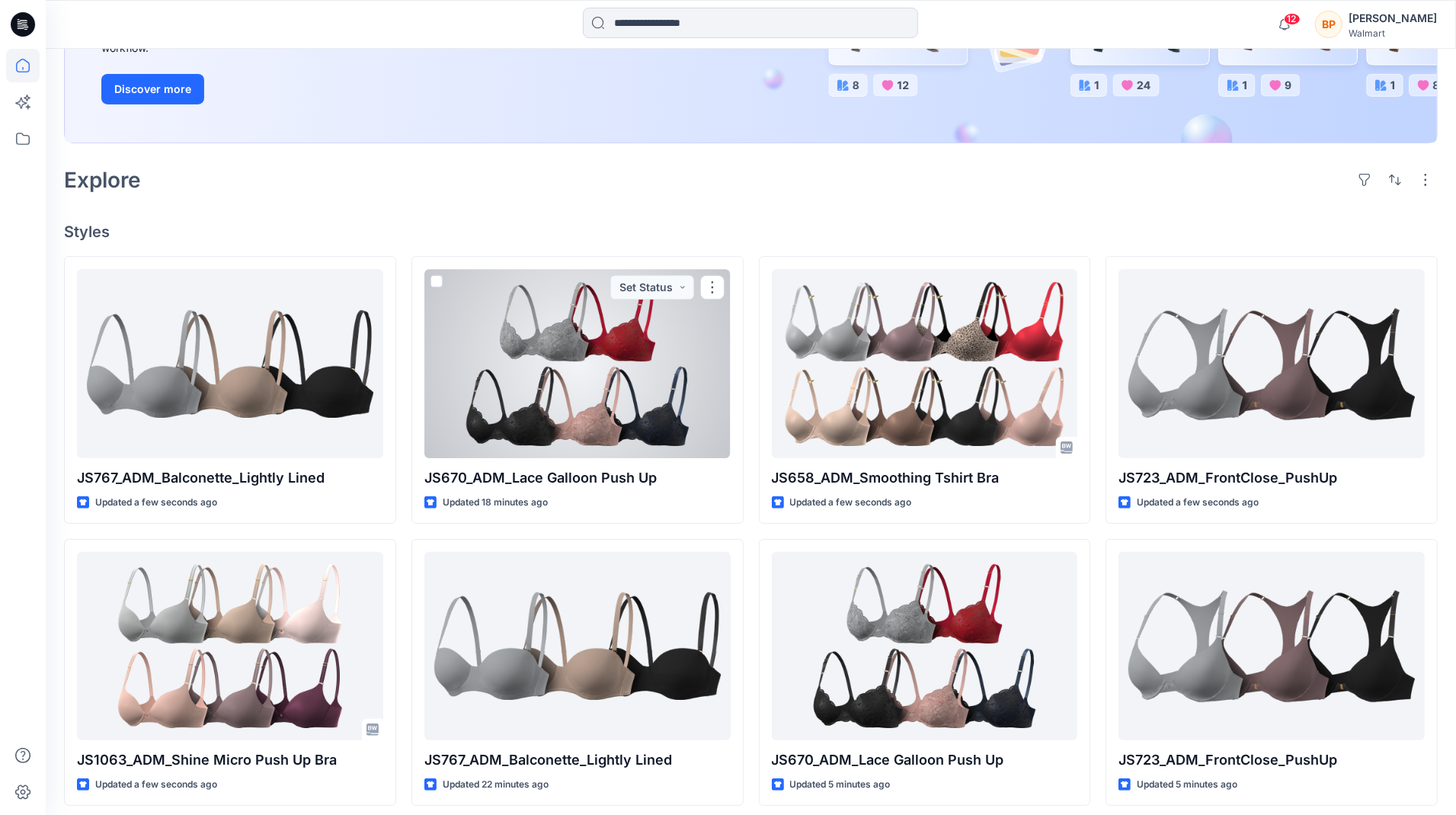
scroll to position [282, 0]
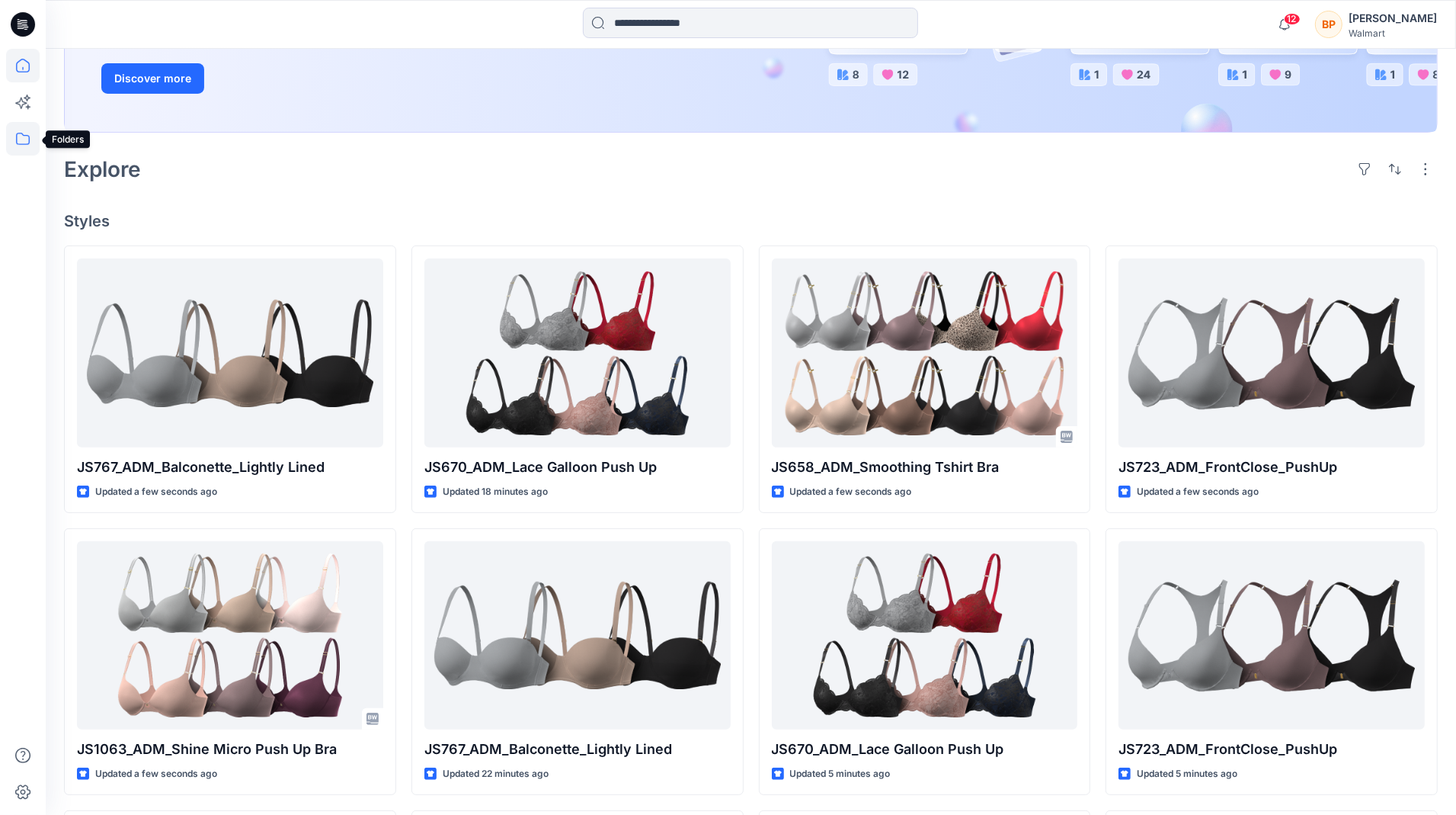
click at [22, 140] on icon at bounding box center [22, 138] width 33 height 33
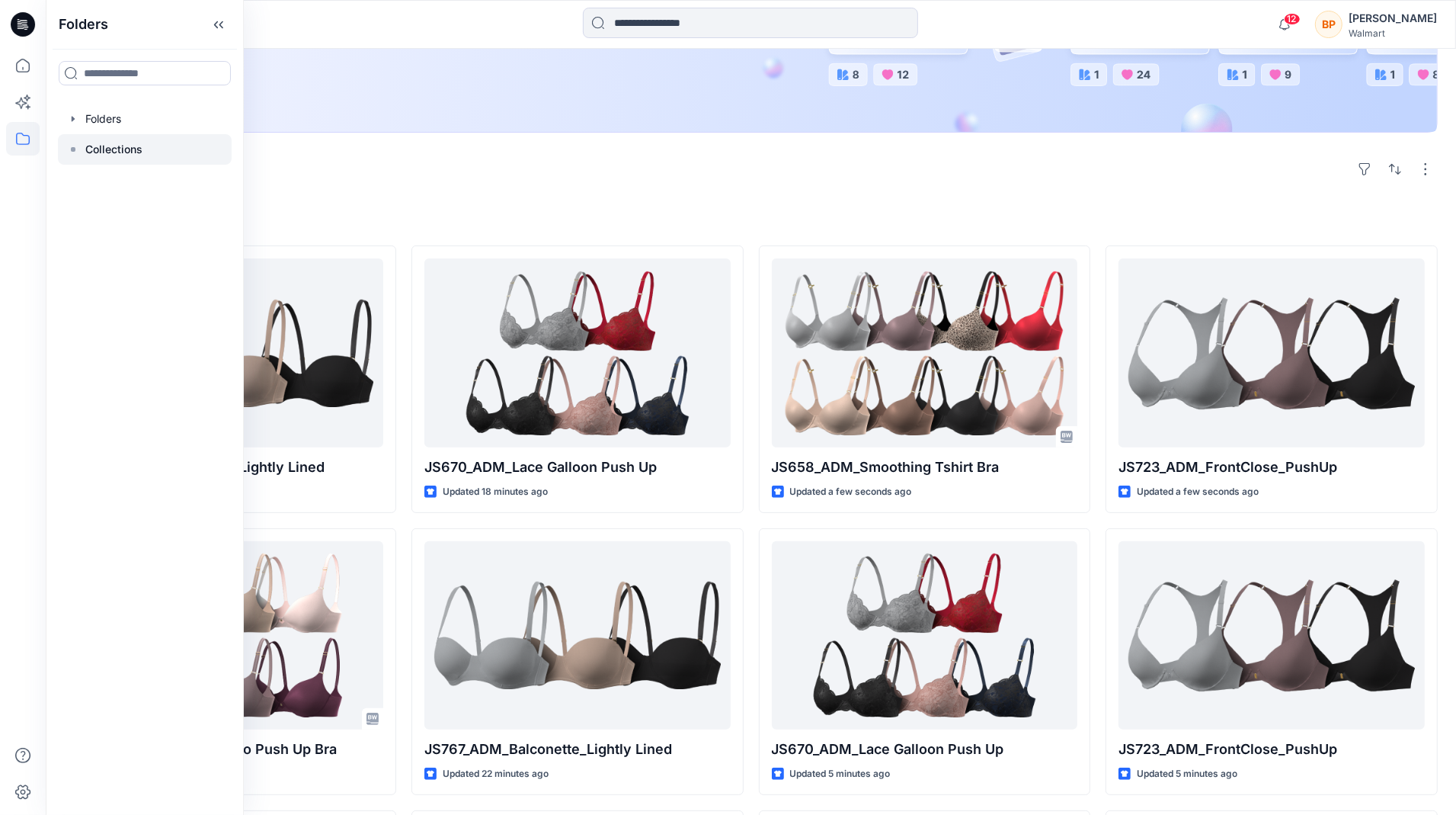
click at [147, 146] on div at bounding box center [145, 149] width 174 height 31
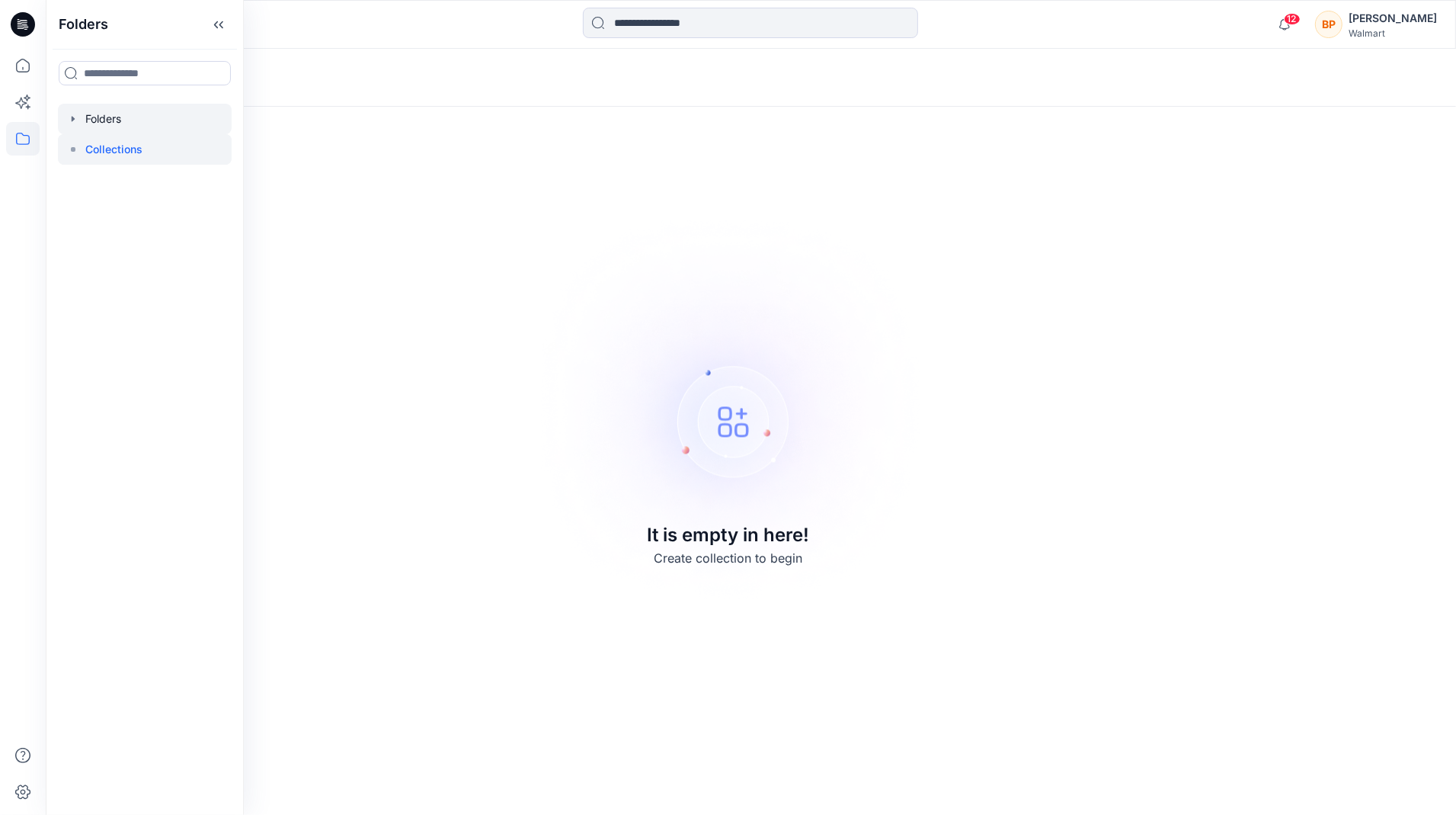
click at [149, 125] on div at bounding box center [145, 118] width 174 height 31
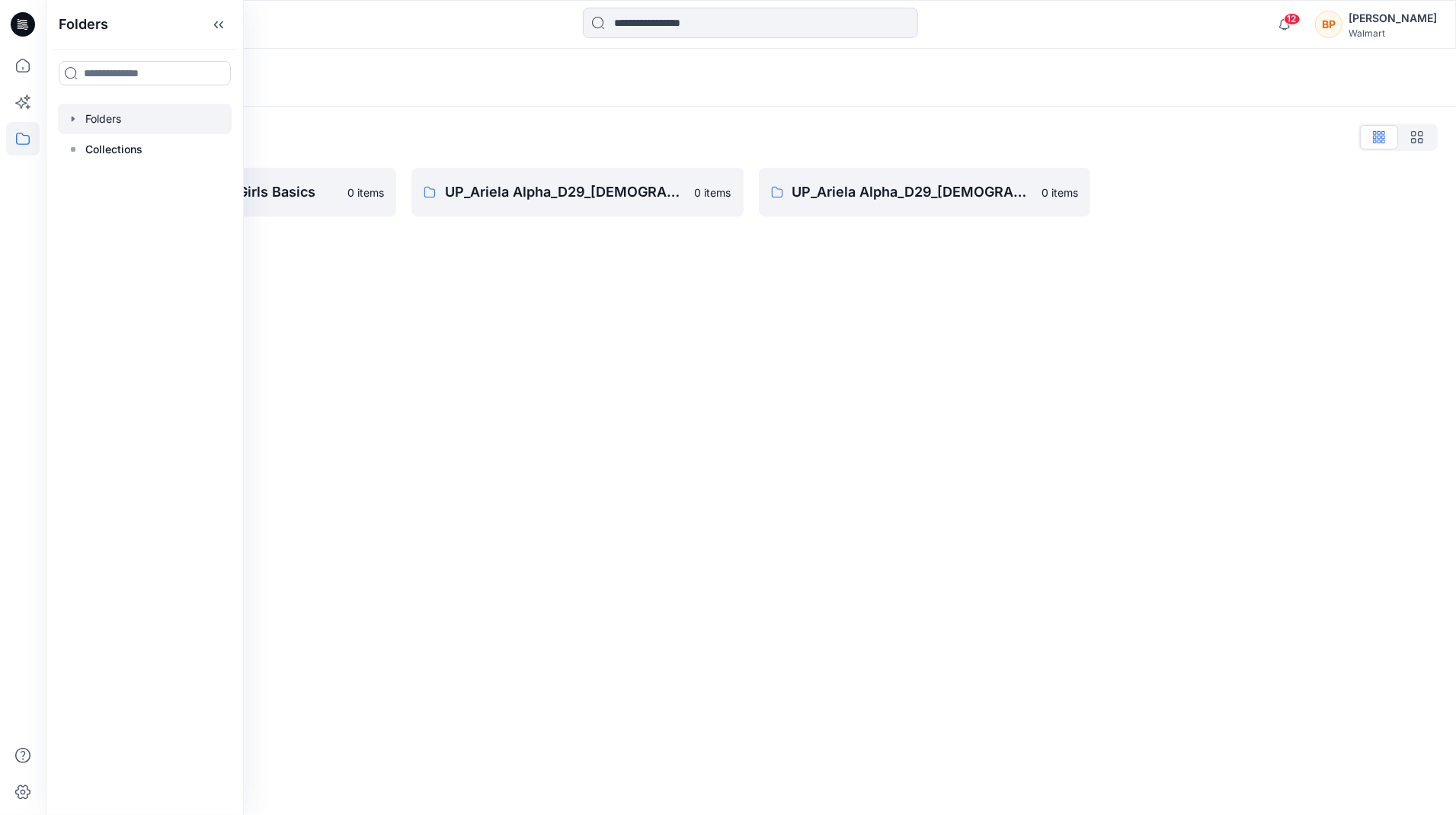
click at [312, 256] on div "Folders Folders List UP_Ariela Alpha D33 Girls Basics 0 items UP_Ariela Alpha_D…" at bounding box center [750, 432] width 1410 height 766
click at [13, 58] on icon at bounding box center [22, 66] width 33 height 33
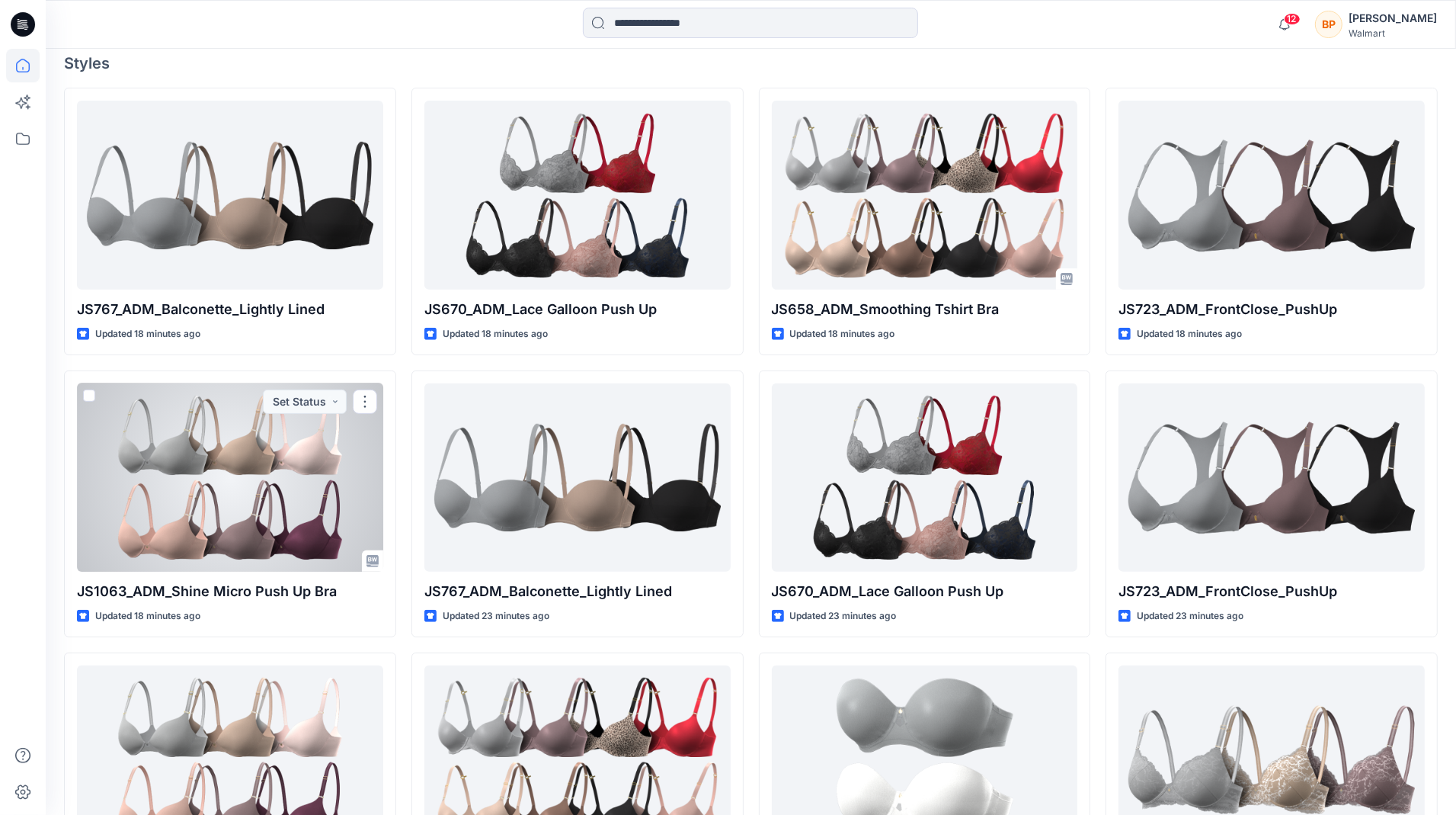
scroll to position [442, 0]
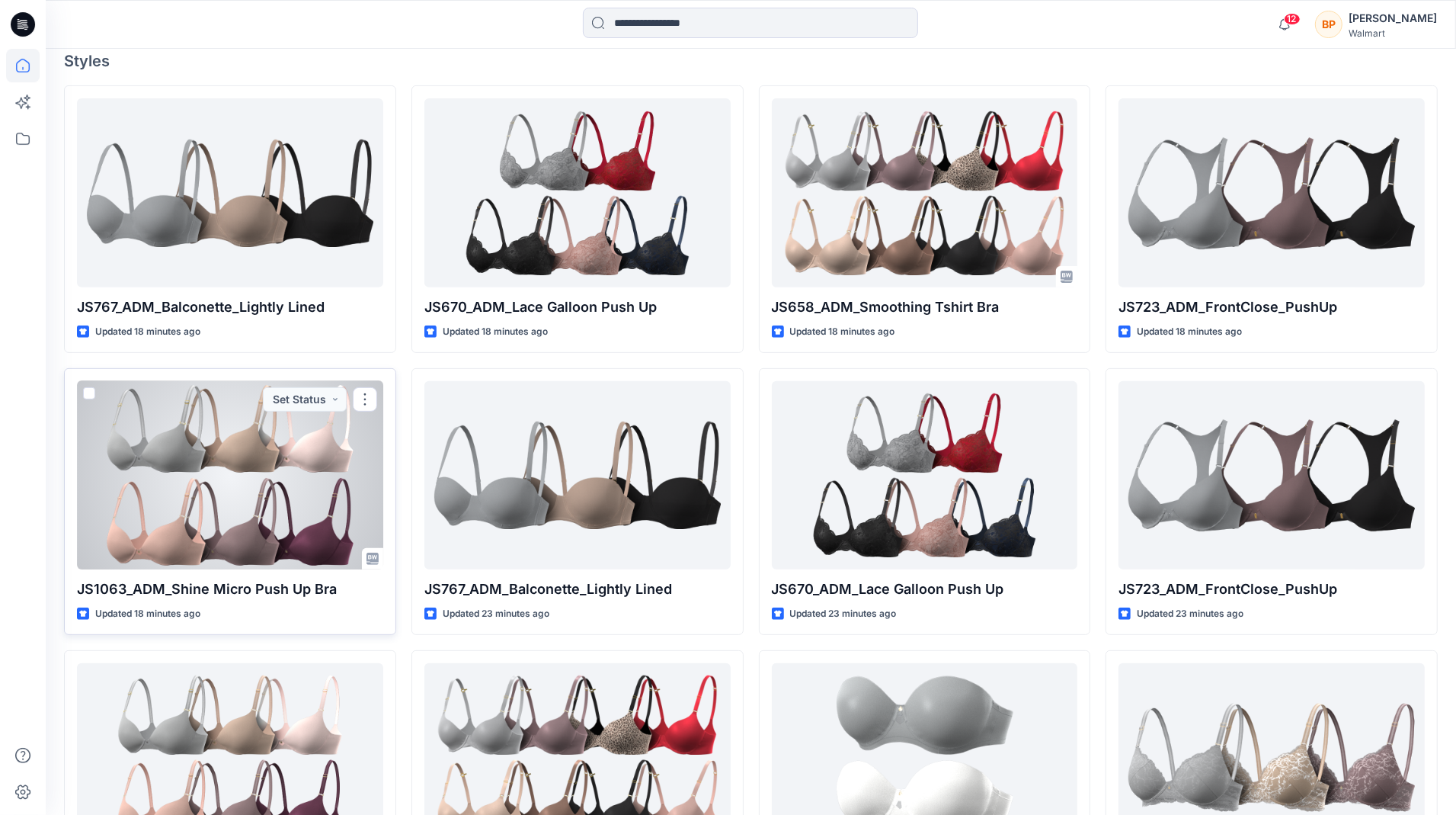
click at [161, 492] on div at bounding box center [230, 475] width 307 height 189
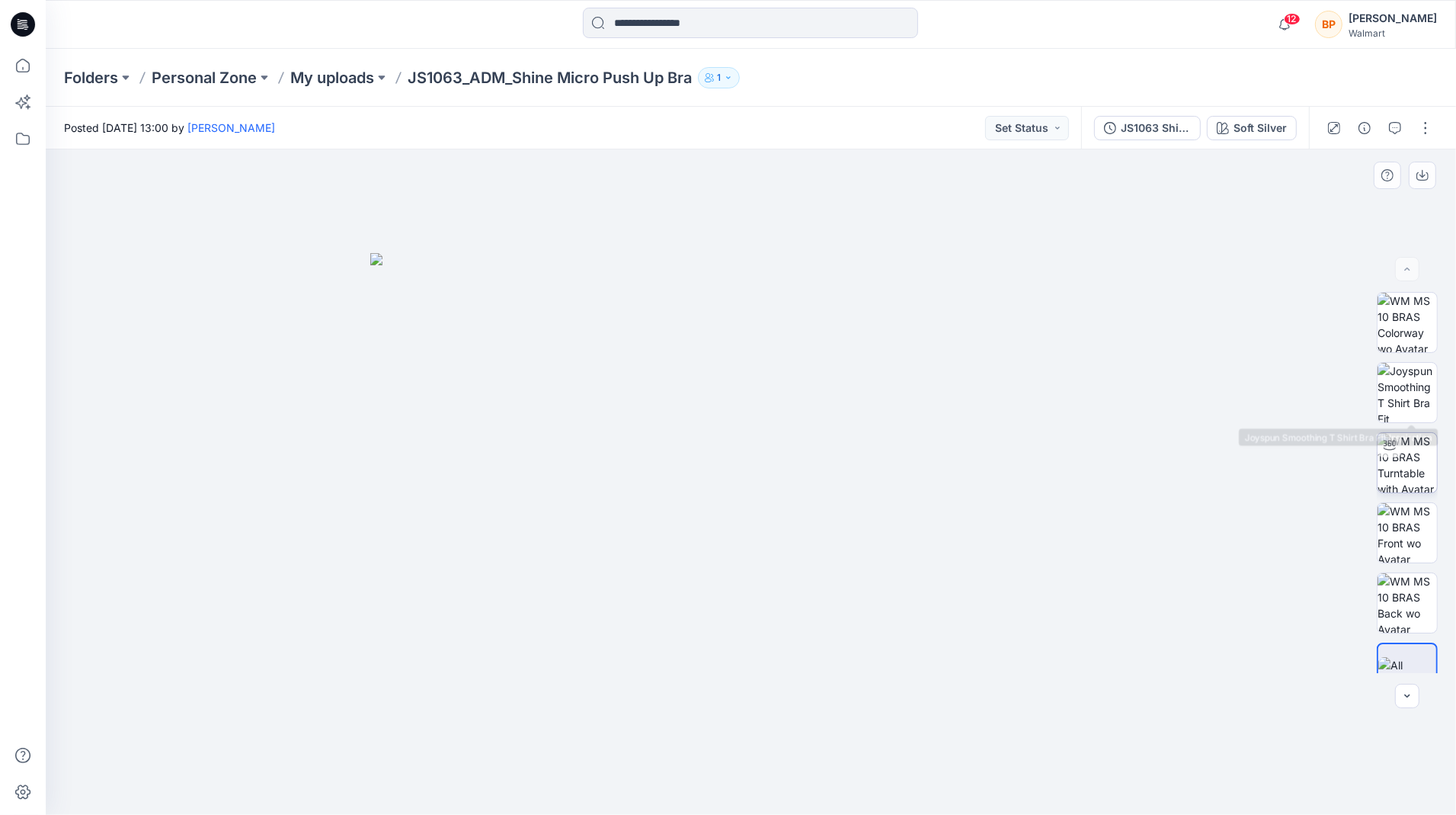
click at [1397, 482] on img at bounding box center [1407, 462] width 59 height 59
drag, startPoint x: 1118, startPoint y: 592, endPoint x: 939, endPoint y: 568, distance: 180.6
click at [939, 568] on div at bounding box center [750, 482] width 1410 height 665
drag, startPoint x: 939, startPoint y: 568, endPoint x: 1139, endPoint y: 576, distance: 200.2
click at [1139, 576] on div at bounding box center [750, 482] width 1410 height 665
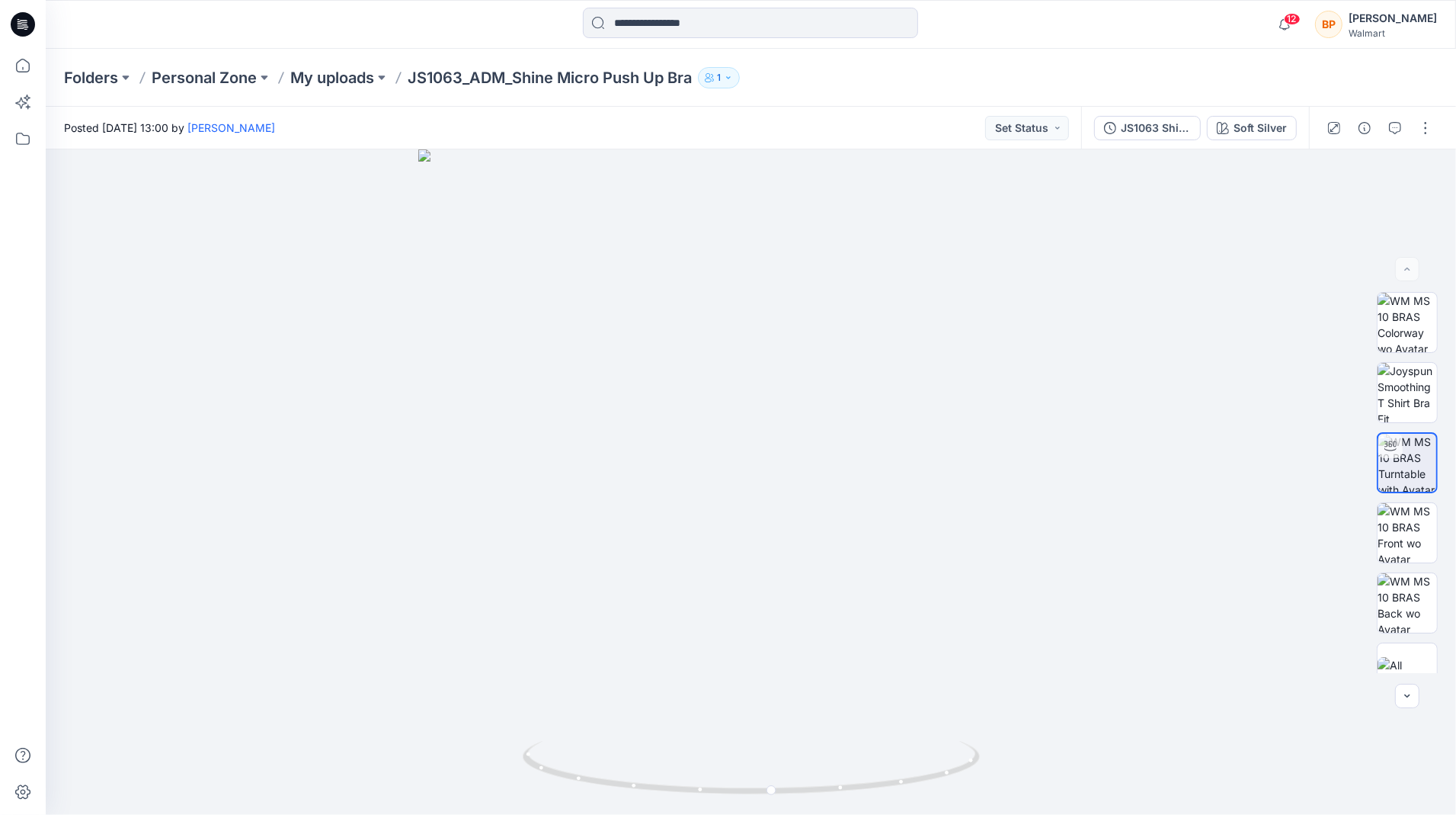
click at [320, 88] on div "Folders Personal Zone My uploads JS1063_ADM_Shine Micro Push Up Bra 1" at bounding box center [750, 78] width 1410 height 58
click at [332, 81] on p "My uploads" at bounding box center [332, 78] width 84 height 22
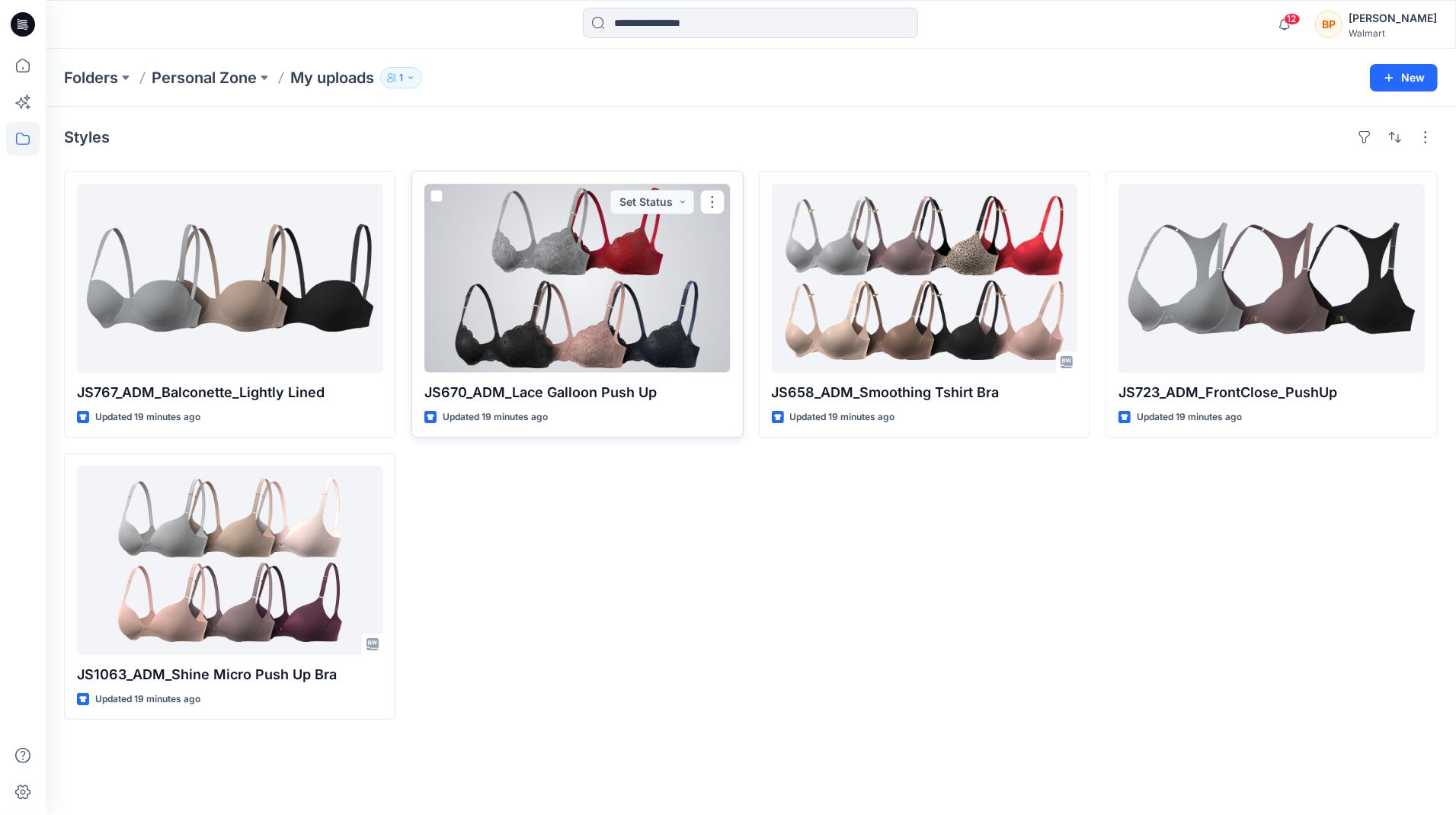
click at [543, 320] on div at bounding box center [577, 278] width 307 height 189
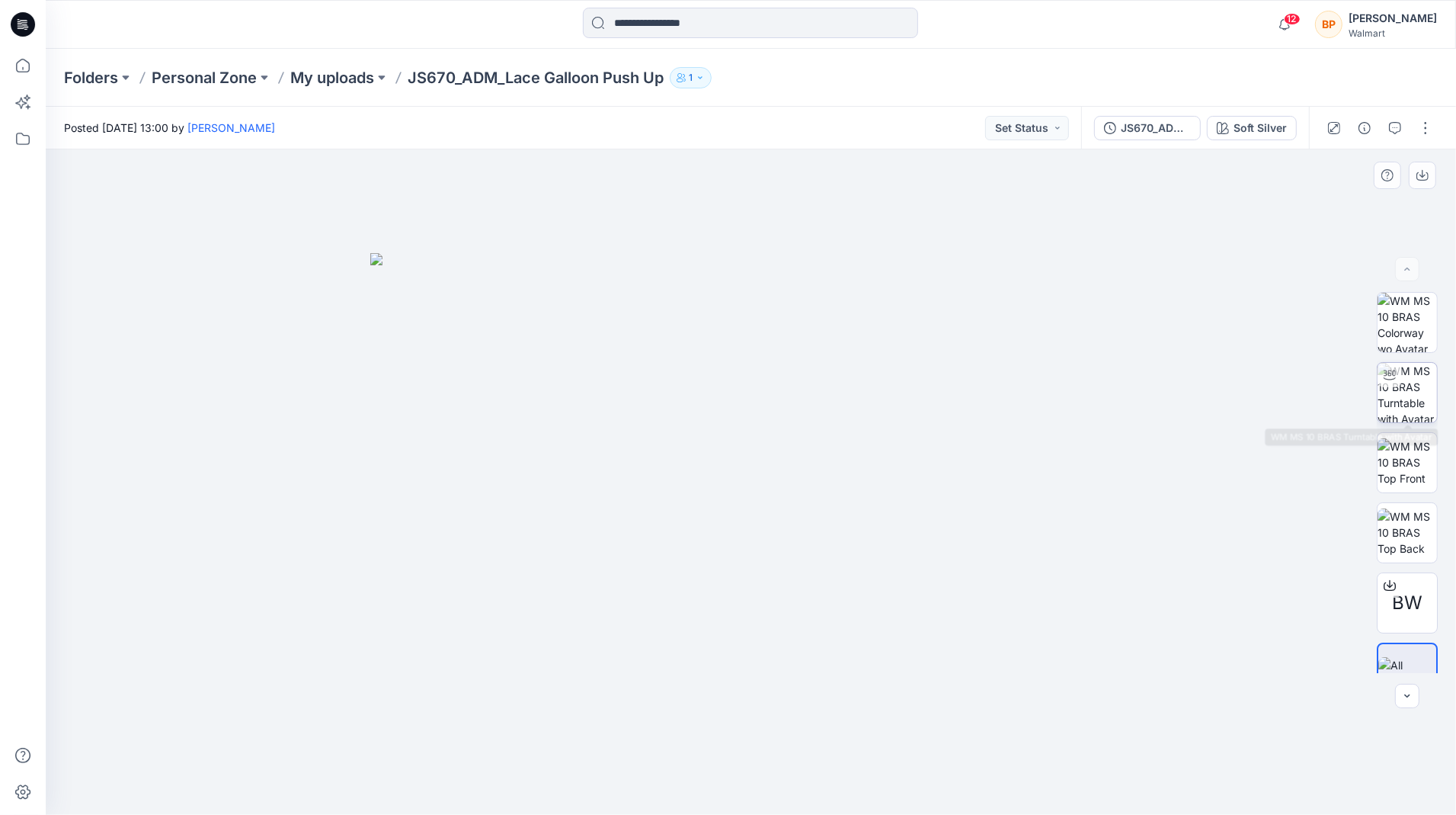
click at [1417, 362] on img at bounding box center [1407, 392] width 59 height 59
drag, startPoint x: 1214, startPoint y: 438, endPoint x: 1199, endPoint y: 439, distance: 15.0
click at [1199, 439] on div at bounding box center [750, 482] width 1410 height 665
drag, startPoint x: 1134, startPoint y: 468, endPoint x: 943, endPoint y: 446, distance: 192.3
click at [943, 446] on div at bounding box center [750, 482] width 1410 height 665
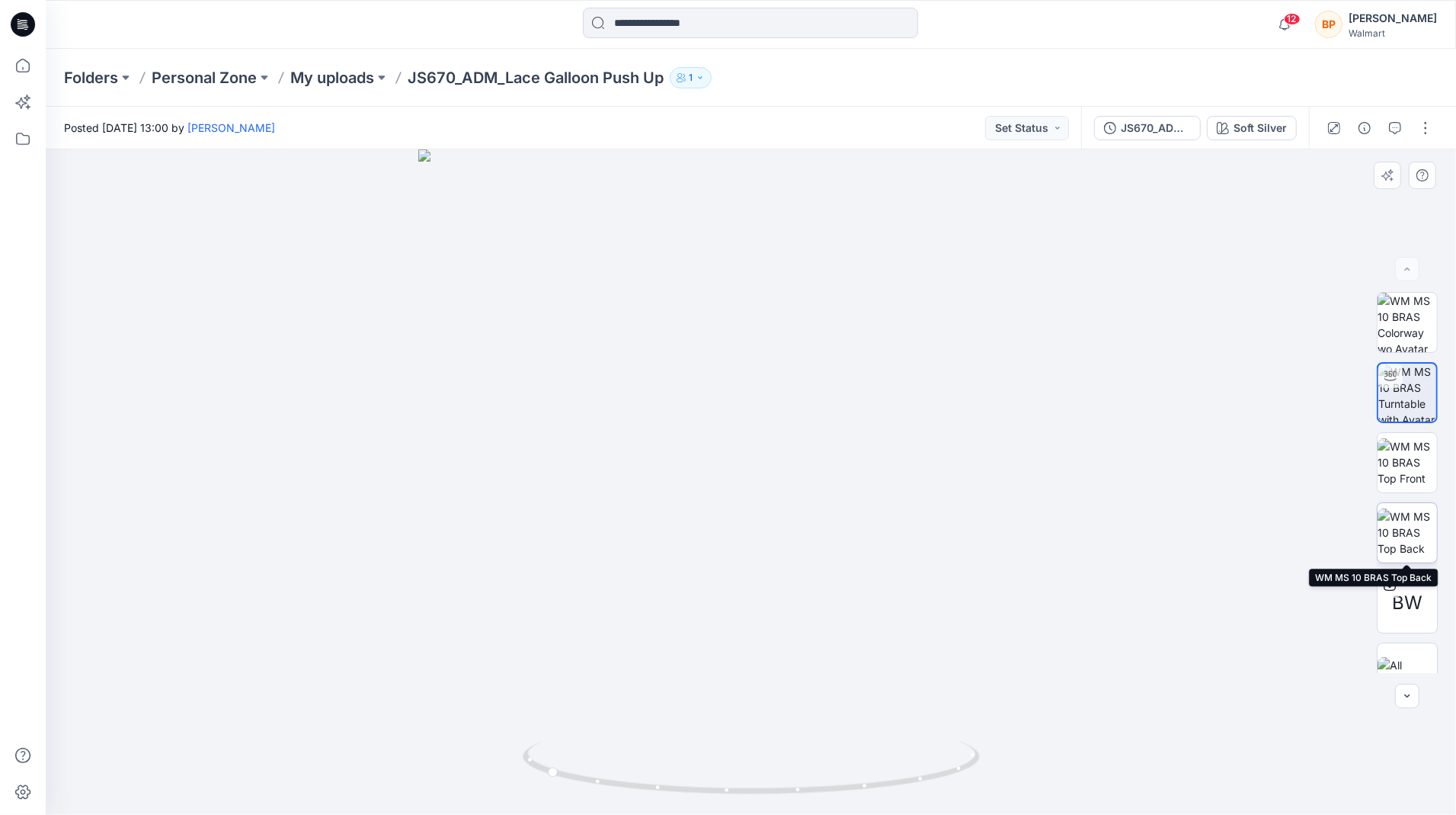
click at [1424, 519] on img at bounding box center [1407, 532] width 59 height 48
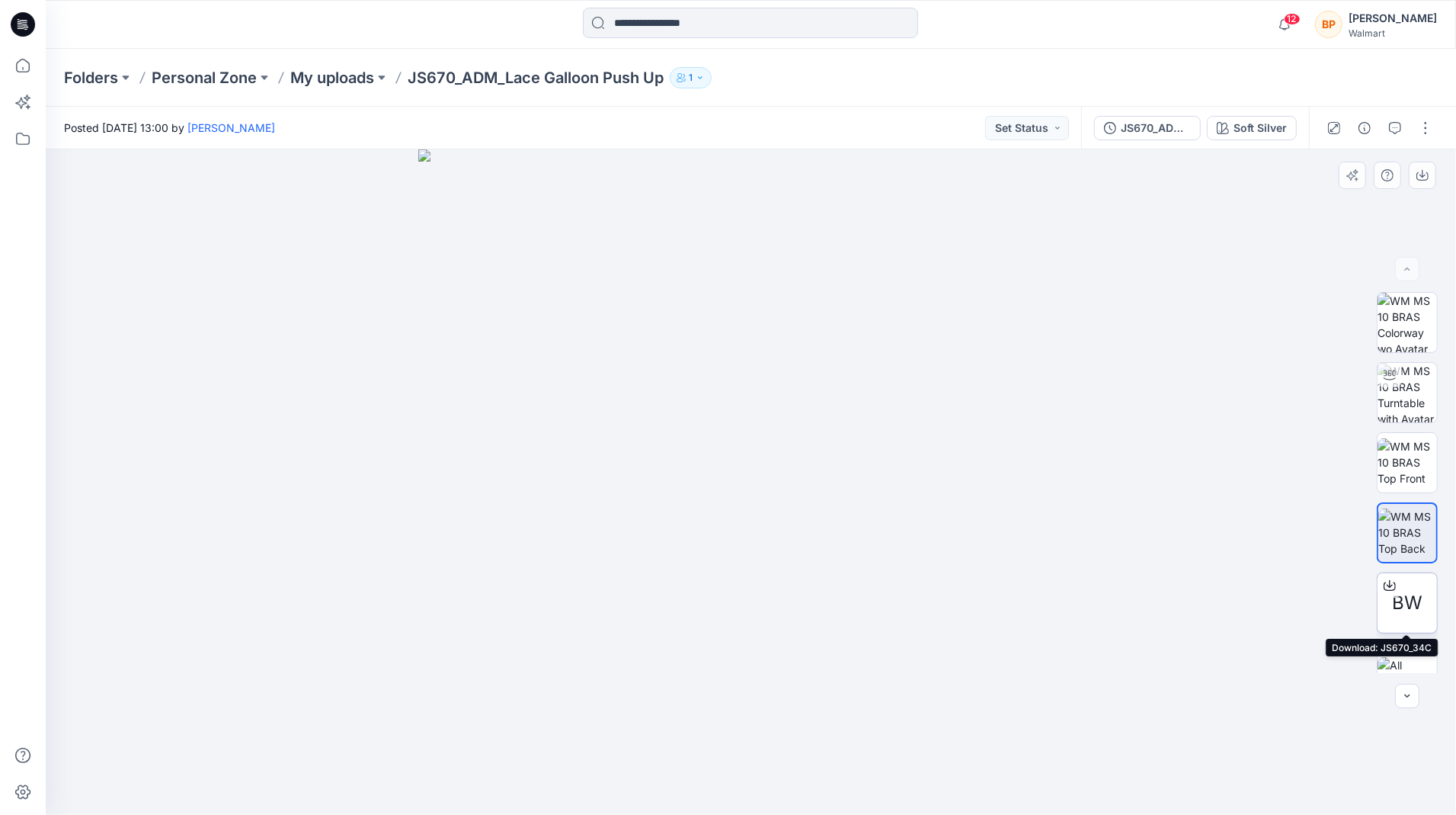
scroll to position [31, 0]
click at [384, 75] on button at bounding box center [381, 78] width 15 height 22
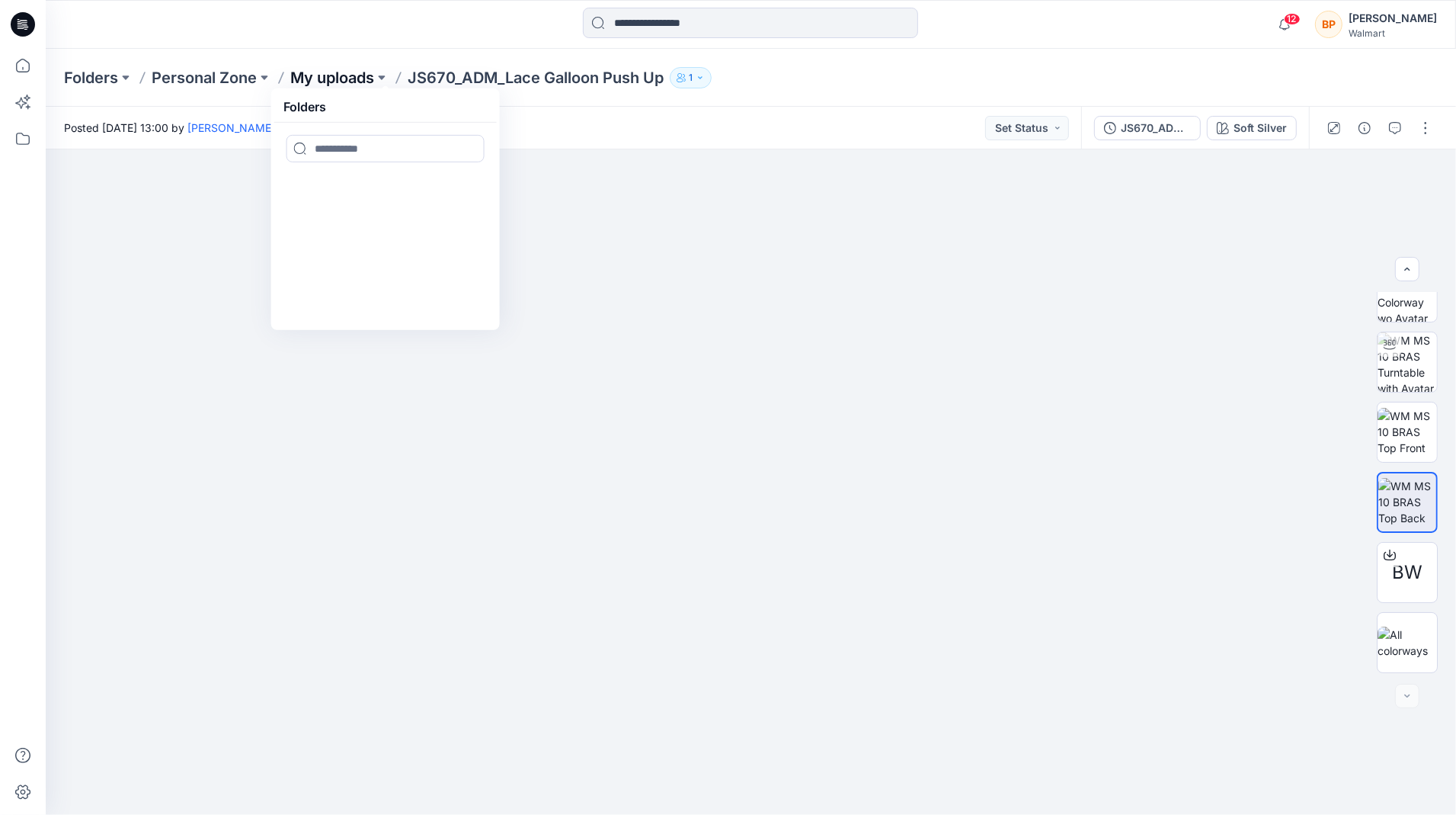
click at [370, 75] on p "My uploads" at bounding box center [332, 78] width 84 height 22
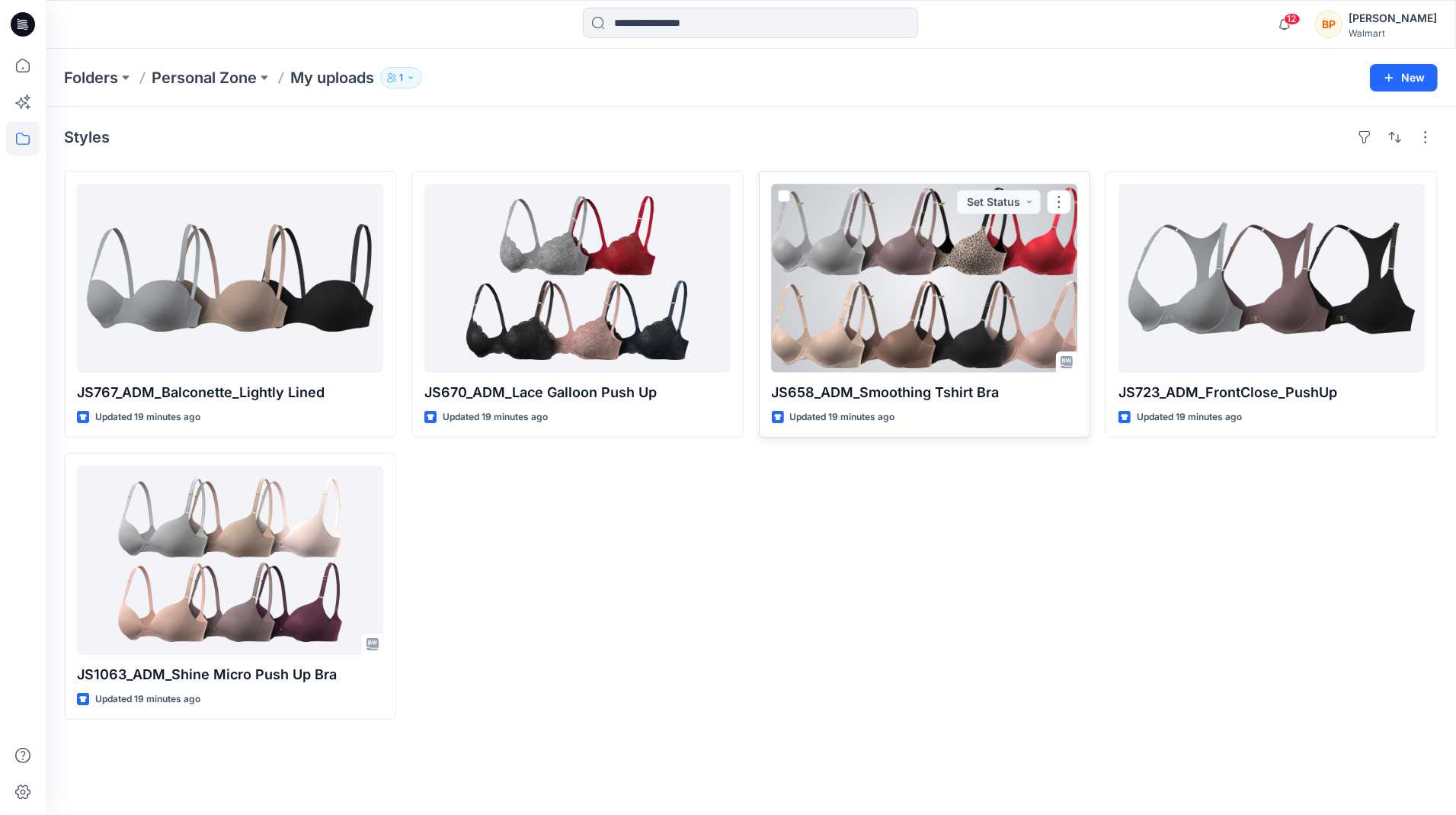
click at [899, 226] on div at bounding box center [925, 278] width 307 height 189
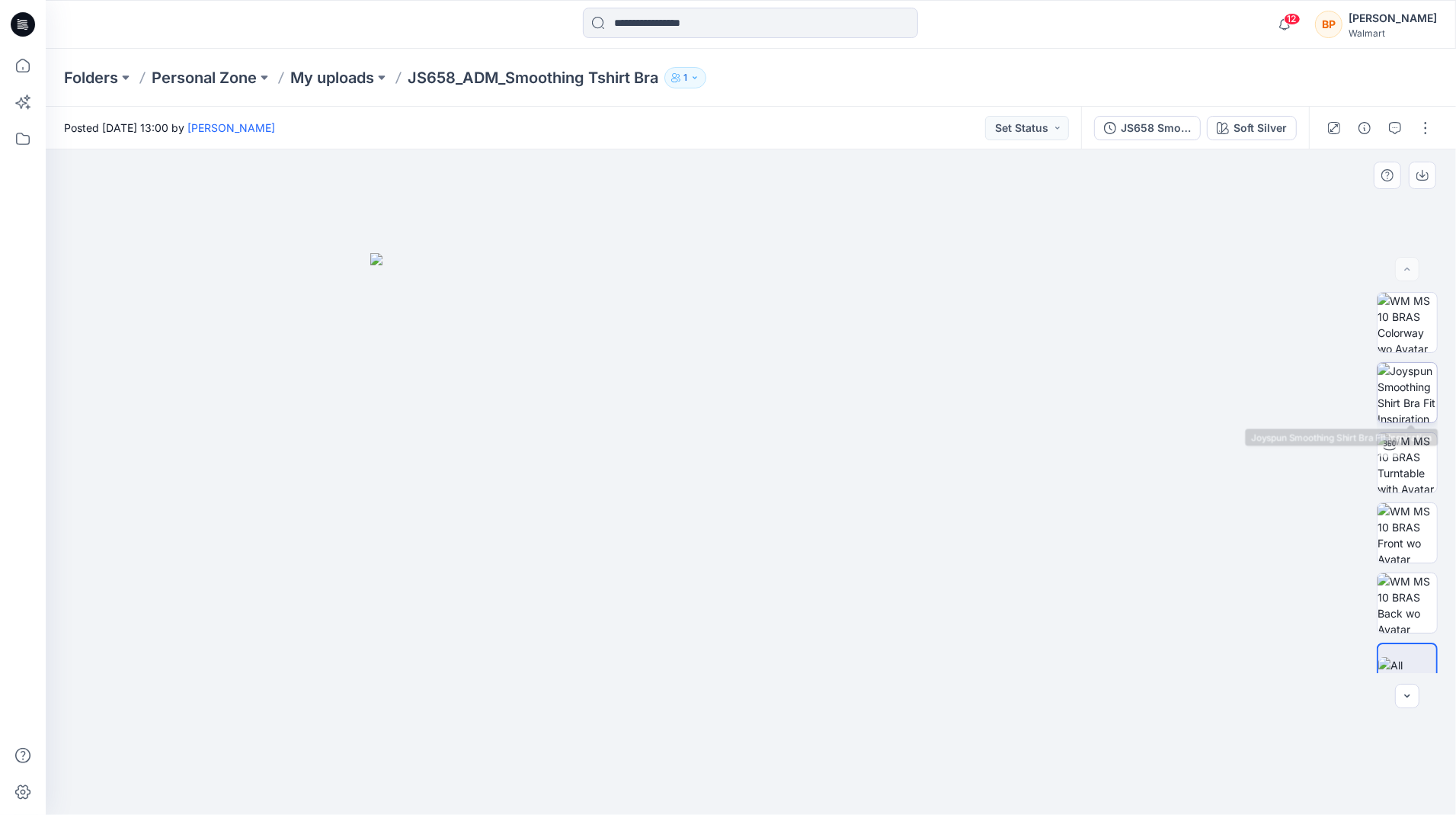
click at [1419, 406] on img at bounding box center [1407, 392] width 59 height 59
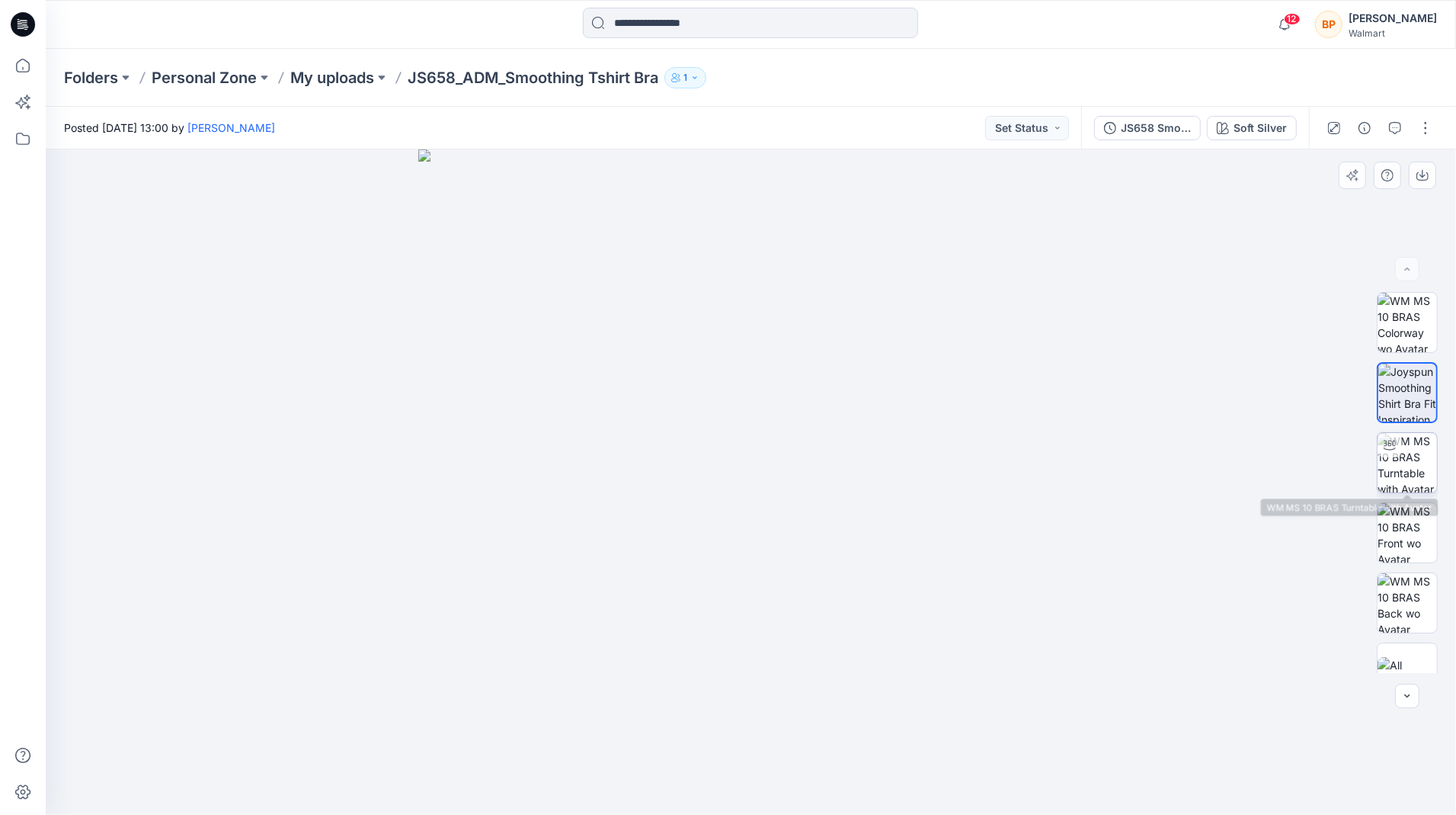
click at [1424, 476] on img at bounding box center [1407, 462] width 59 height 59
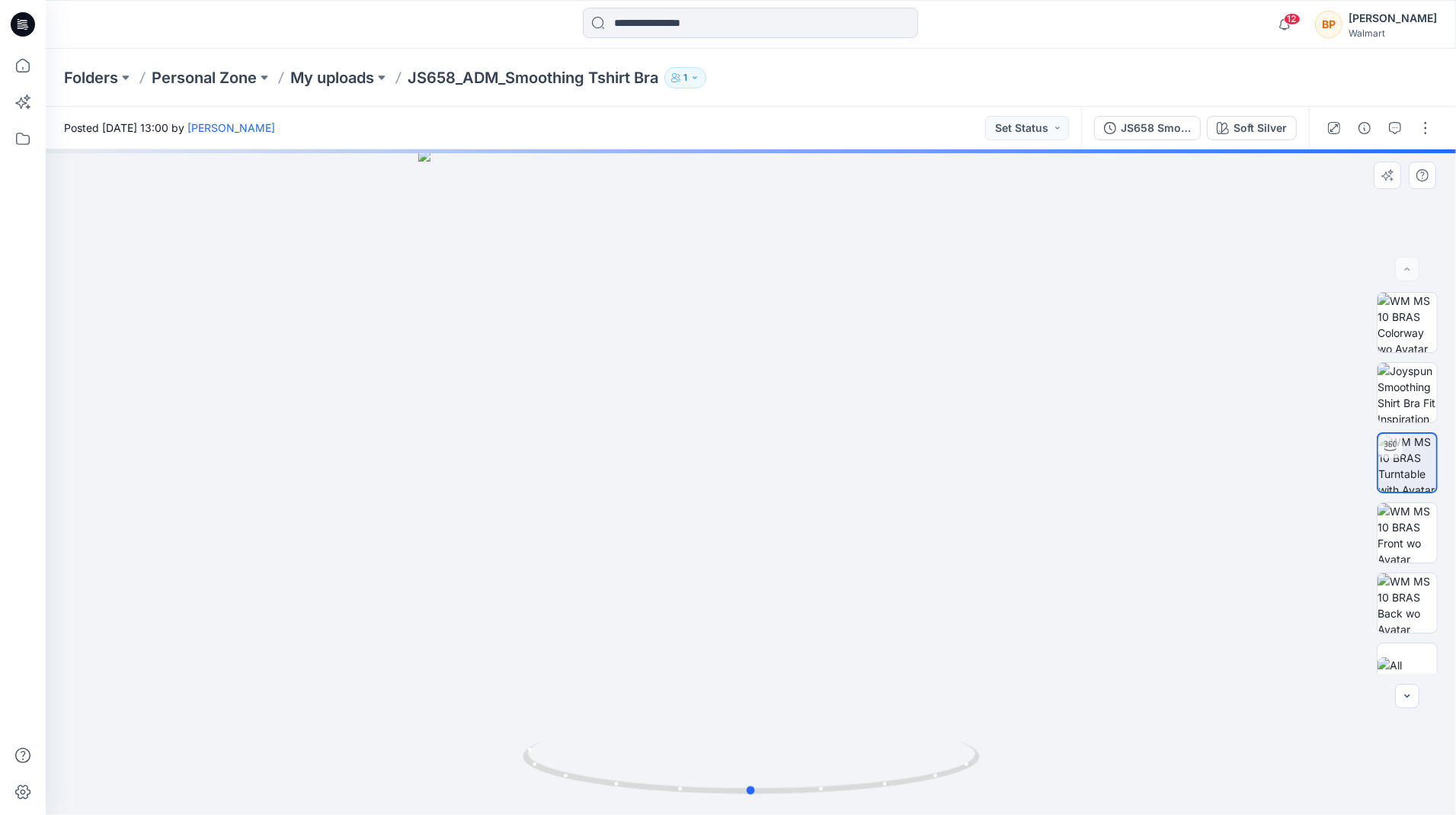
click at [1090, 466] on div at bounding box center [750, 482] width 1410 height 665
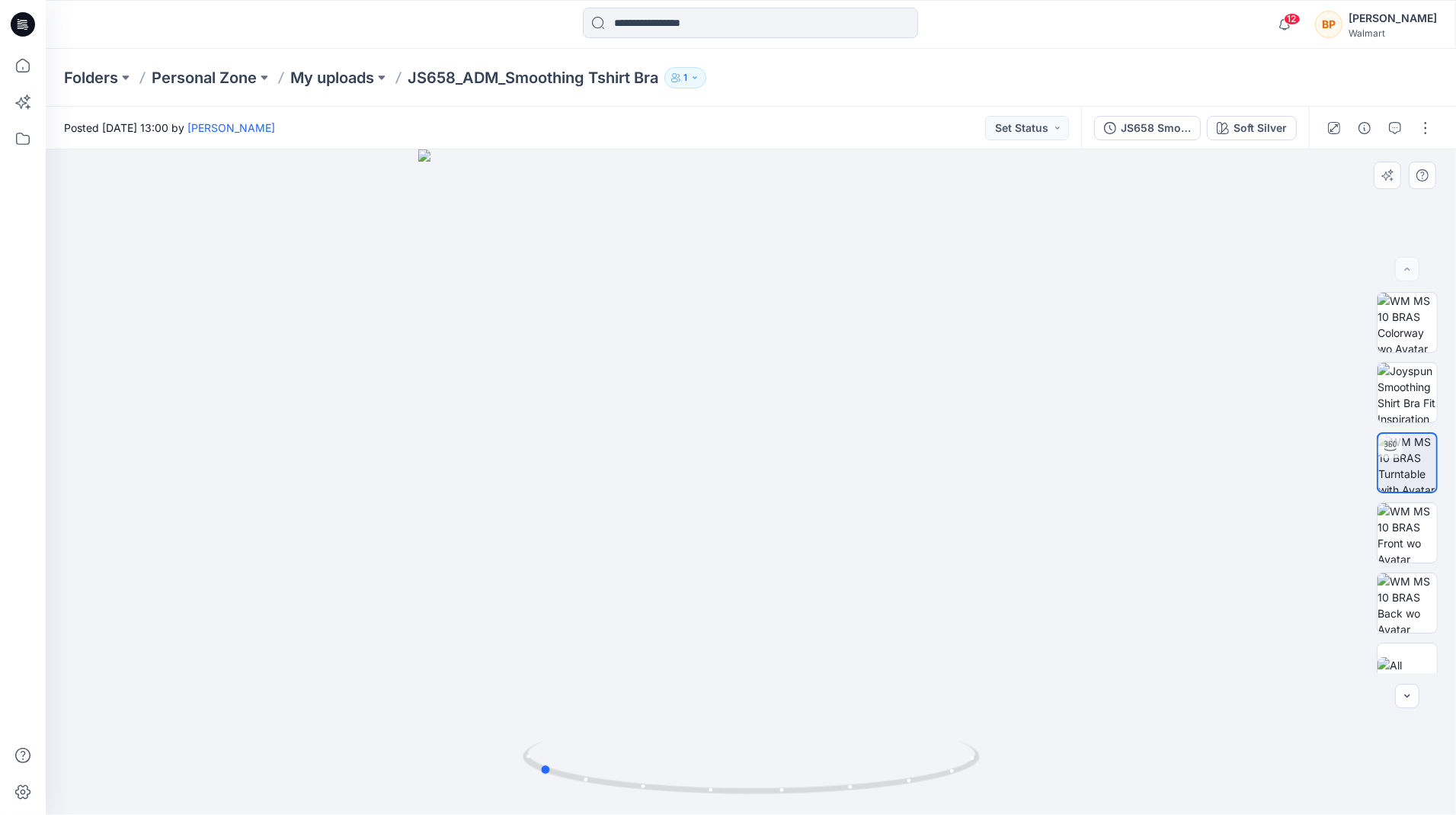
drag, startPoint x: 1090, startPoint y: 466, endPoint x: 877, endPoint y: 427, distance: 216.5
click at [877, 427] on div at bounding box center [750, 482] width 1410 height 665
drag, startPoint x: 897, startPoint y: 427, endPoint x: 727, endPoint y: 315, distance: 203.6
click at [727, 318] on div at bounding box center [750, 482] width 1410 height 665
